Goal: Transaction & Acquisition: Book appointment/travel/reservation

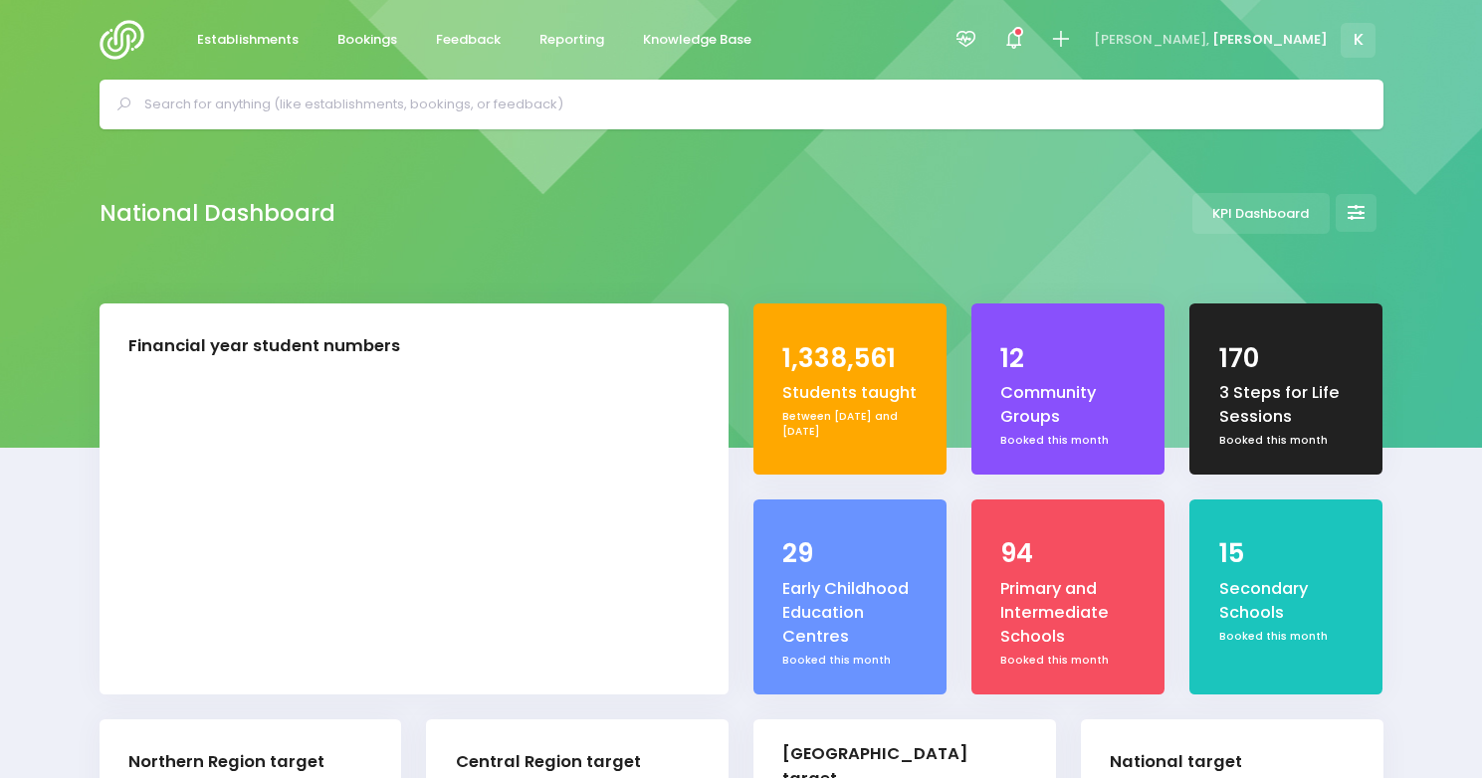
select select "5"
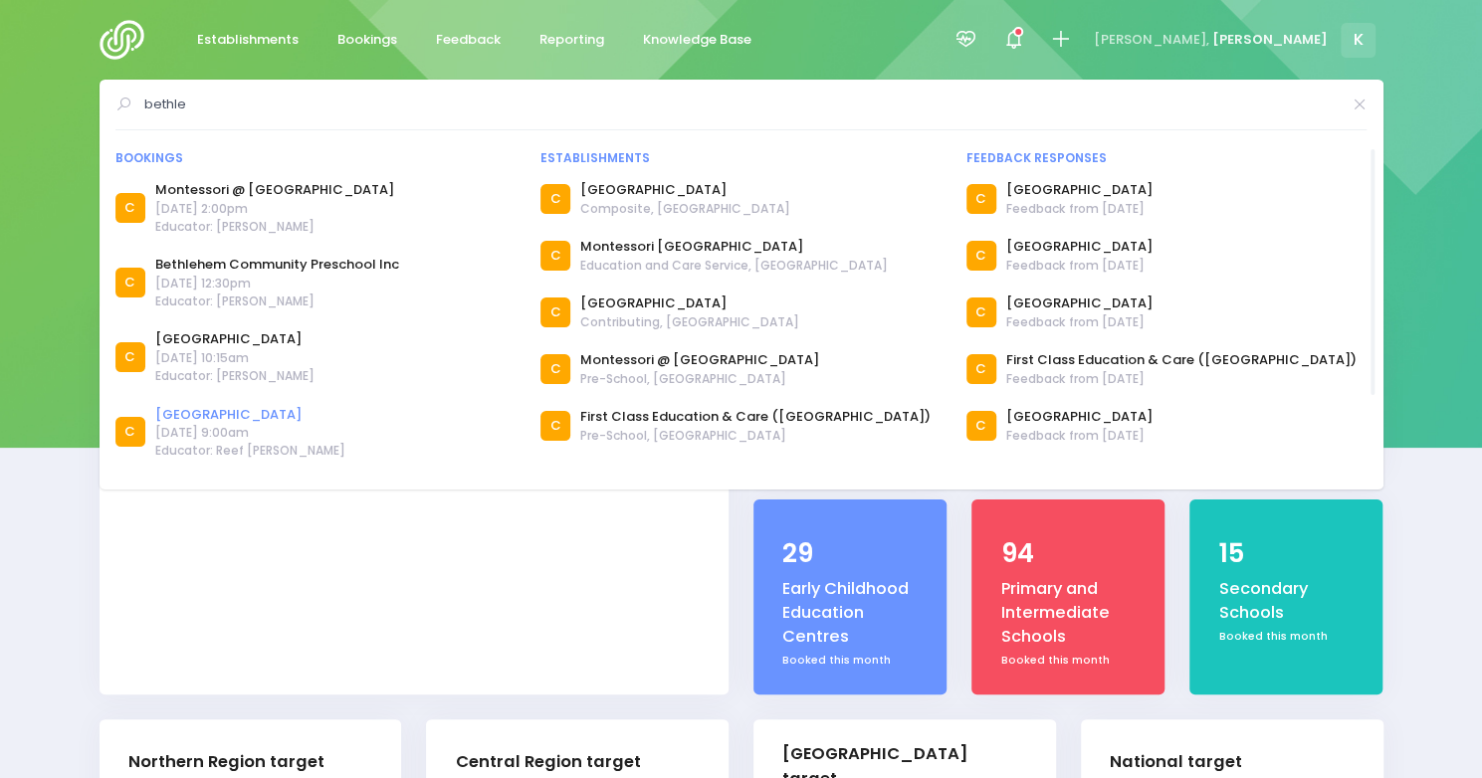
type input "bethle"
click at [257, 412] on link "[GEOGRAPHIC_DATA]" at bounding box center [250, 415] width 190 height 20
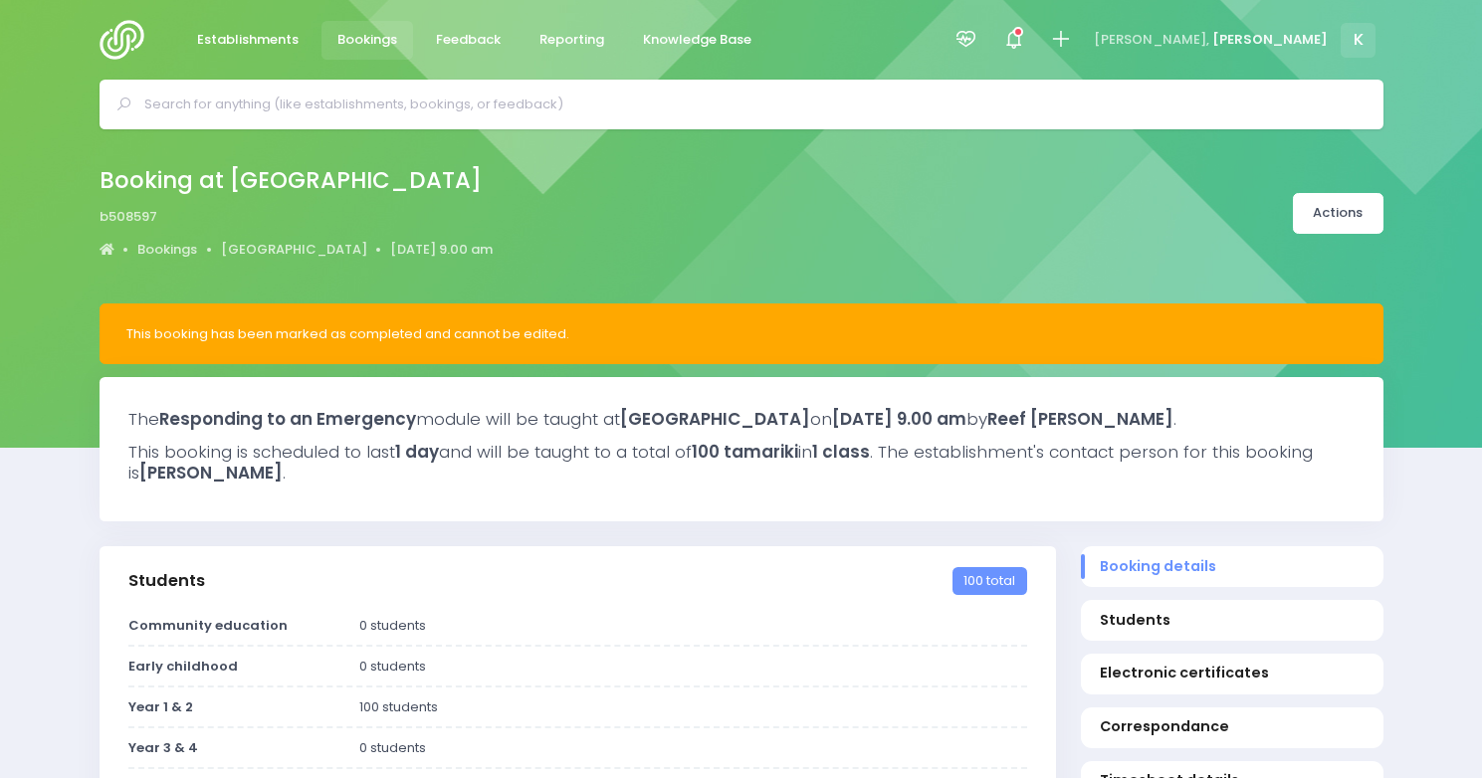
select select "5"
click at [269, 244] on link "[GEOGRAPHIC_DATA]" at bounding box center [294, 250] width 146 height 20
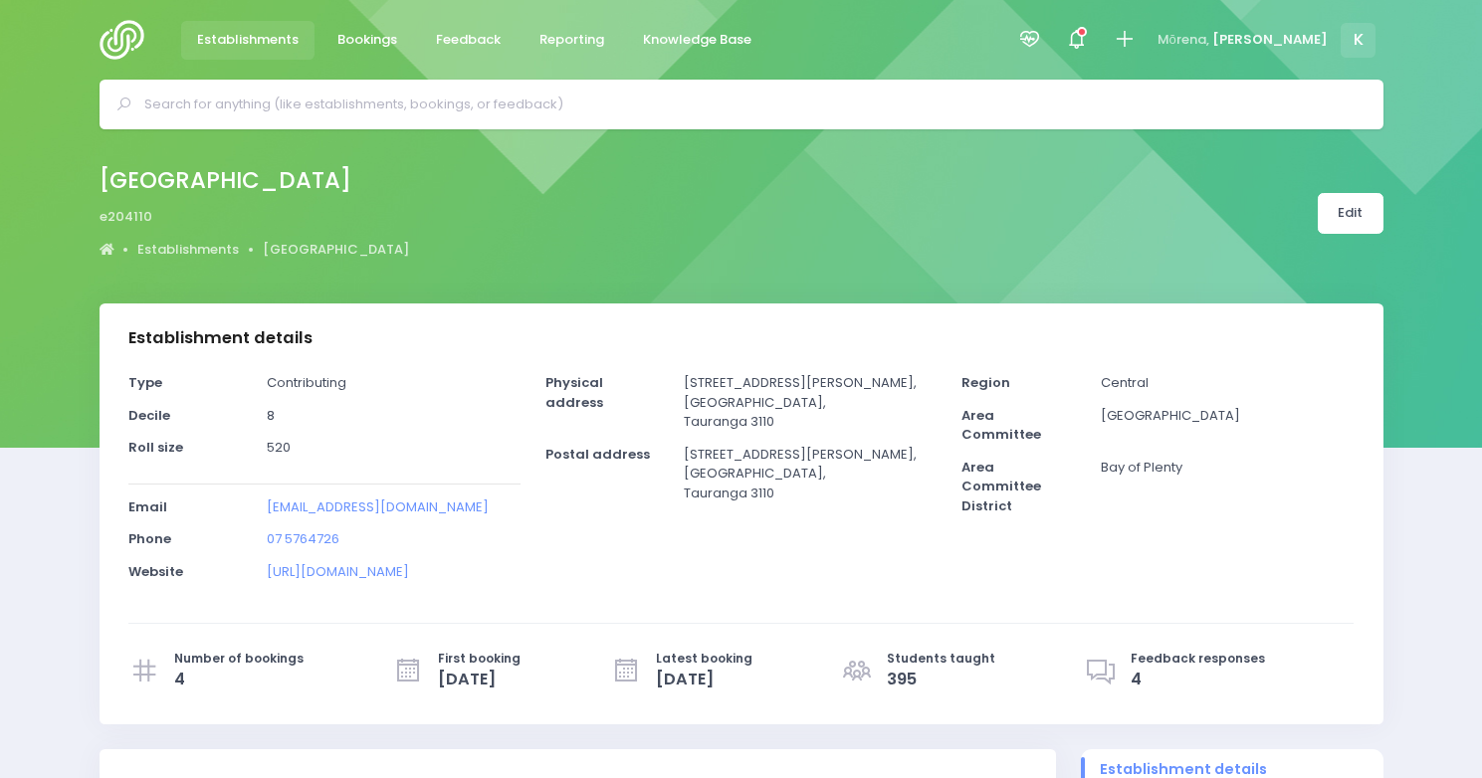
select select "5"
click at [382, 41] on span "Bookings" at bounding box center [367, 40] width 60 height 20
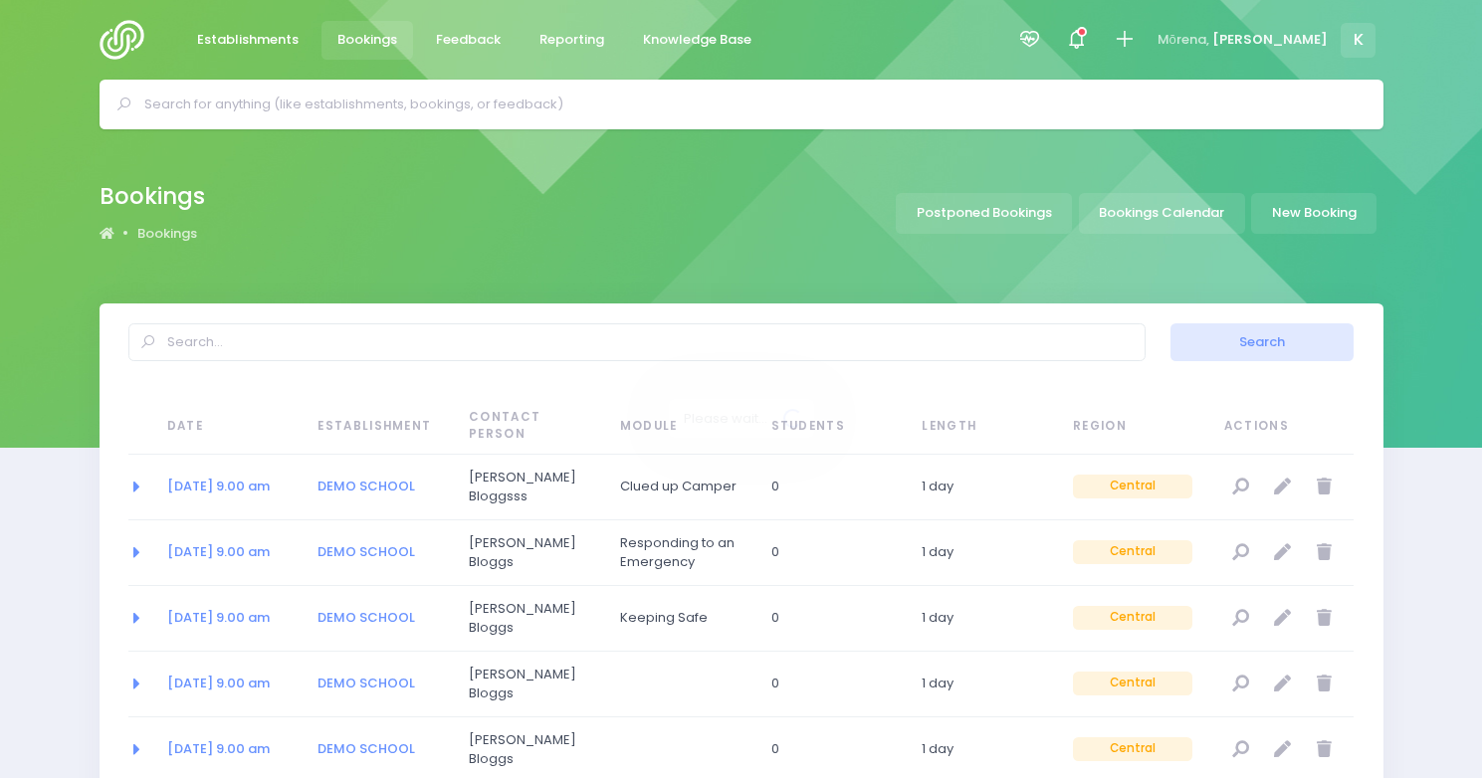
select select "20"
click at [1307, 218] on link "New Booking" at bounding box center [1313, 213] width 125 height 41
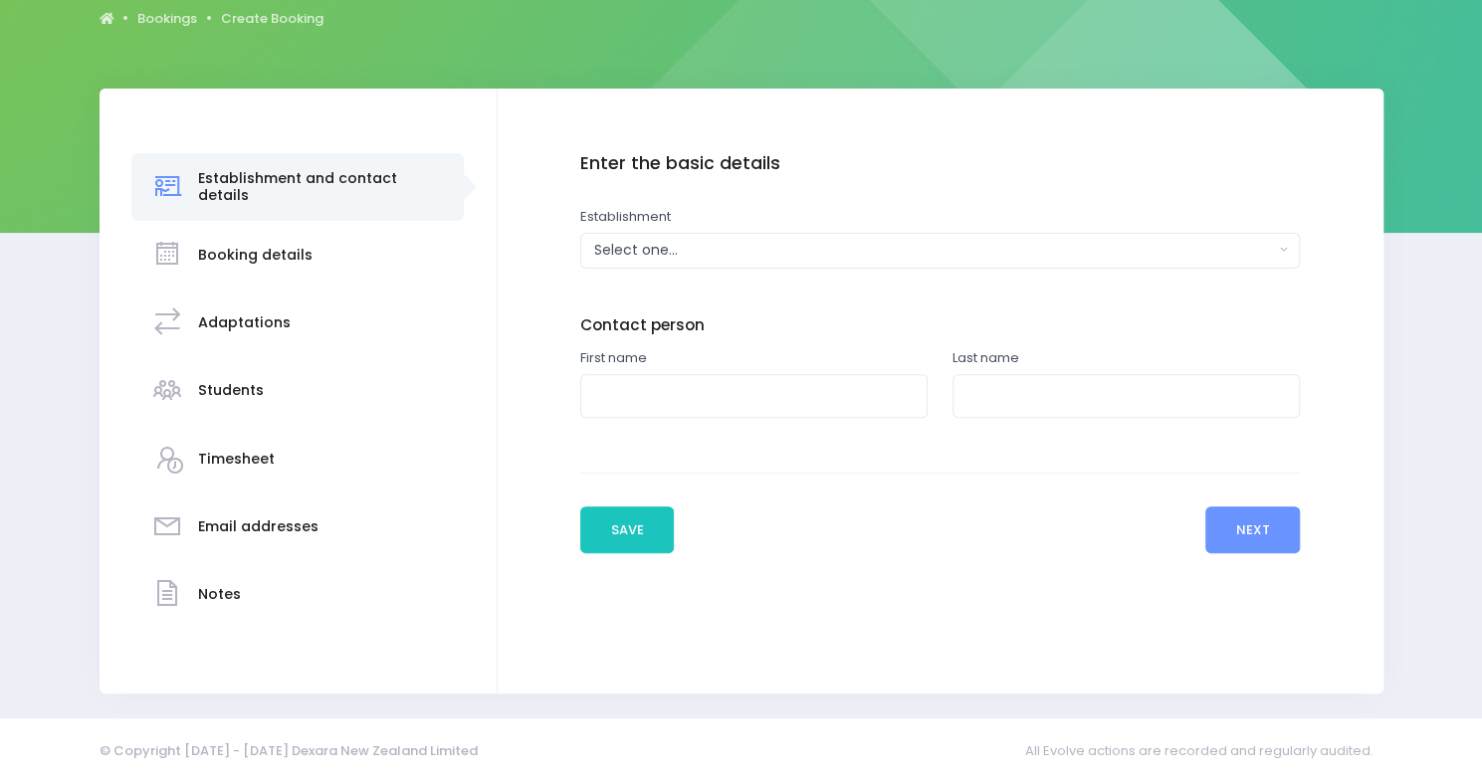
scroll to position [219, 0]
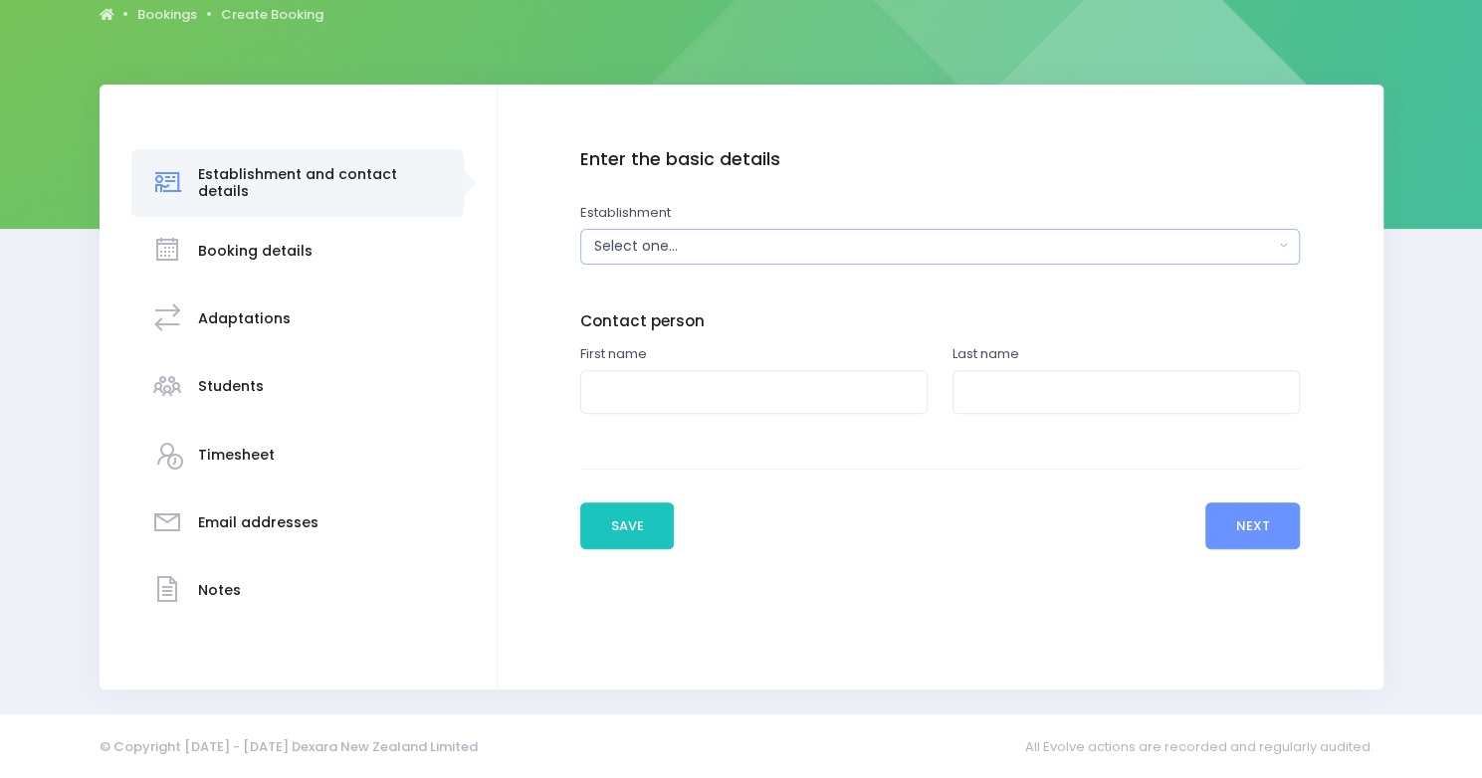
click at [722, 256] on div "Select one..." at bounding box center [933, 246] width 679 height 21
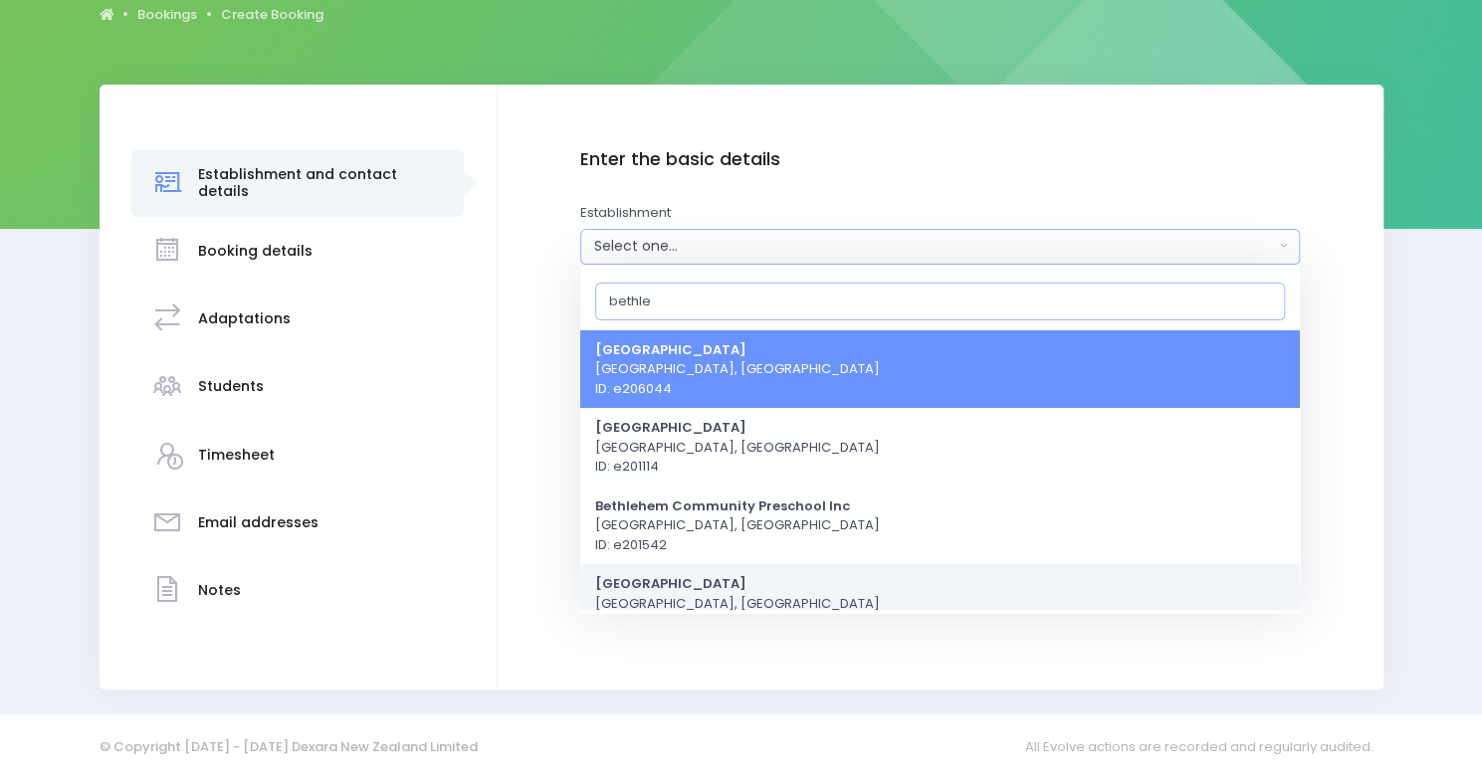
type input "bethle"
click at [888, 588] on link "Bethlehem School Tauranga, Central Region ID: e204110" at bounding box center [940, 603] width 720 height 79
select select "204110"
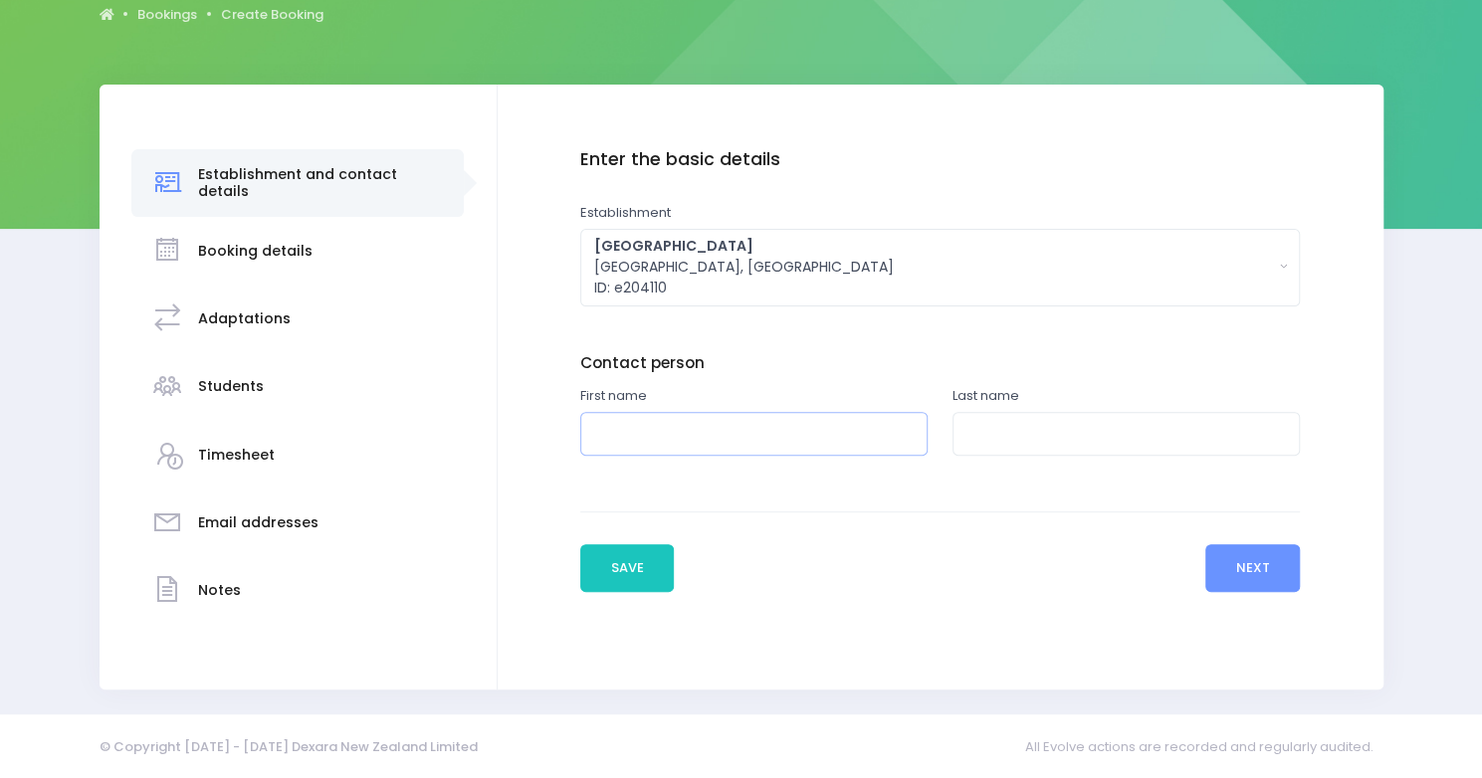
click at [659, 439] on input "text" at bounding box center [753, 434] width 347 height 45
type input "[PERSON_NAME]"
click at [989, 437] on input "text" at bounding box center [1125, 434] width 347 height 45
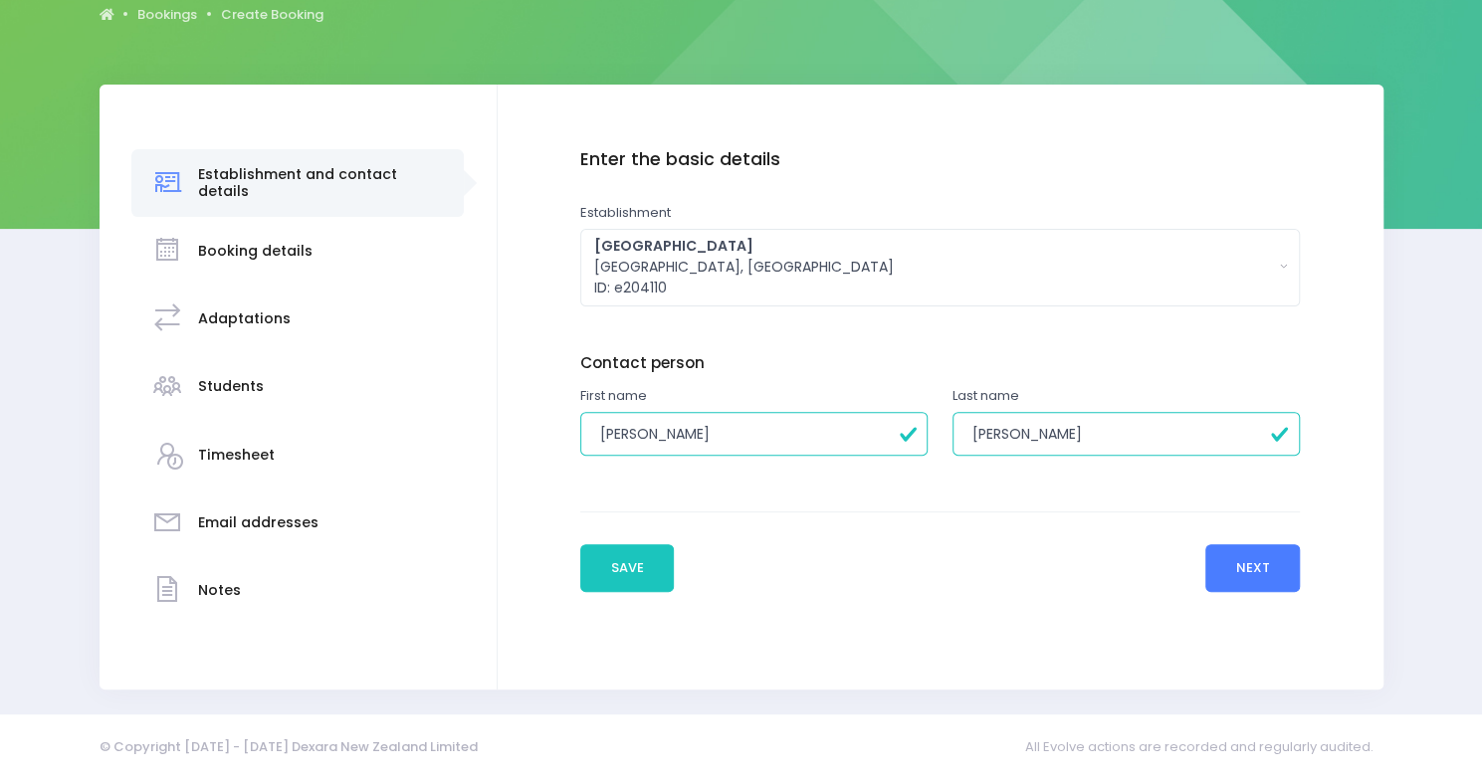
type input "[PERSON_NAME]"
click at [1223, 570] on button "Next" at bounding box center [1252, 568] width 95 height 48
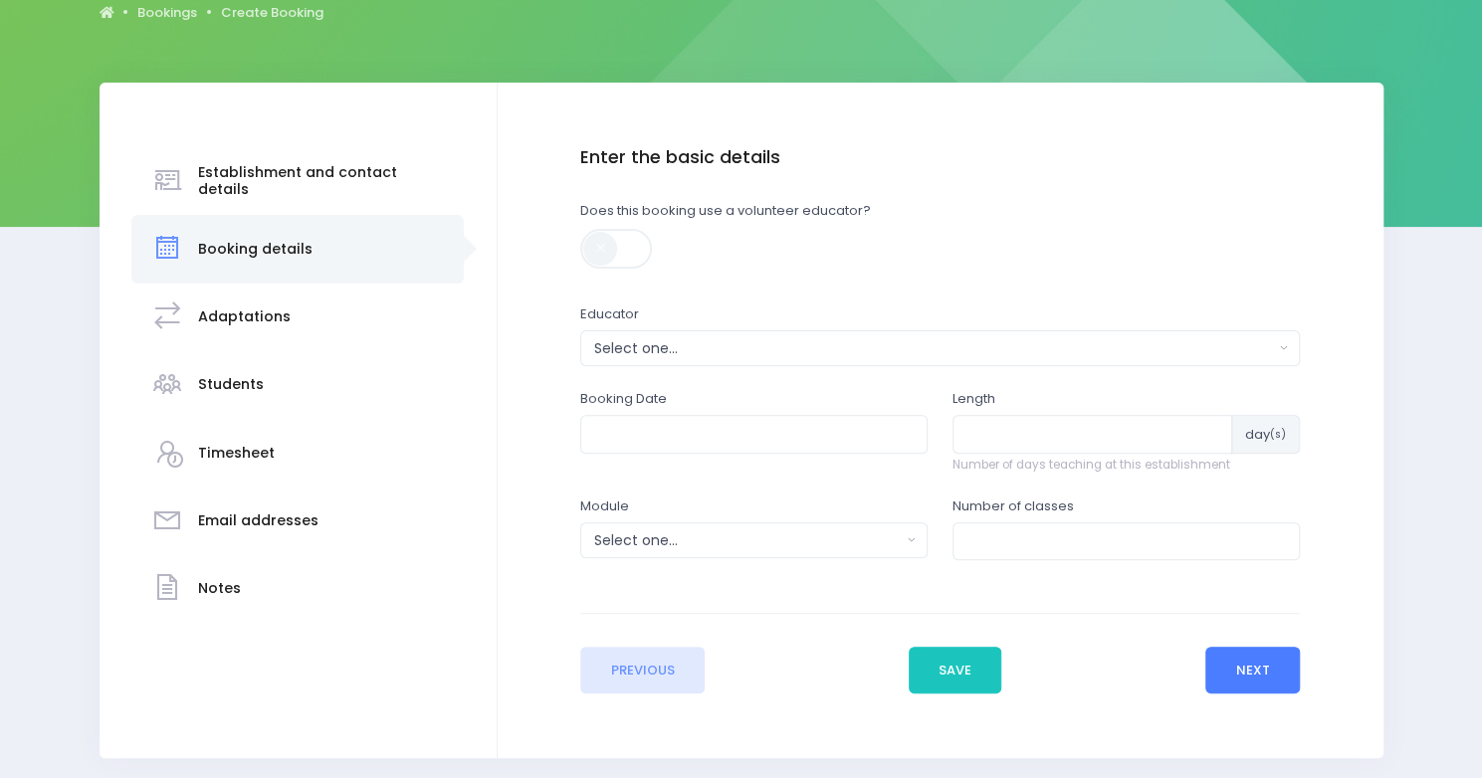
scroll to position [289, 0]
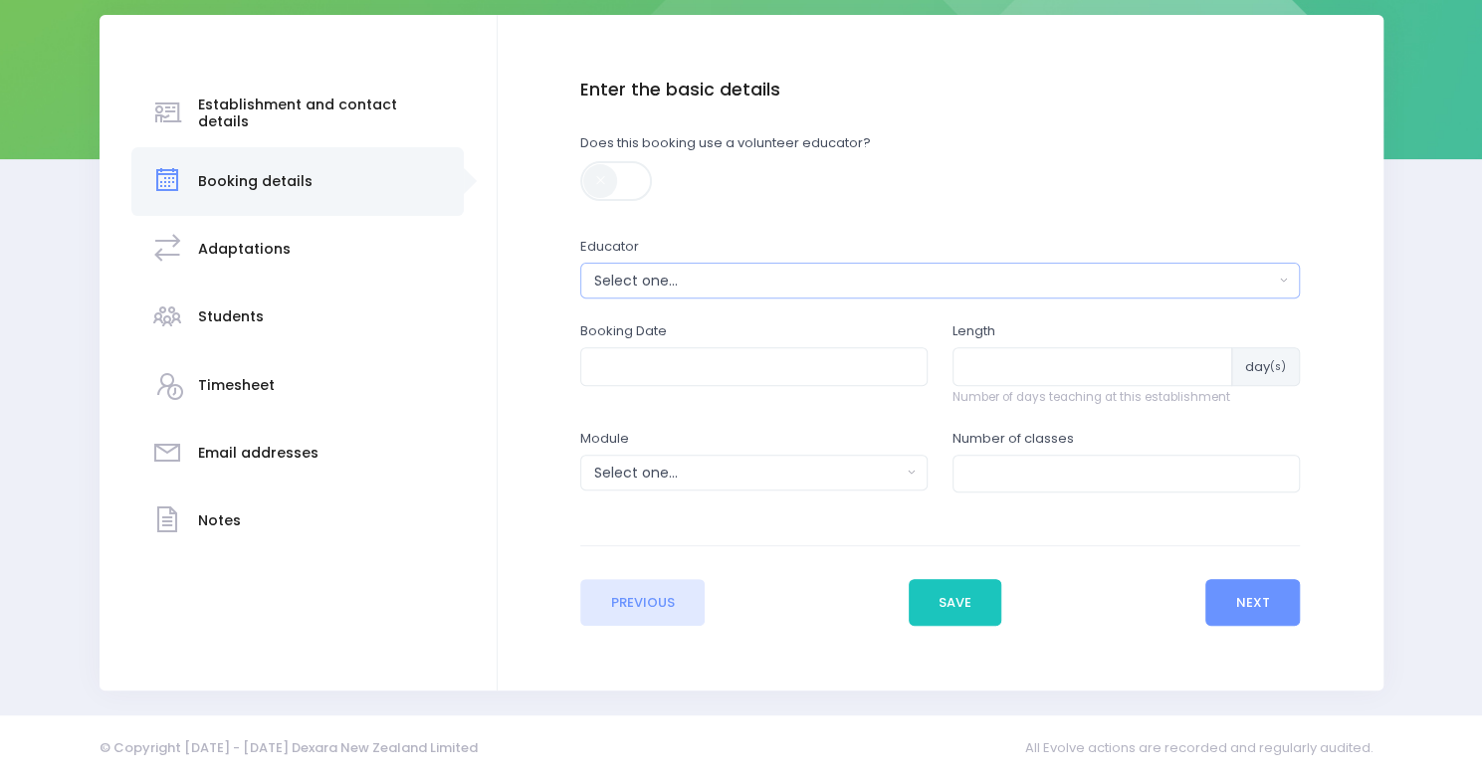
click at [1093, 285] on div "Select one..." at bounding box center [933, 281] width 679 height 21
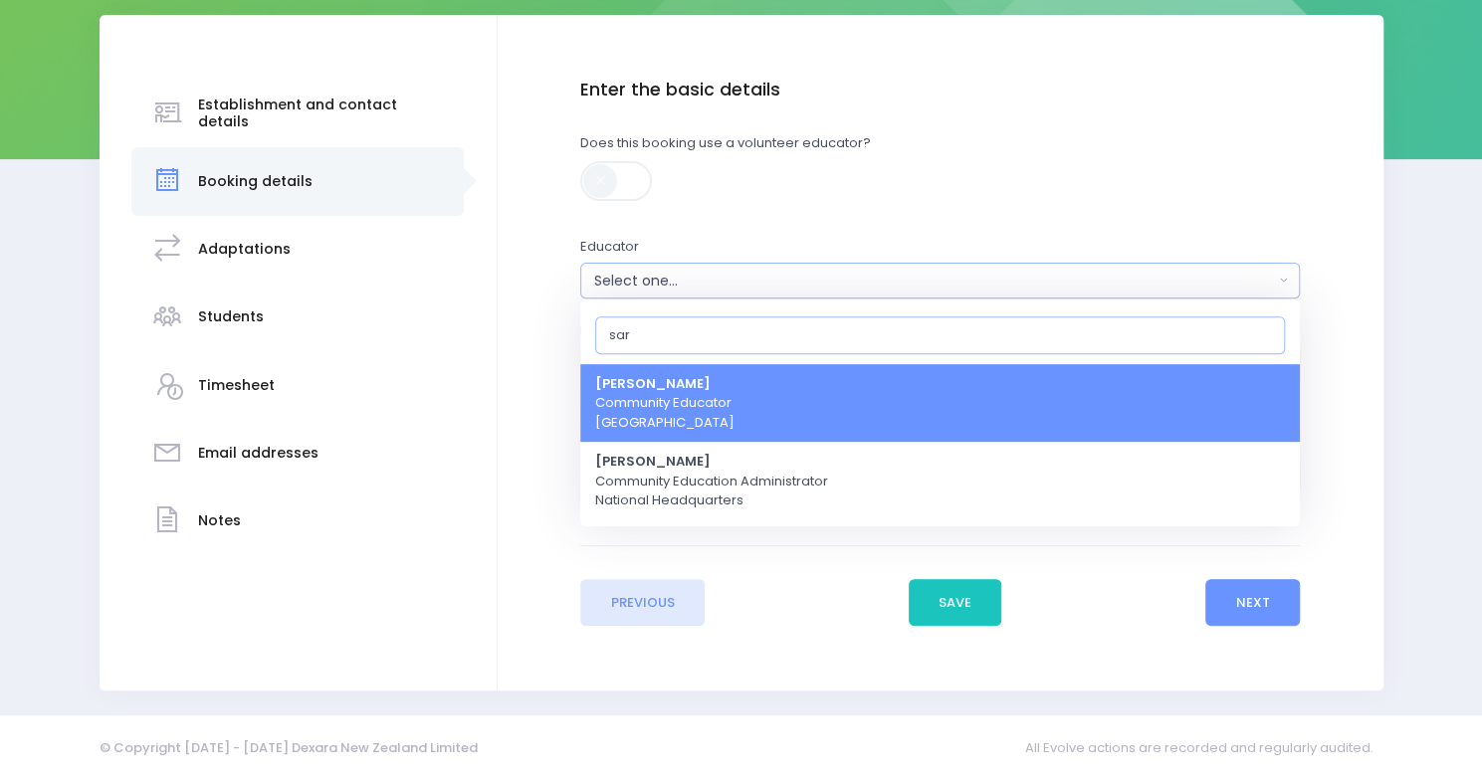
type input "sar"
click at [924, 415] on link "Sarah Rogers Community Educator Central Region" at bounding box center [940, 403] width 720 height 79
select select "552874"
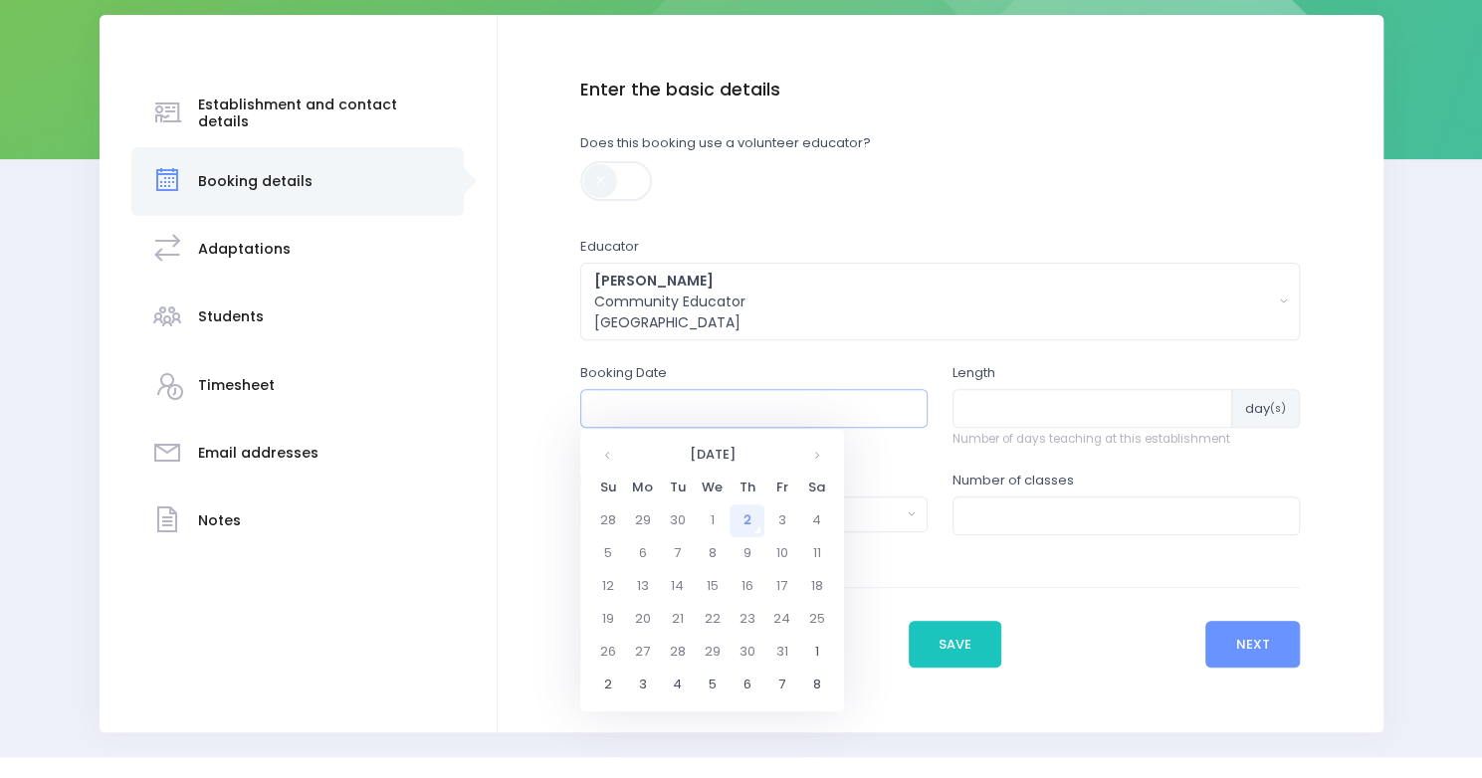
click at [835, 416] on input "text" at bounding box center [753, 408] width 347 height 38
click at [811, 455] on th at bounding box center [816, 455] width 35 height 33
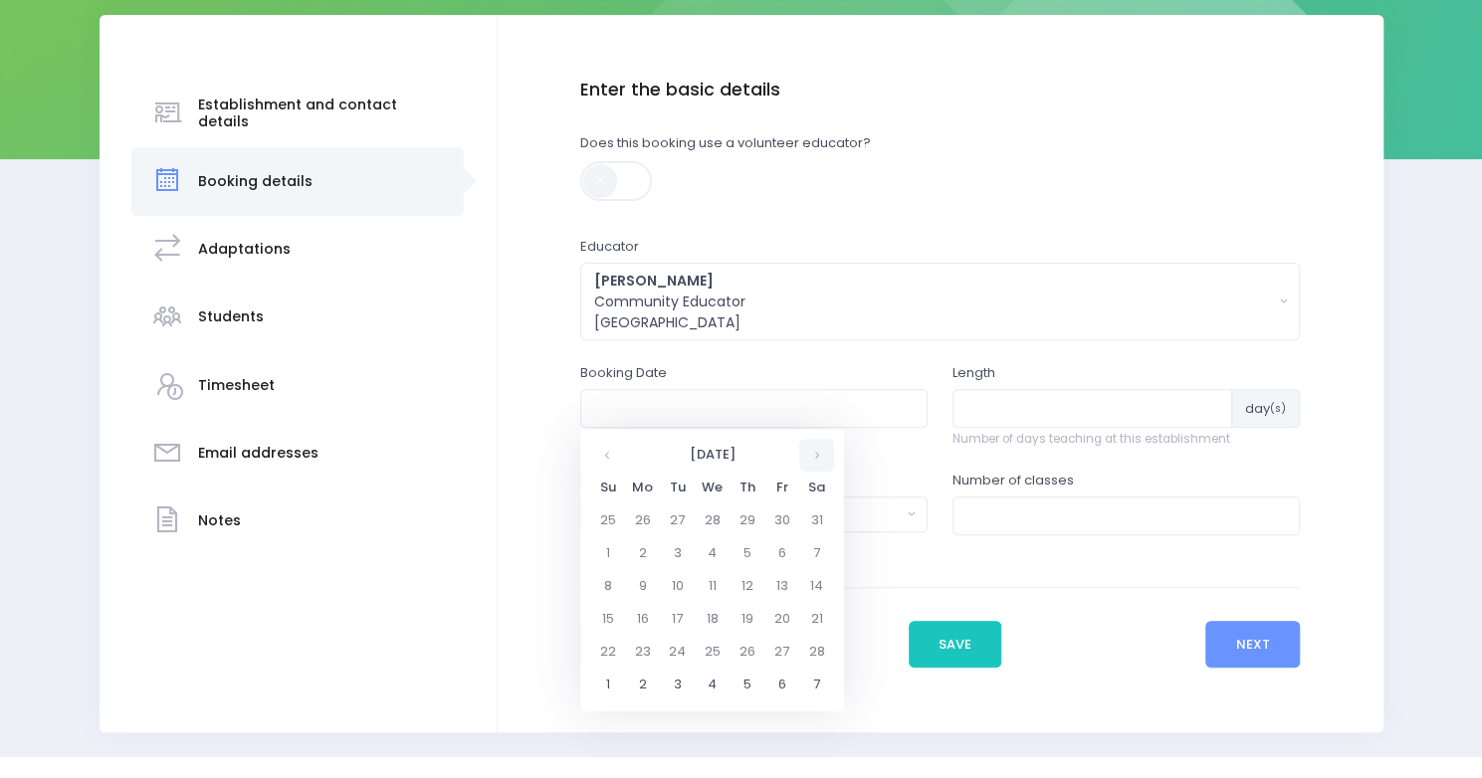
click at [811, 455] on th at bounding box center [816, 455] width 35 height 33
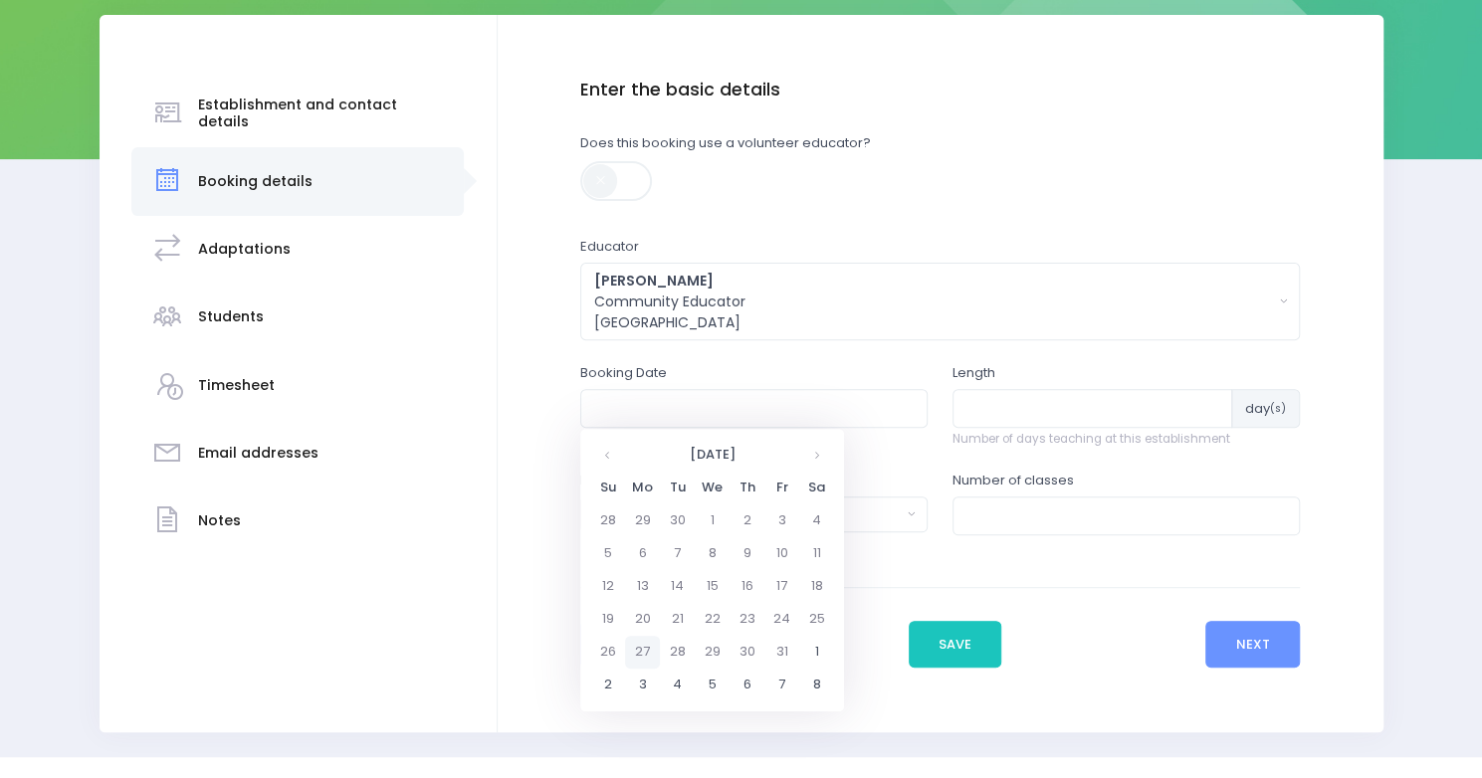
click at [646, 642] on td "27" at bounding box center [642, 652] width 35 height 33
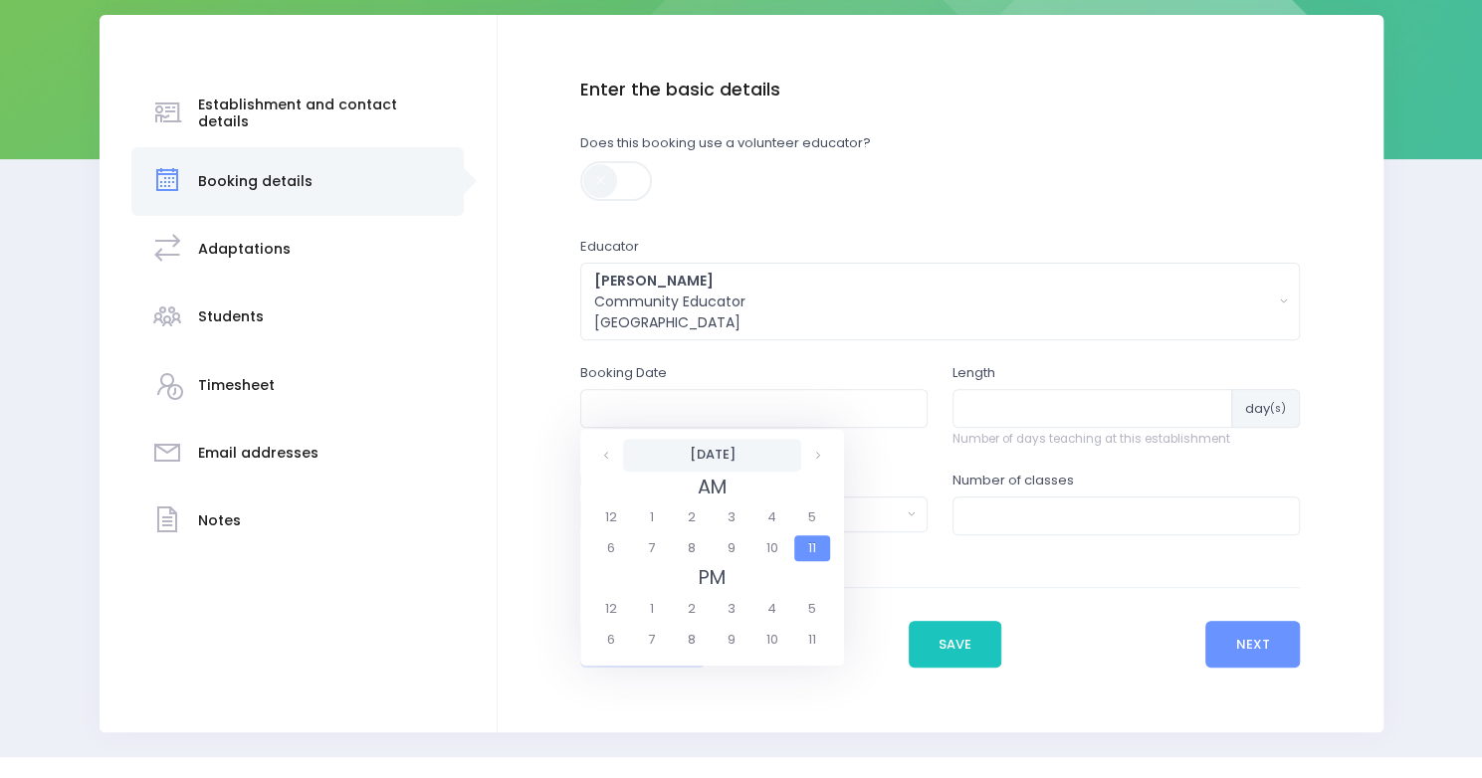
click at [700, 457] on th "27 July 2026" at bounding box center [712, 455] width 178 height 33
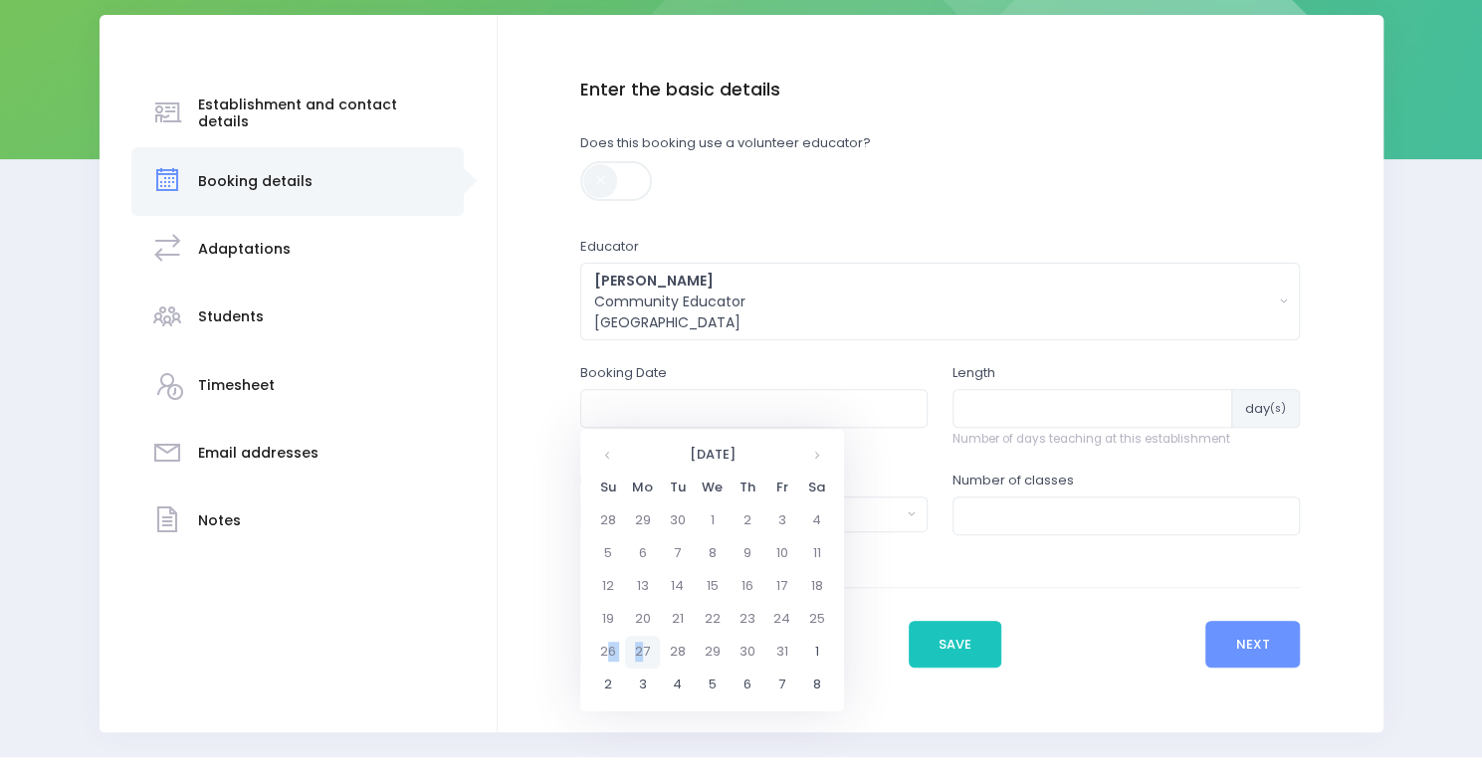
drag, startPoint x: 606, startPoint y: 648, endPoint x: 644, endPoint y: 646, distance: 37.9
click at [644, 646] on tr "26 27 28 29 30 31 1" at bounding box center [712, 652] width 244 height 33
click at [644, 646] on td "27" at bounding box center [642, 652] width 35 height 33
click at [726, 538] on span "9" at bounding box center [731, 548] width 35 height 26
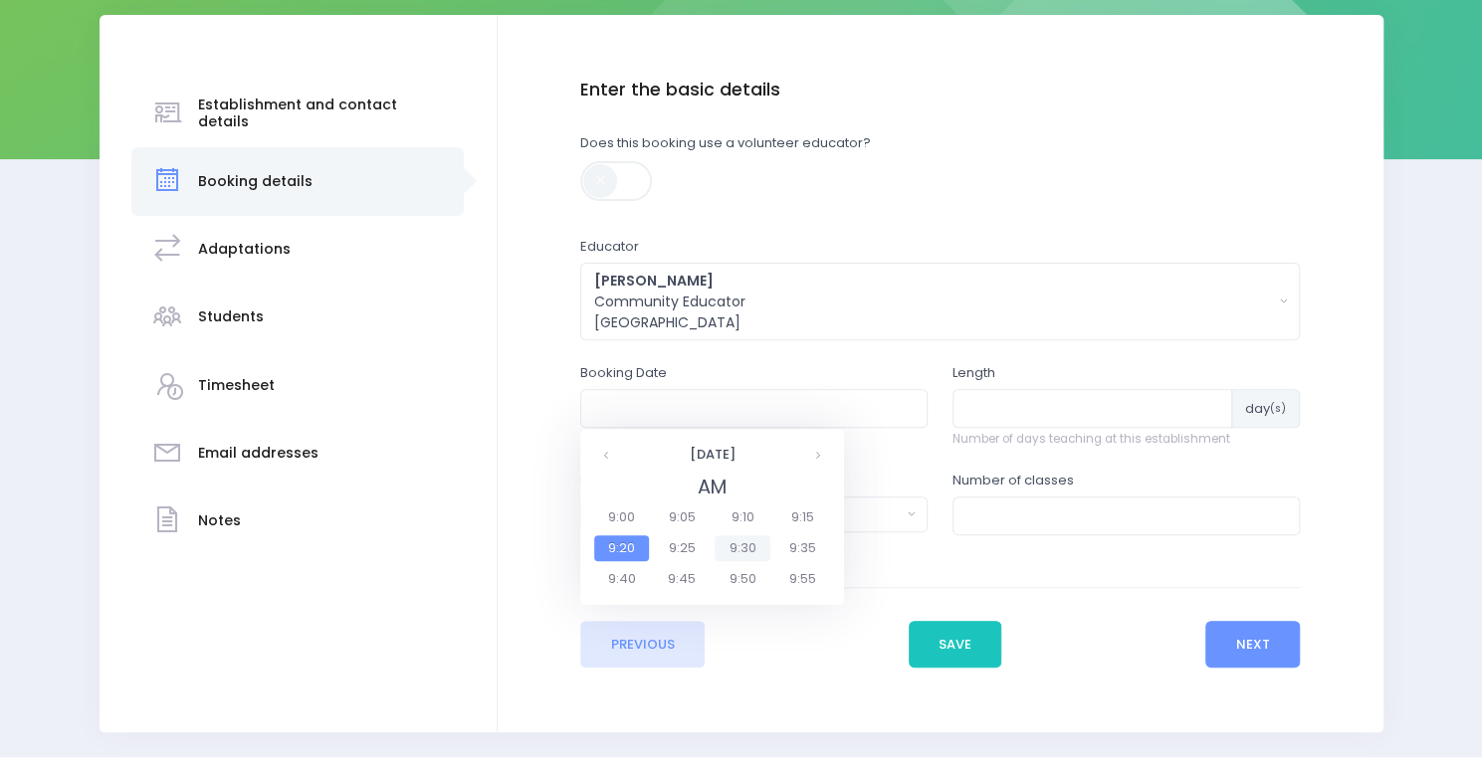
click at [750, 546] on span "9:30" at bounding box center [743, 548] width 56 height 26
type input "27/07/2026 09:30 AM"
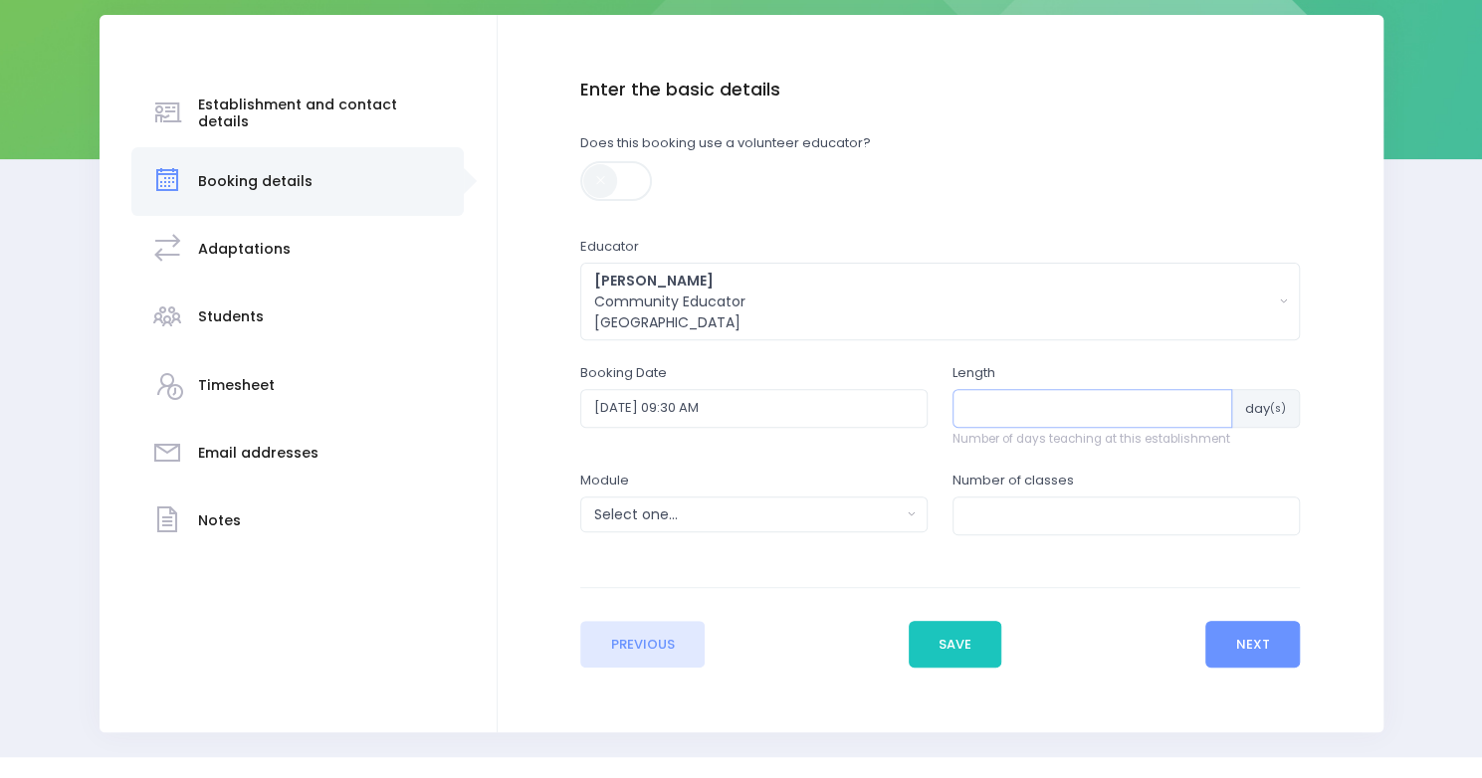
click at [987, 421] on input "number" at bounding box center [1092, 408] width 280 height 38
type input "6"
click at [750, 522] on div "Select one..." at bounding box center [747, 515] width 307 height 21
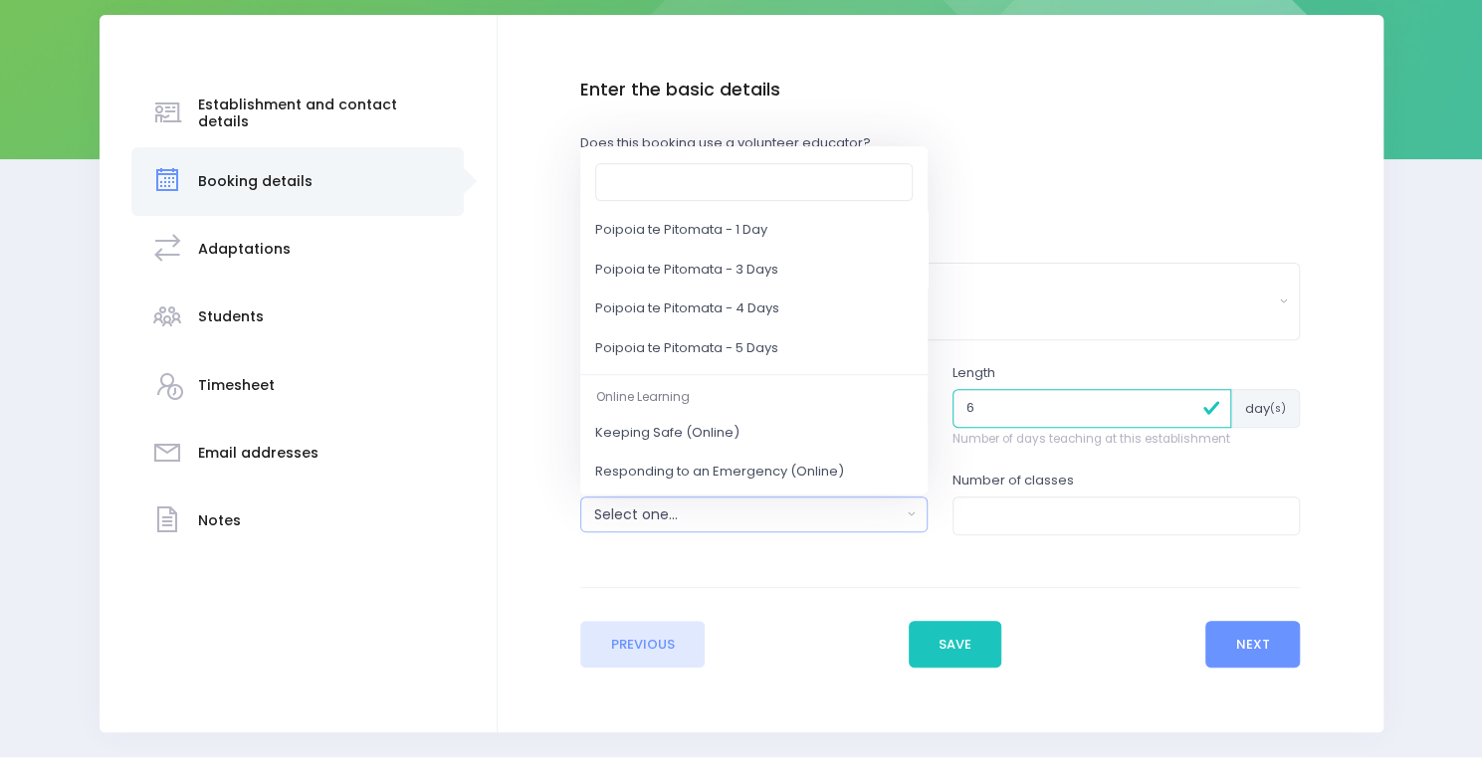
scroll to position [257, 0]
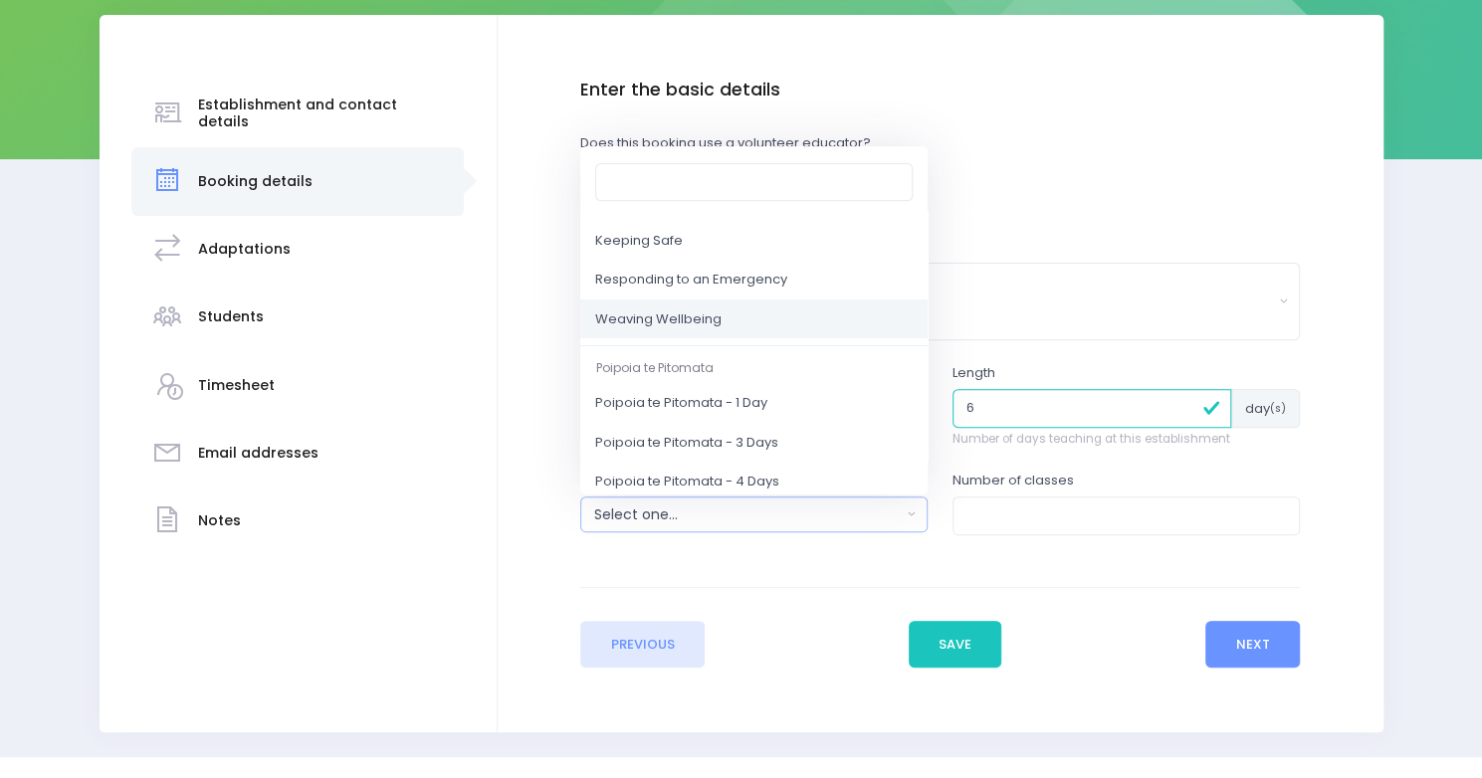
click at [846, 315] on link "Weaving Wellbeing" at bounding box center [753, 320] width 347 height 40
select select "Weaving Wellbeing"
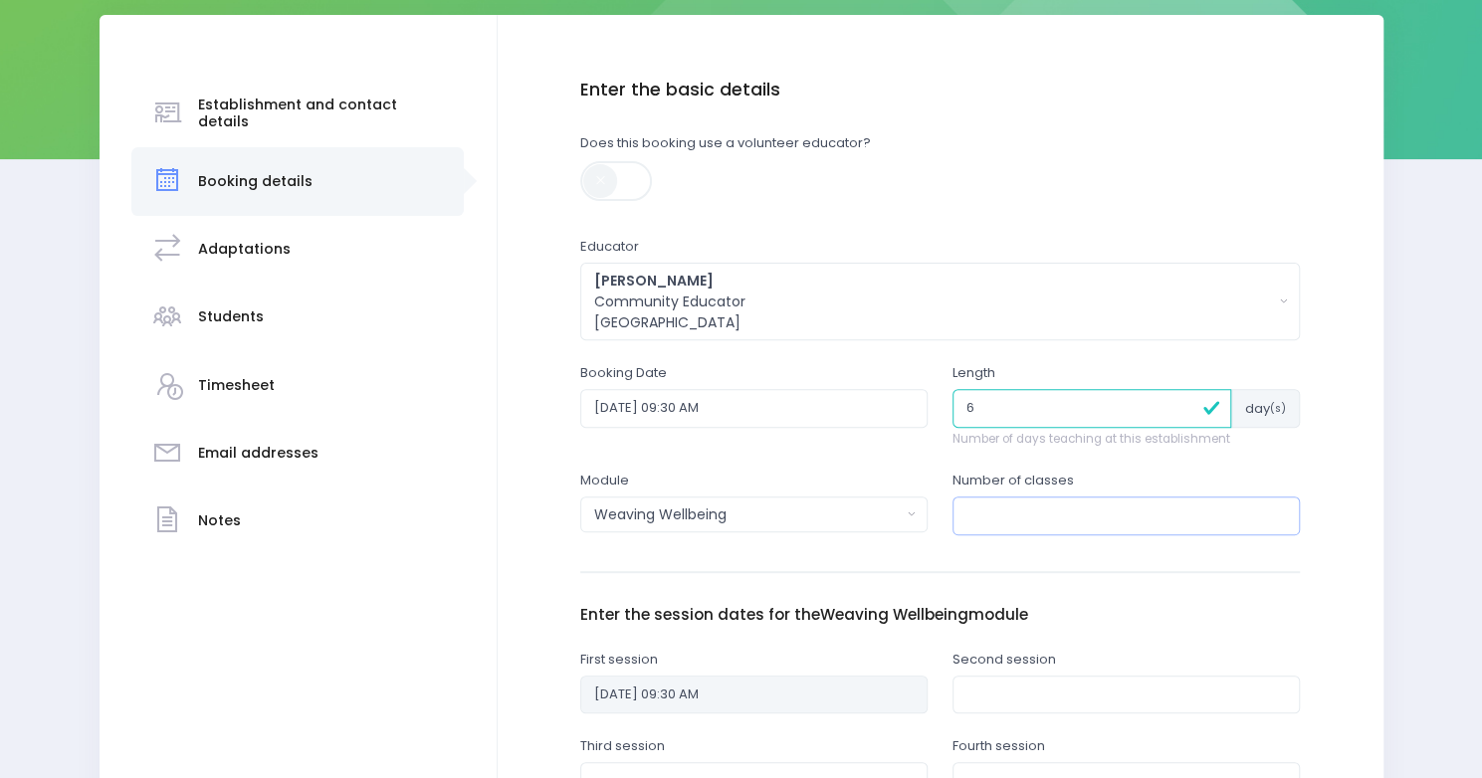
click at [1044, 517] on input "number" at bounding box center [1125, 516] width 347 height 38
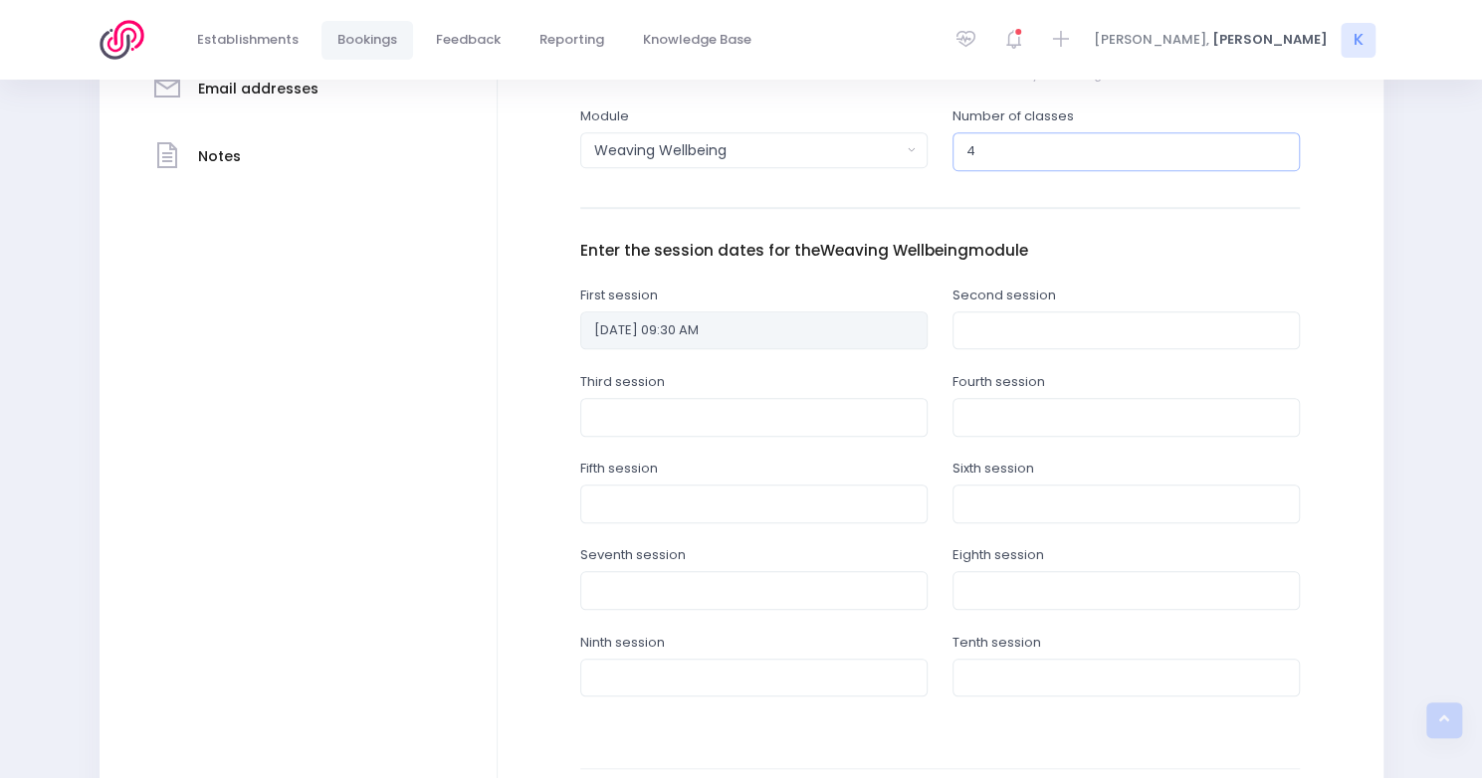
scroll to position [669, 0]
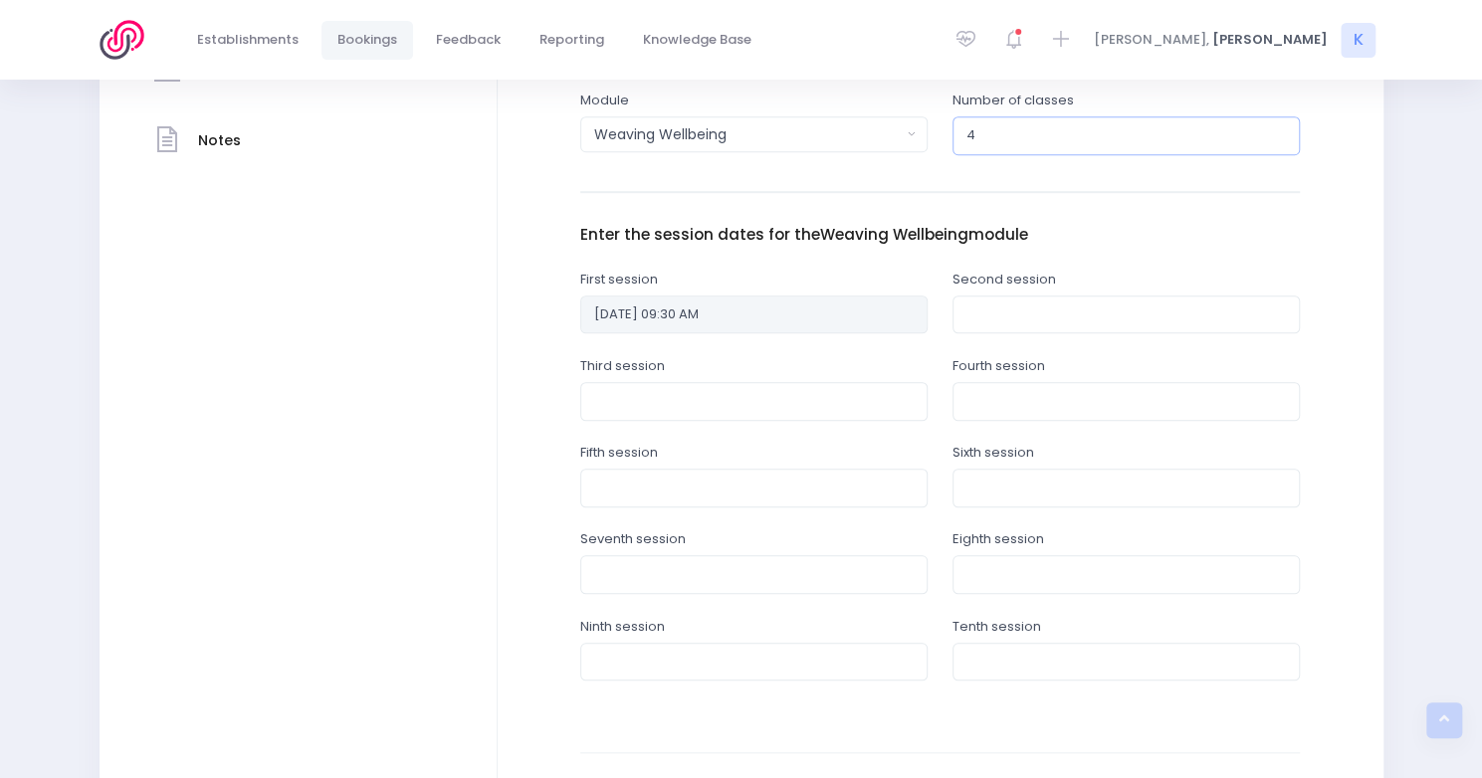
type input "4"
click at [1011, 299] on input "text" at bounding box center [1125, 315] width 347 height 38
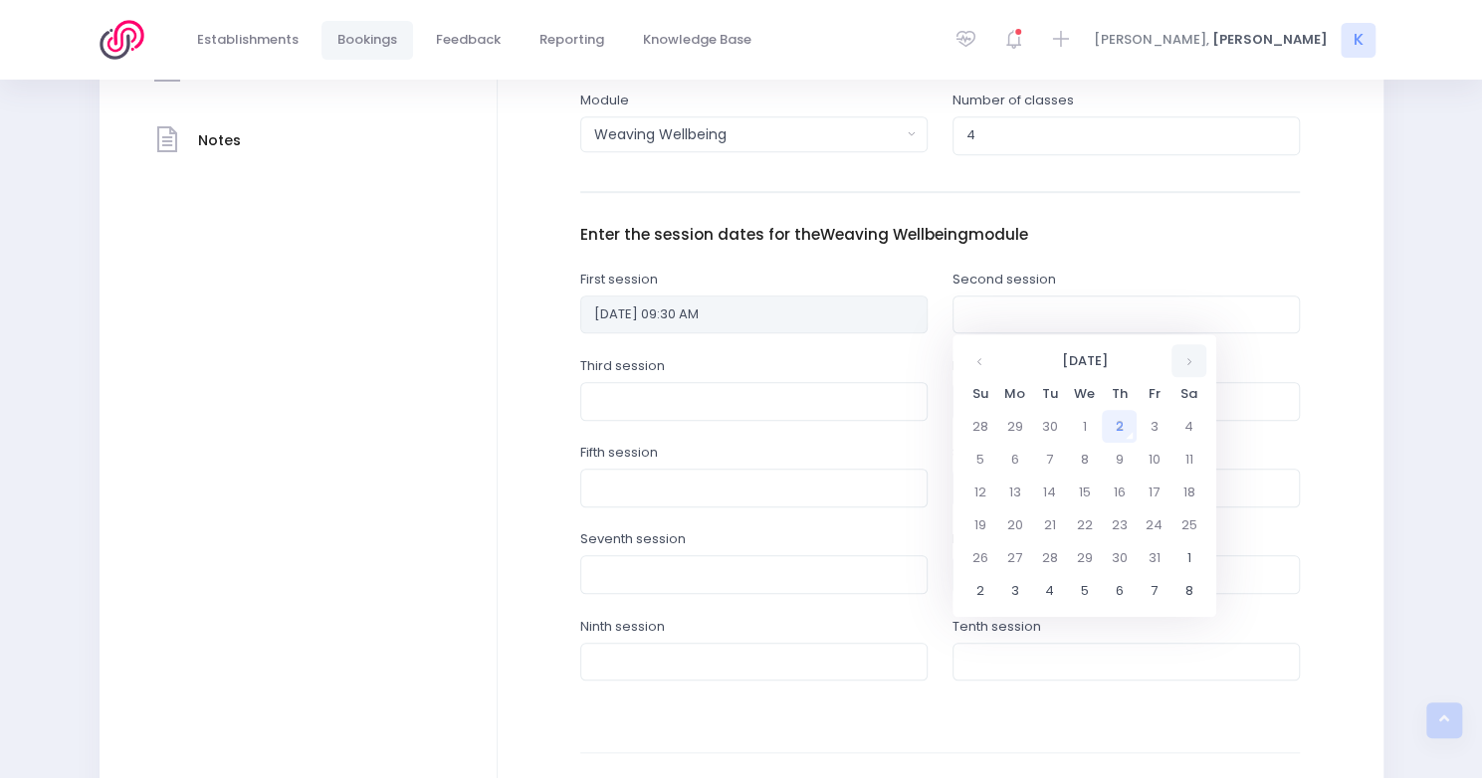
click at [1197, 357] on th at bounding box center [1188, 360] width 35 height 33
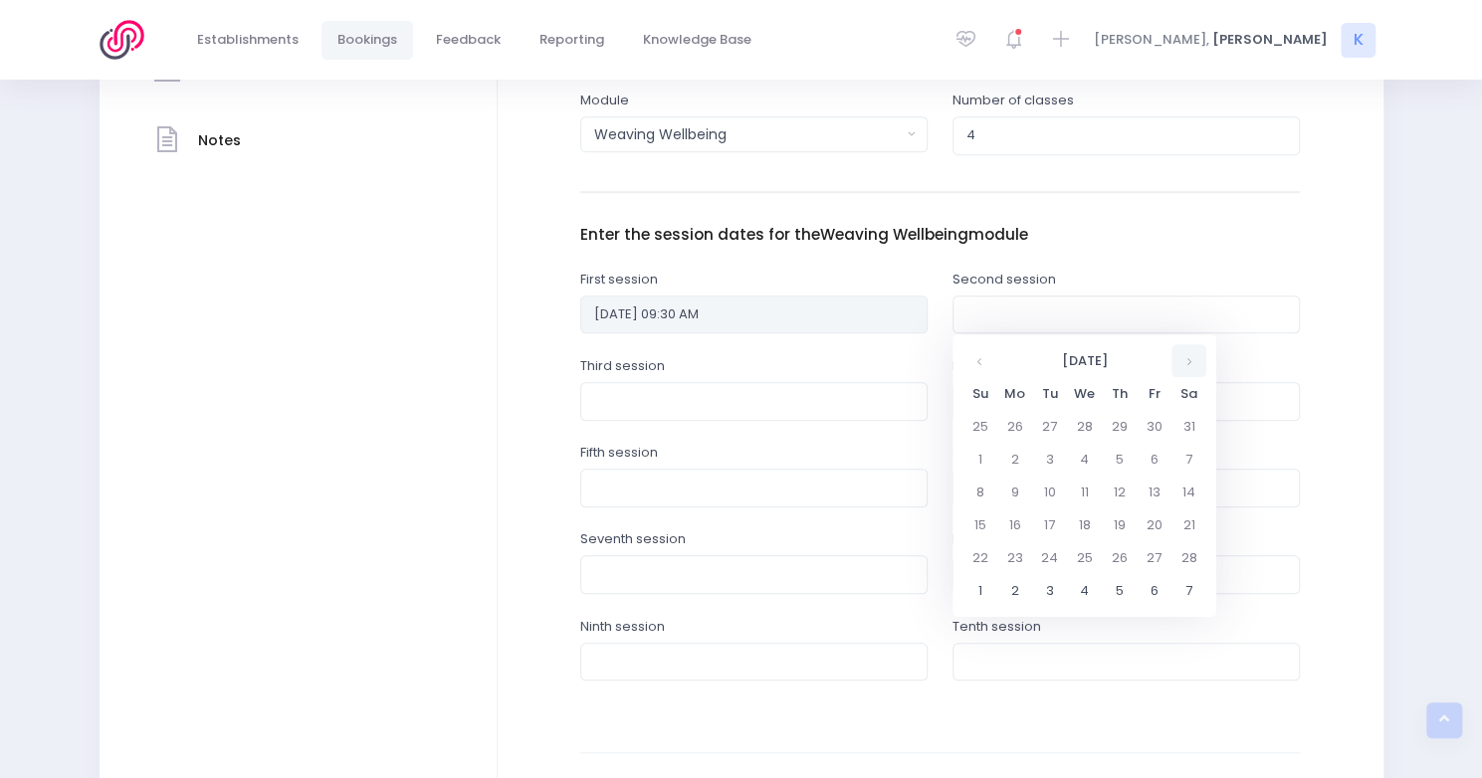
click at [1197, 357] on th at bounding box center [1188, 360] width 35 height 33
click at [1013, 590] on td "3" at bounding box center [1014, 590] width 35 height 33
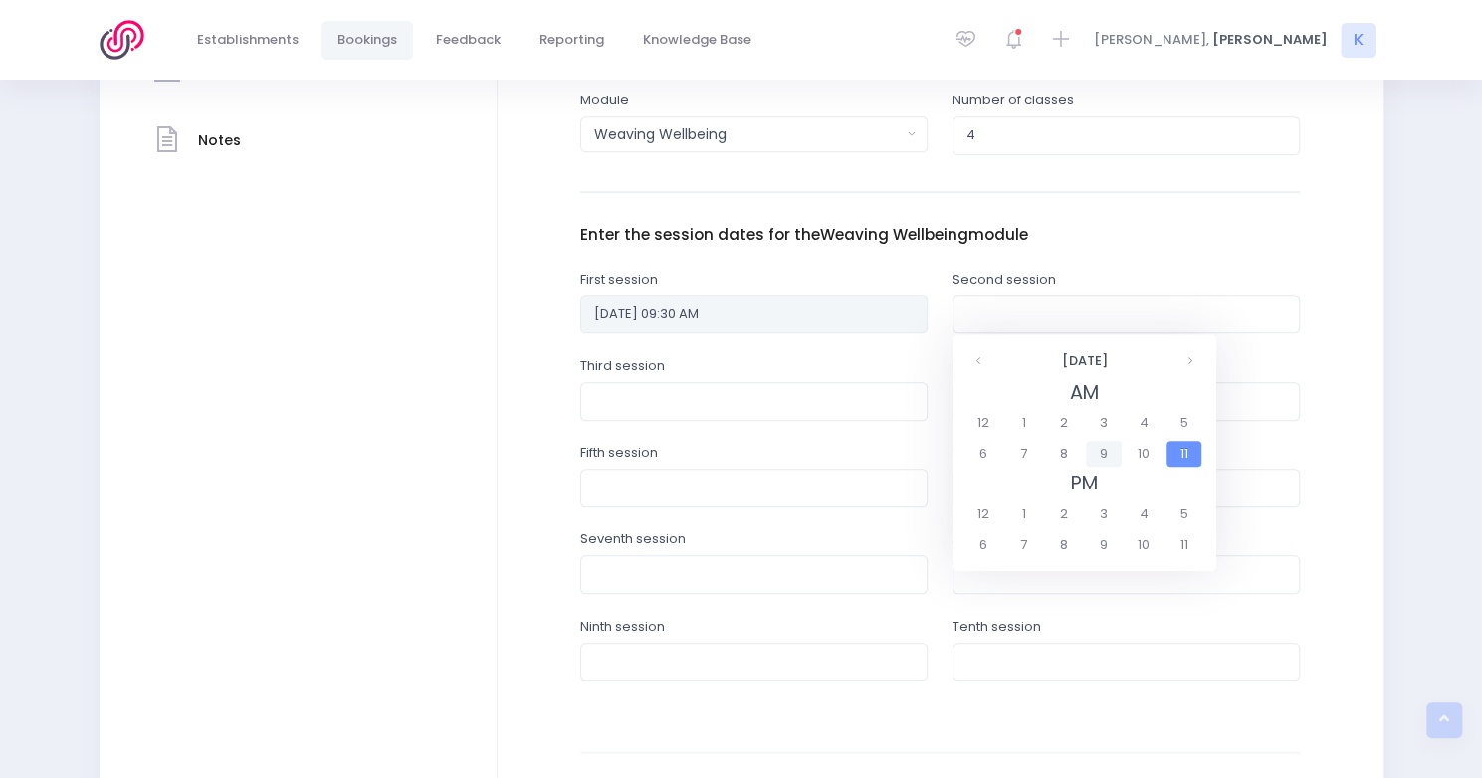
click at [1100, 454] on span "9" at bounding box center [1103, 454] width 35 height 26
click at [1111, 448] on span "9:30" at bounding box center [1115, 454] width 56 height 26
type input "03/08/2026 09:30 AM"
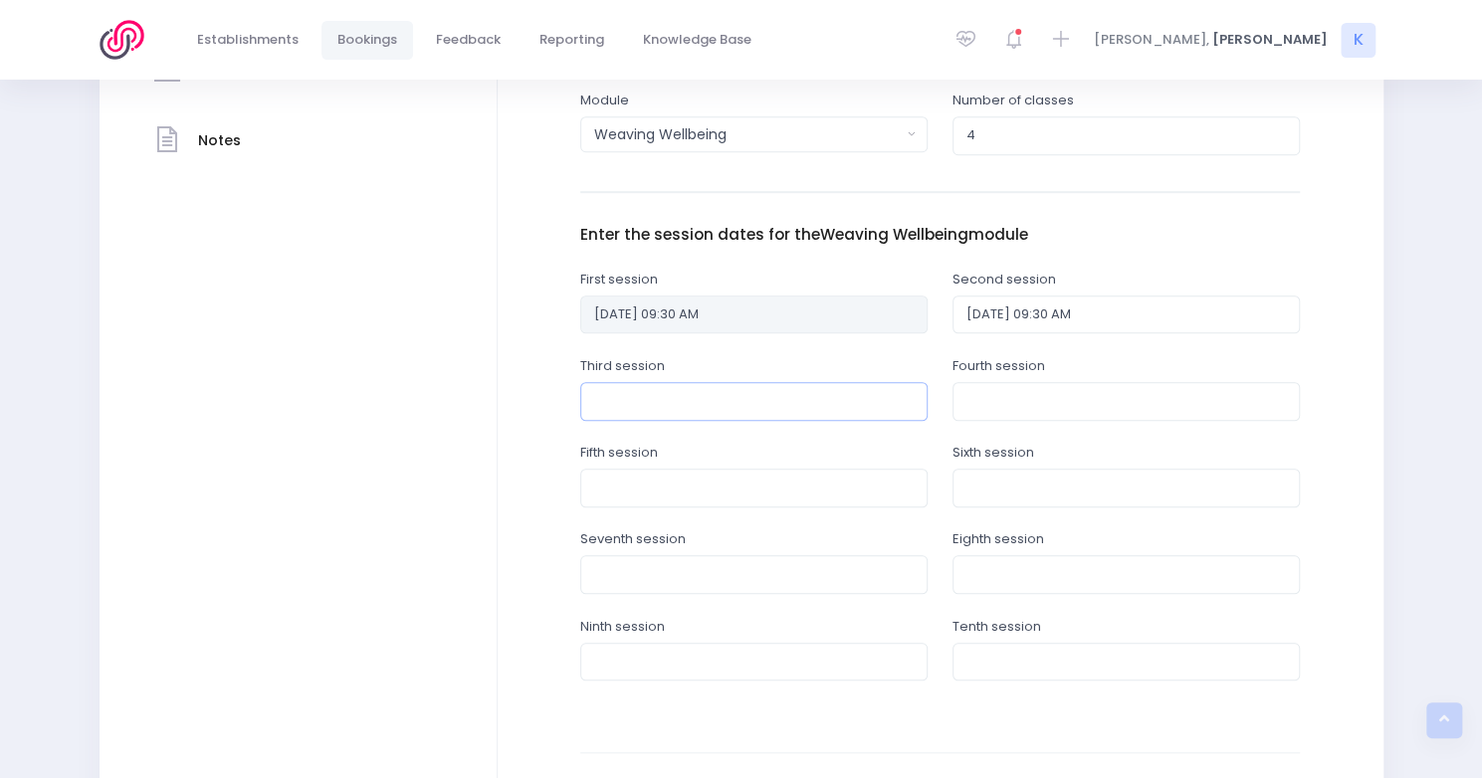
click at [706, 405] on input "text" at bounding box center [753, 401] width 347 height 38
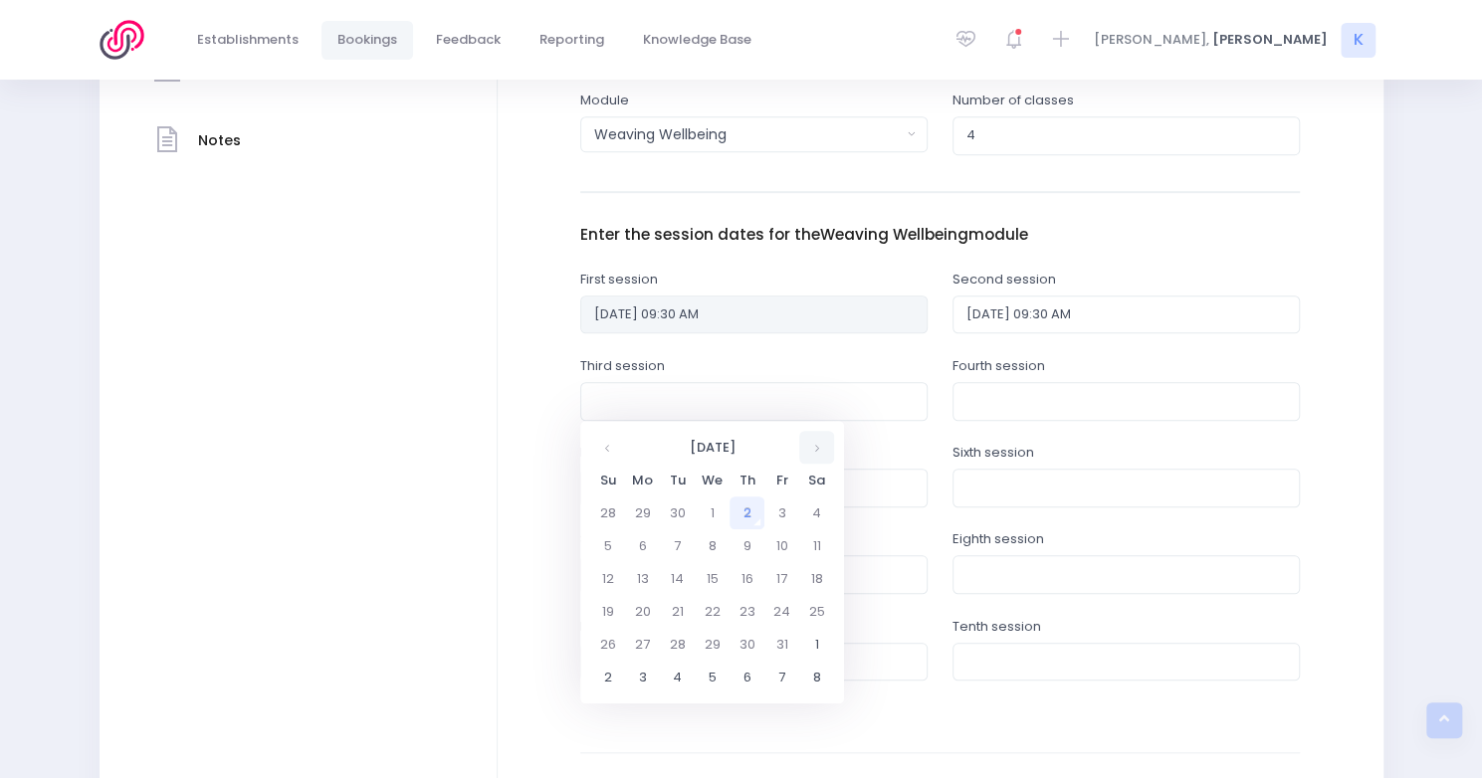
click at [814, 444] on th at bounding box center [816, 447] width 35 height 33
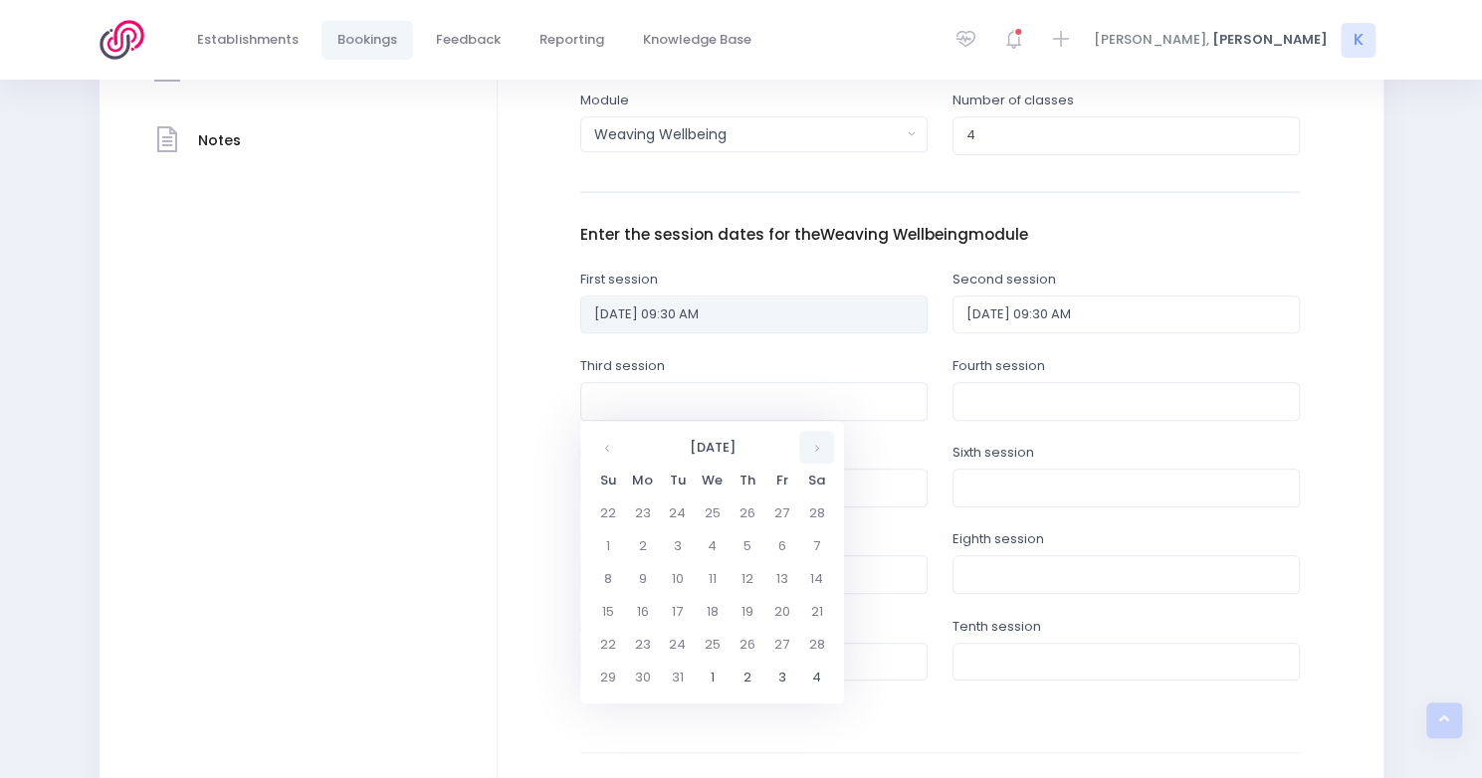
click at [814, 444] on th at bounding box center [816, 447] width 35 height 33
click at [813, 444] on th at bounding box center [816, 447] width 35 height 33
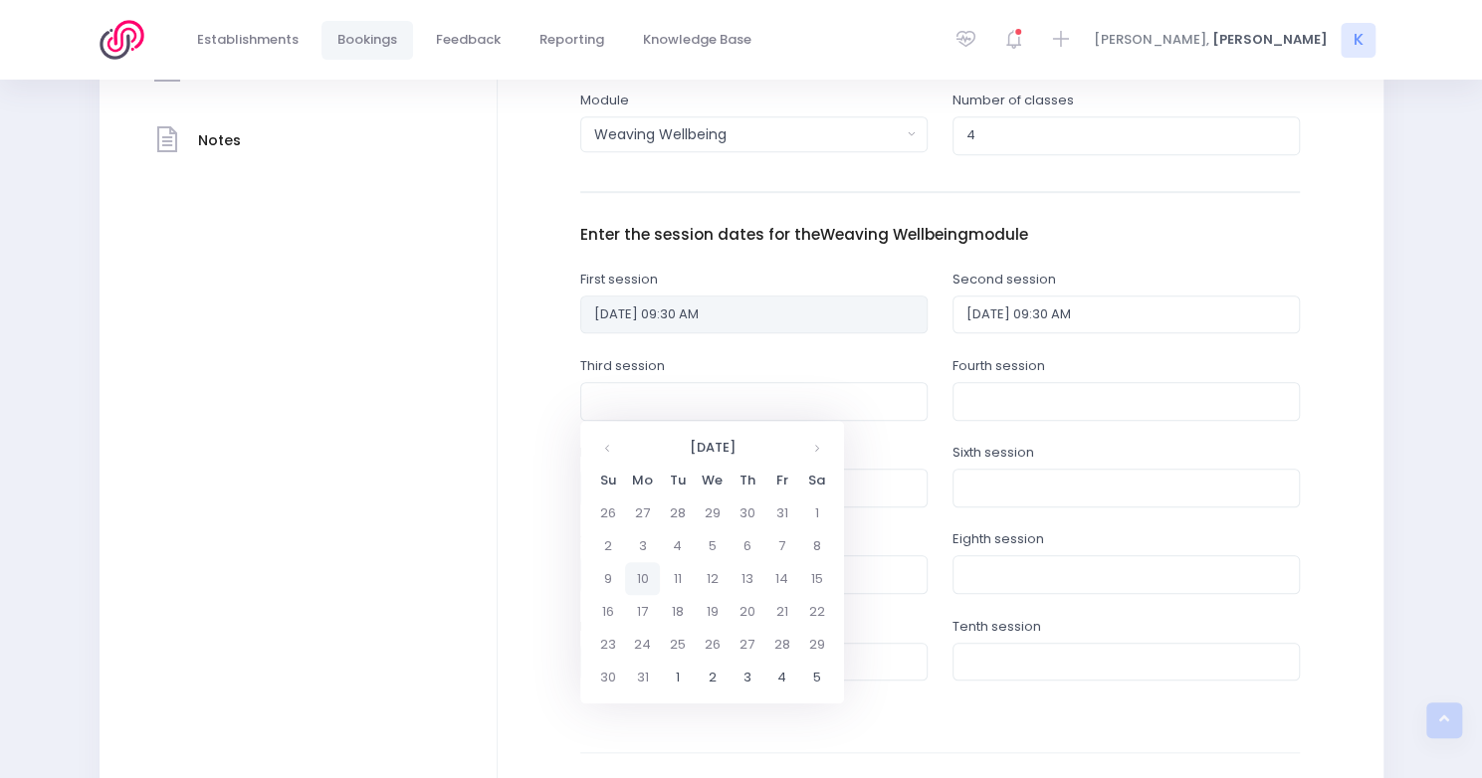
click at [641, 577] on td "10" at bounding box center [642, 578] width 35 height 33
click at [738, 542] on span "9" at bounding box center [731, 540] width 35 height 26
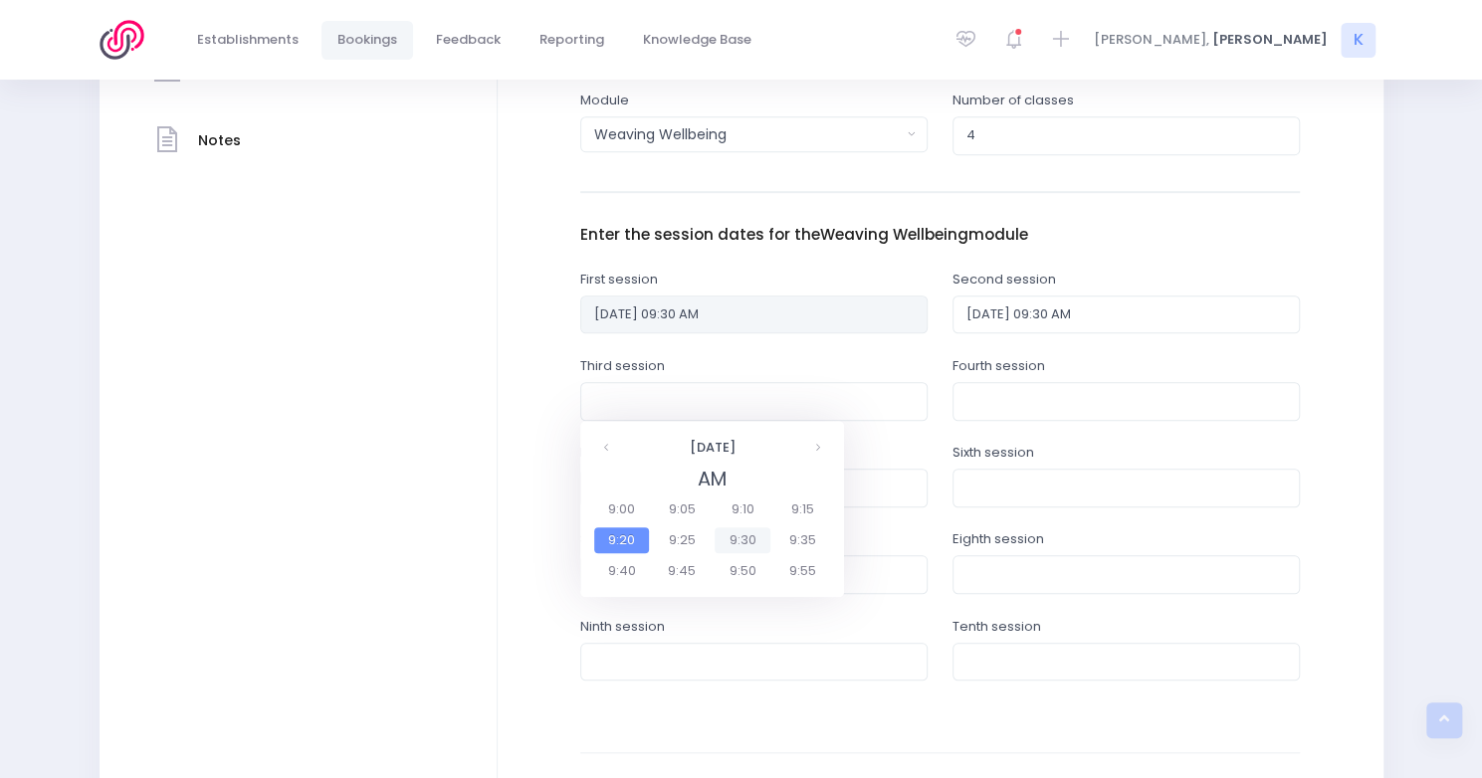
click at [738, 543] on span "9:30" at bounding box center [743, 540] width 56 height 26
type input "10/08/2026 09:30 AM"
click at [1086, 401] on input "text" at bounding box center [1125, 401] width 347 height 38
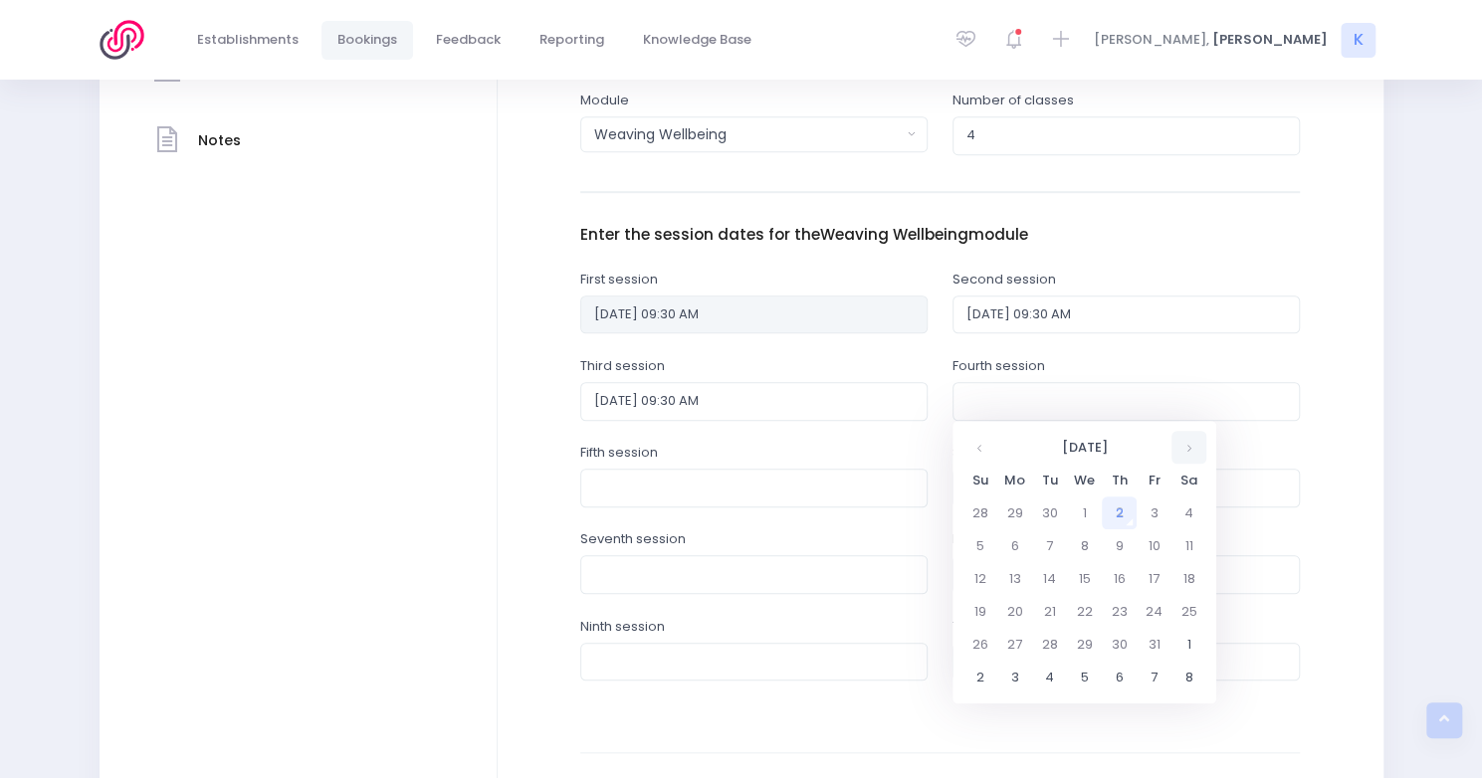
click at [1185, 440] on th at bounding box center [1188, 447] width 35 height 33
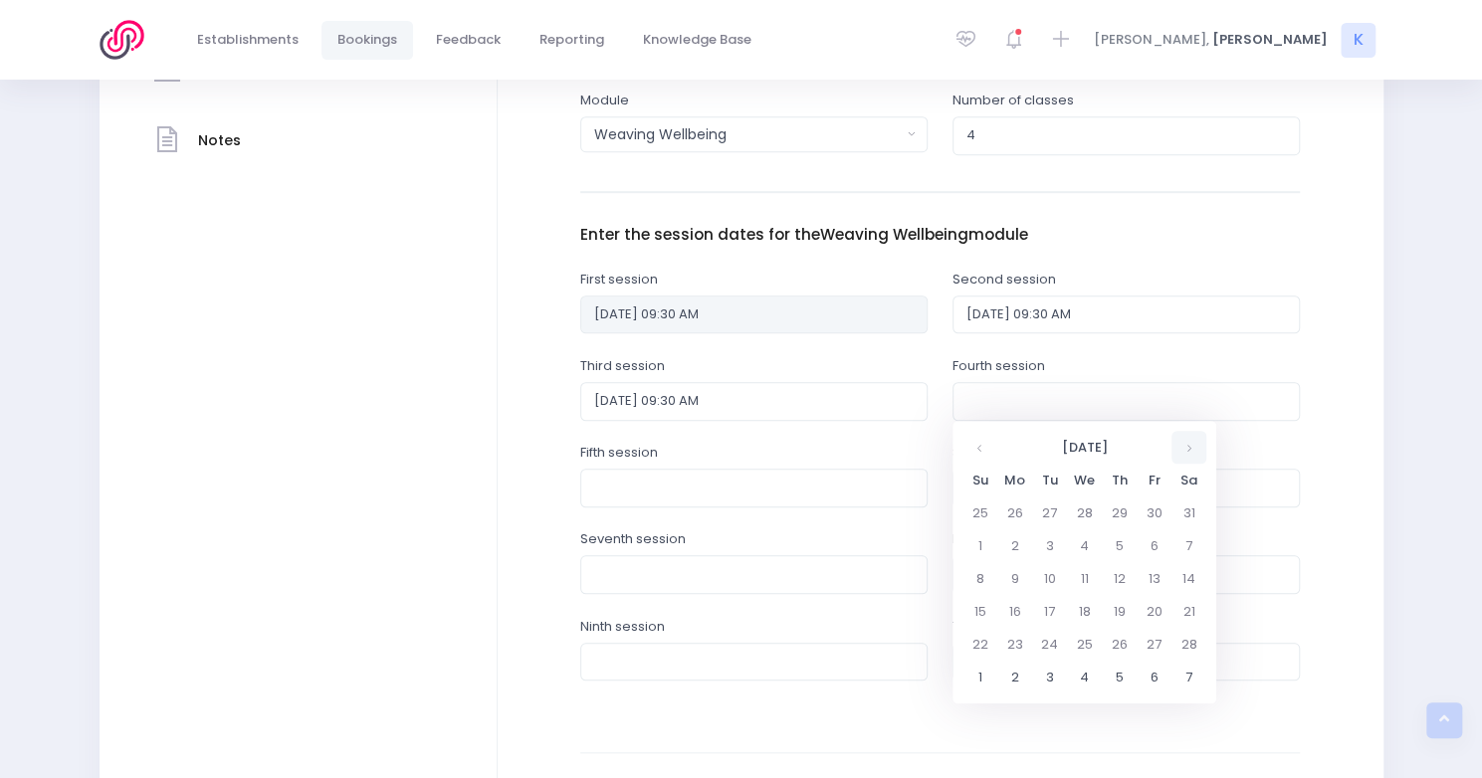
click at [1185, 440] on th at bounding box center [1188, 447] width 35 height 33
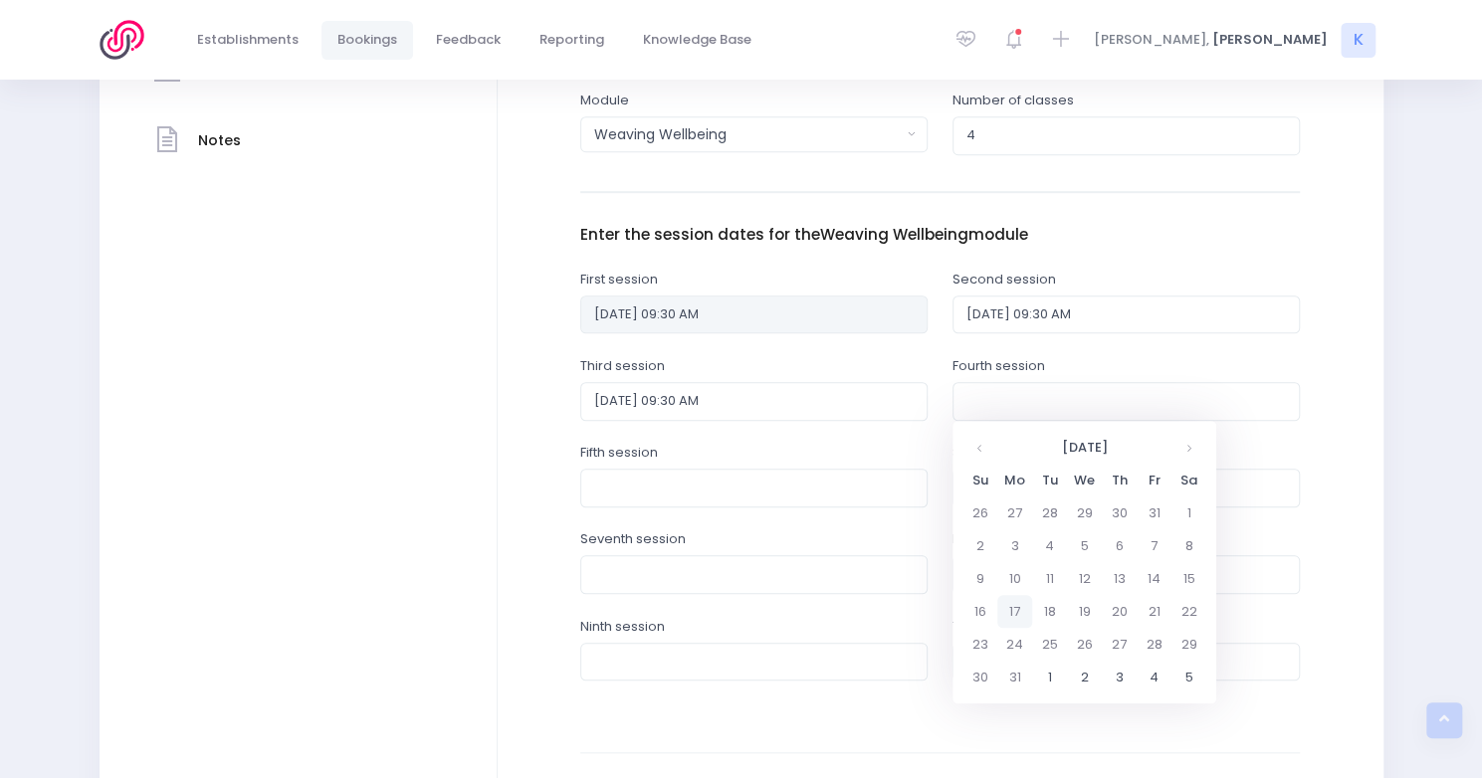
click at [1013, 604] on td "17" at bounding box center [1014, 611] width 35 height 33
click at [1100, 533] on span "9" at bounding box center [1103, 540] width 35 height 26
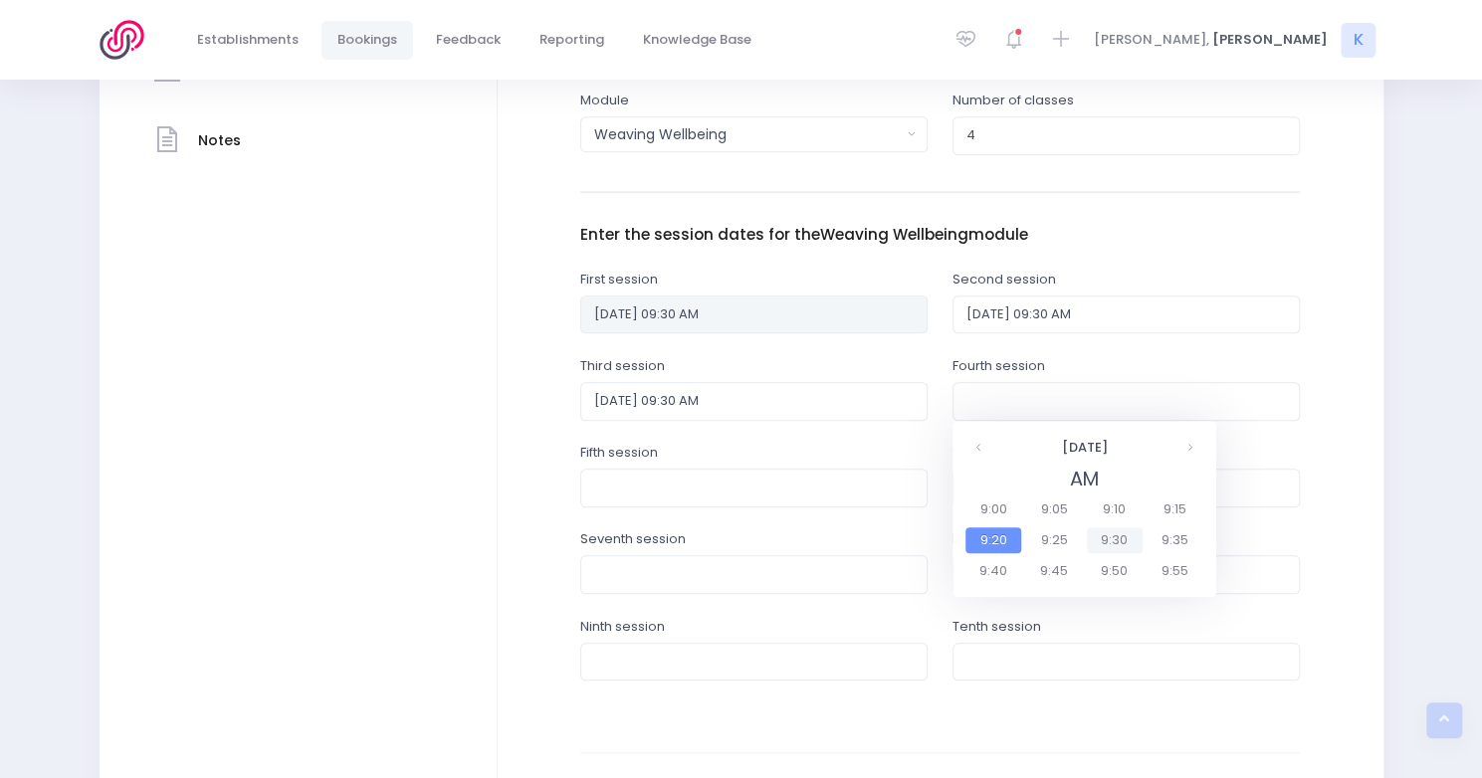
click at [1120, 537] on span "9:30" at bounding box center [1115, 540] width 56 height 26
type input "17/08/2026 09:30 AM"
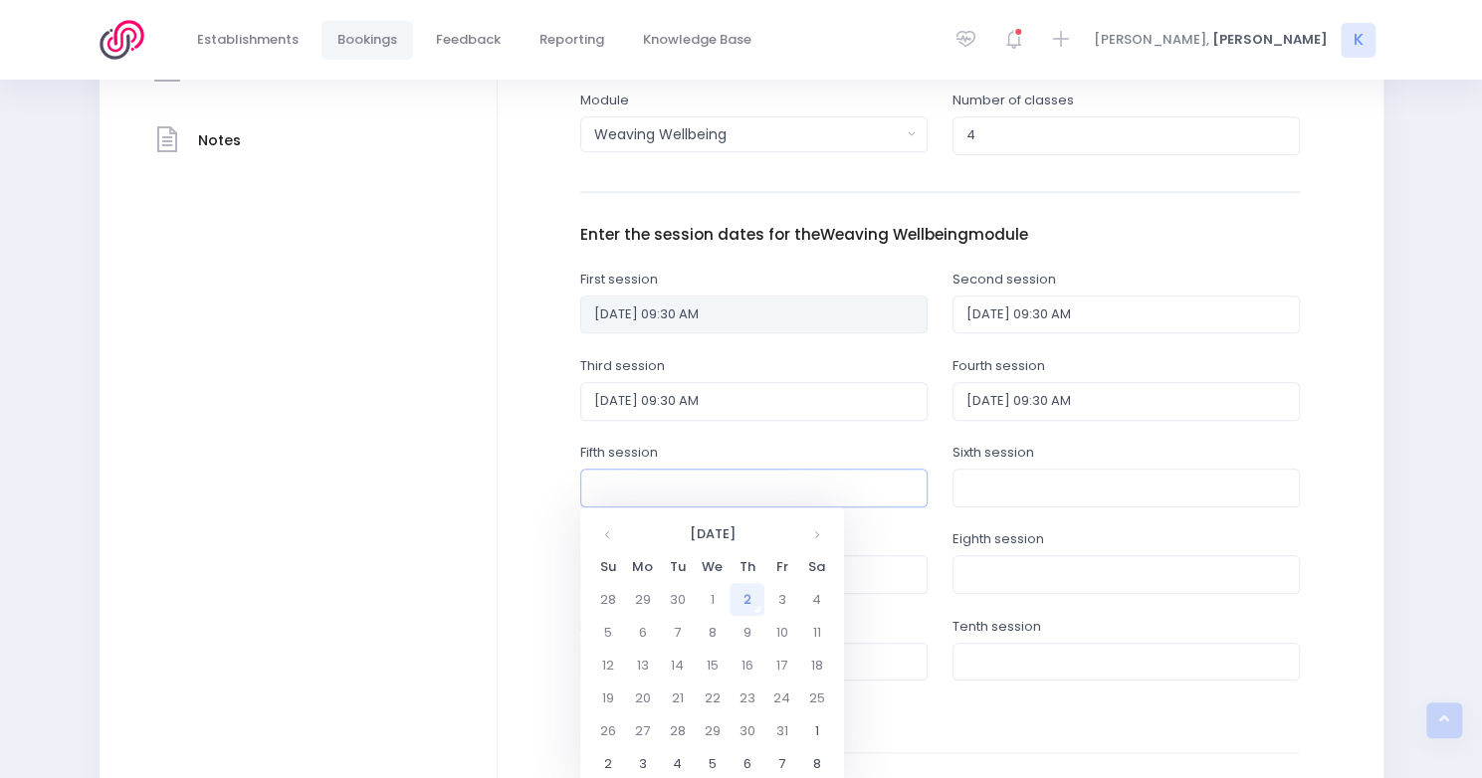
click at [694, 487] on input "text" at bounding box center [753, 488] width 347 height 38
click at [819, 531] on th at bounding box center [816, 534] width 35 height 33
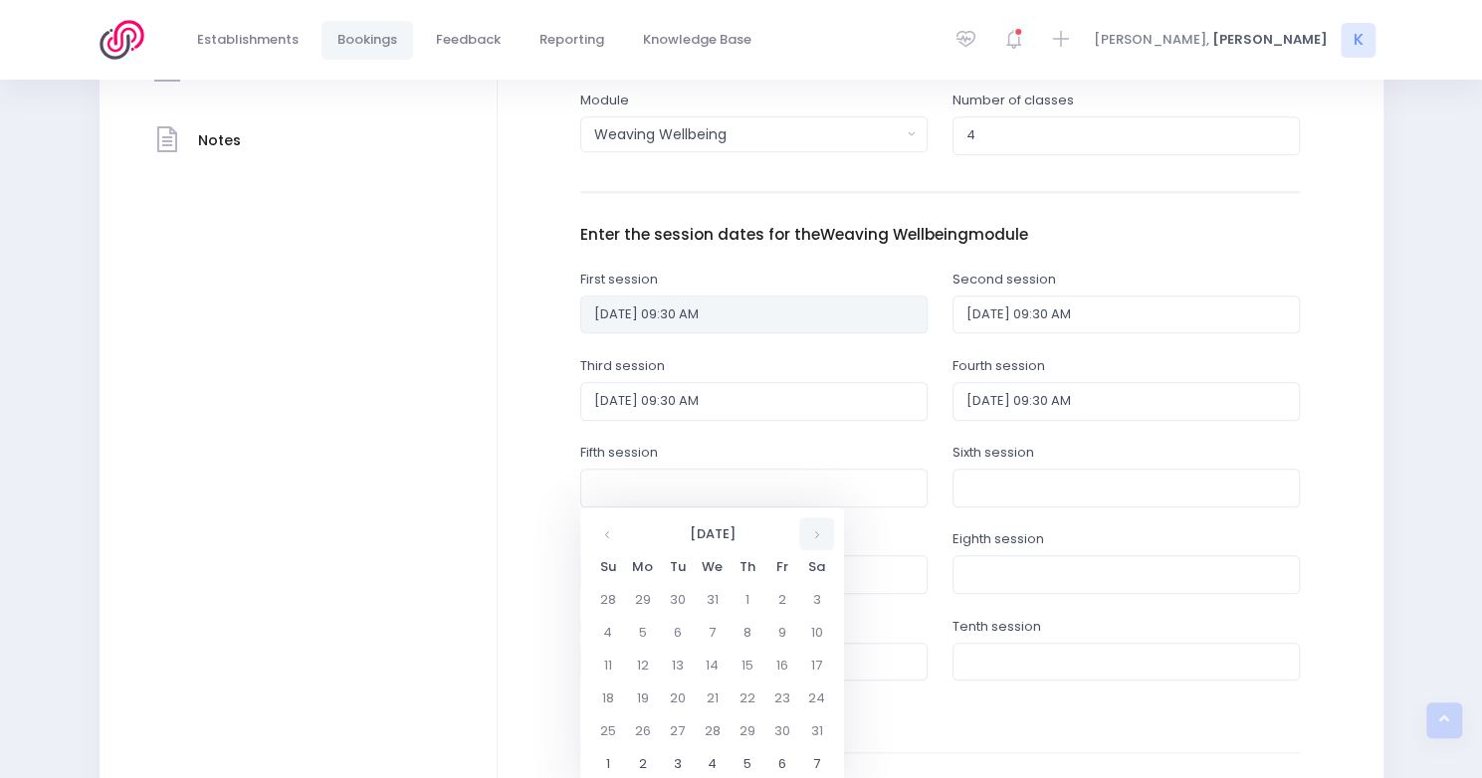
click at [819, 531] on th at bounding box center [816, 534] width 35 height 33
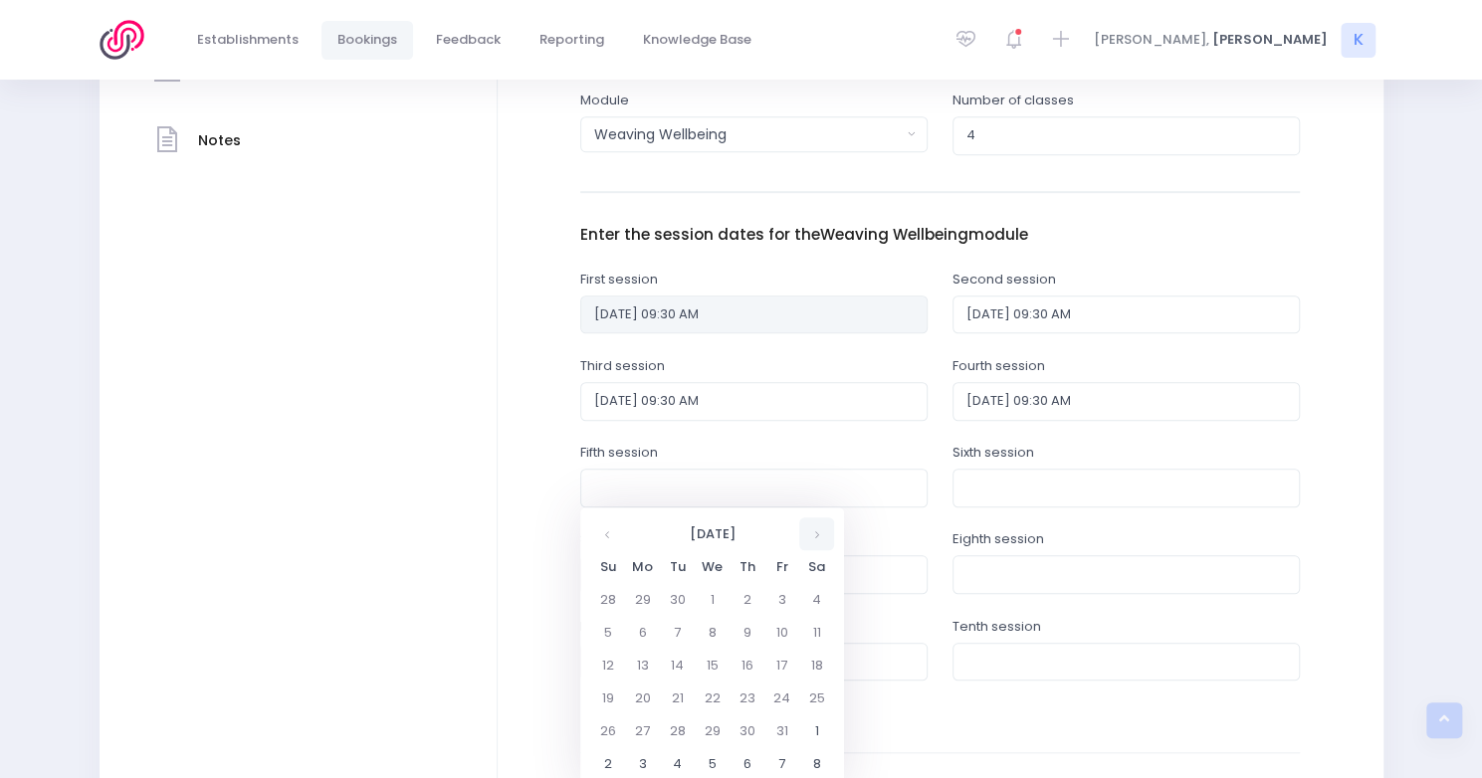
click at [818, 535] on th at bounding box center [816, 534] width 35 height 33
click at [641, 737] on td "24" at bounding box center [642, 731] width 35 height 33
click at [741, 626] on span "9" at bounding box center [731, 627] width 35 height 26
click at [733, 629] on span "9:30" at bounding box center [743, 627] width 56 height 26
type input "24/08/2026 09:30 AM"
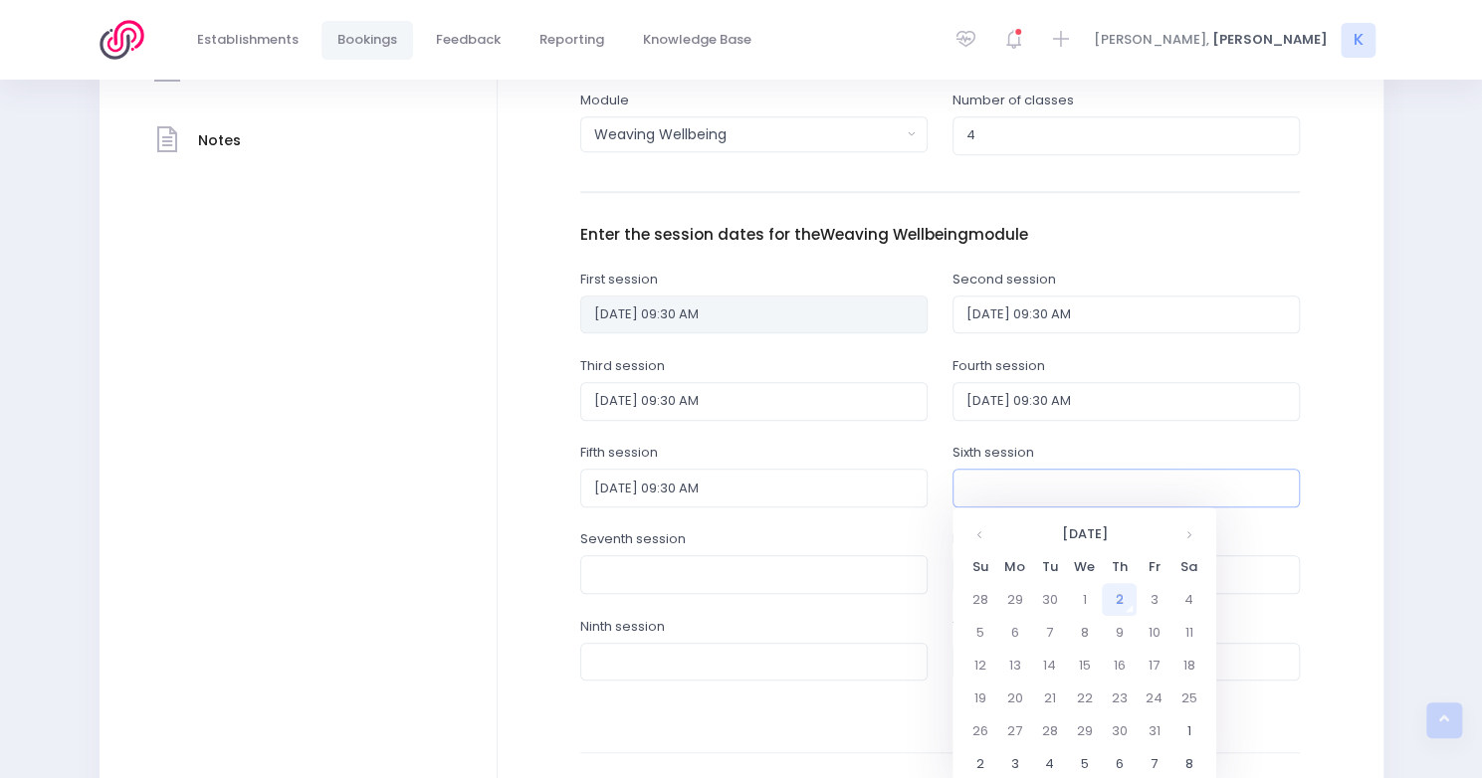
click at [997, 493] on input "text" at bounding box center [1125, 488] width 347 height 38
click at [1184, 530] on th at bounding box center [1188, 534] width 35 height 33
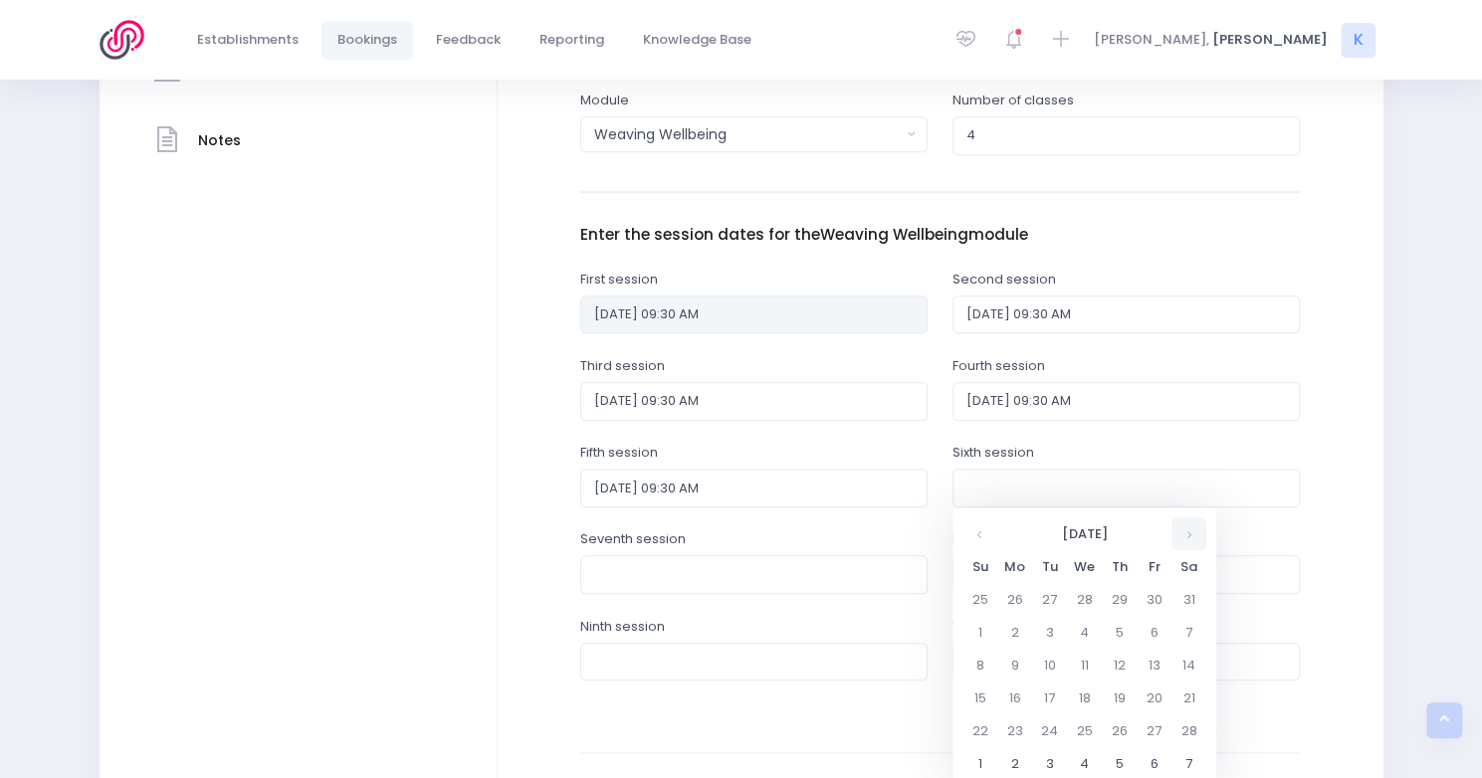
click at [1184, 530] on th at bounding box center [1188, 534] width 35 height 33
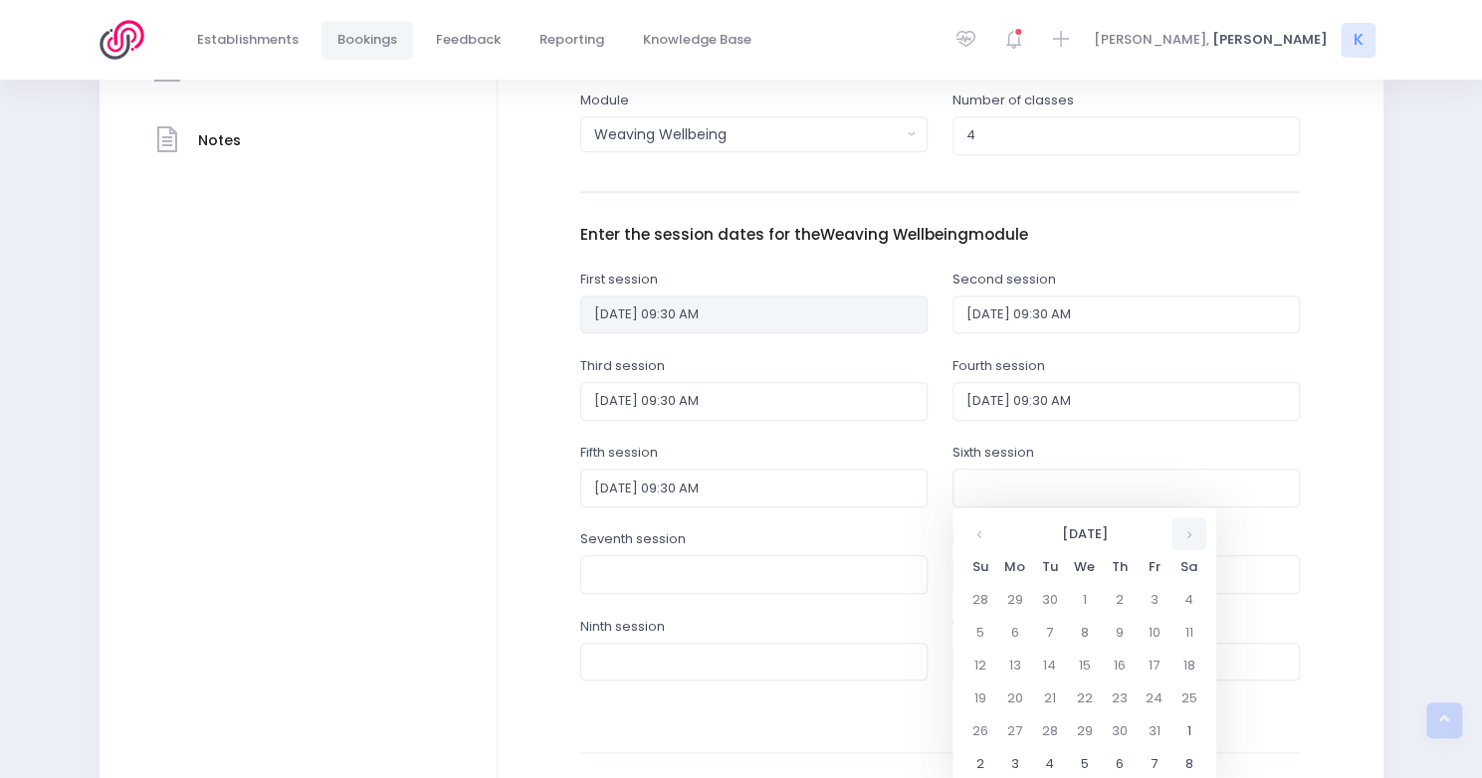
click at [1187, 538] on th at bounding box center [1188, 534] width 35 height 33
click at [1017, 756] on td "31" at bounding box center [1014, 763] width 35 height 33
click at [1108, 625] on span "9" at bounding box center [1103, 627] width 35 height 26
click at [1106, 623] on span "9:30" at bounding box center [1115, 627] width 56 height 26
type input "31/08/2026 09:30 AM"
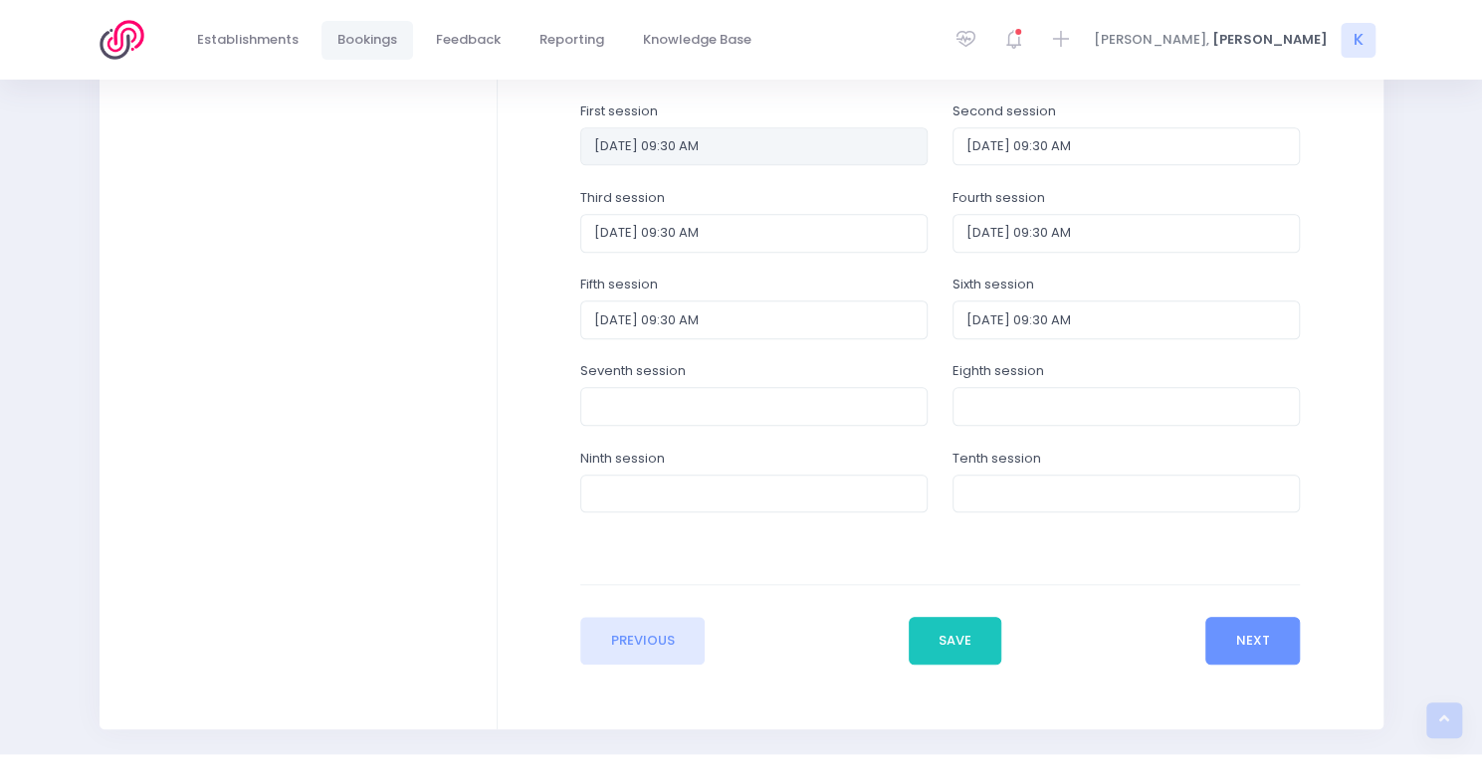
scroll to position [875, 0]
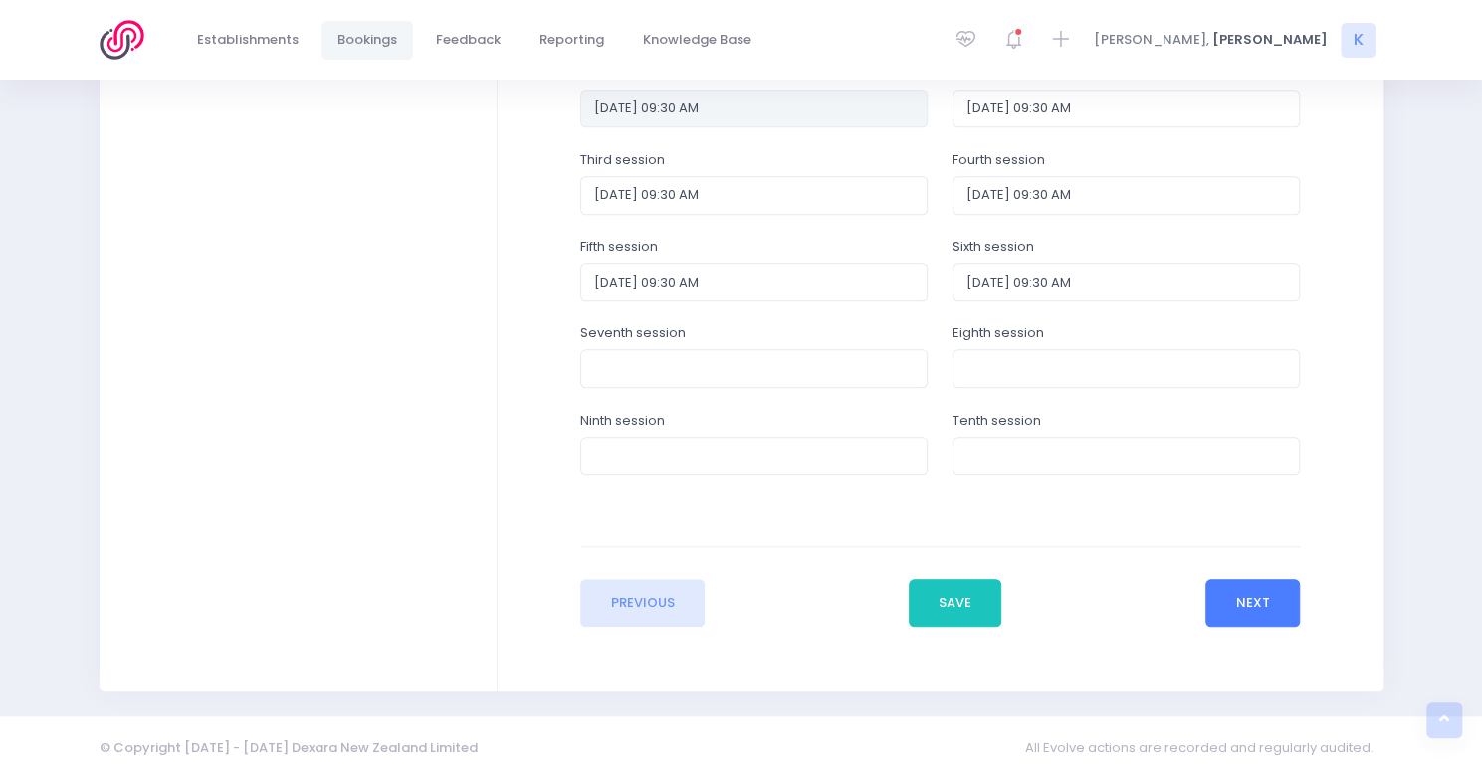
click at [1258, 593] on button "Next" at bounding box center [1252, 603] width 95 height 48
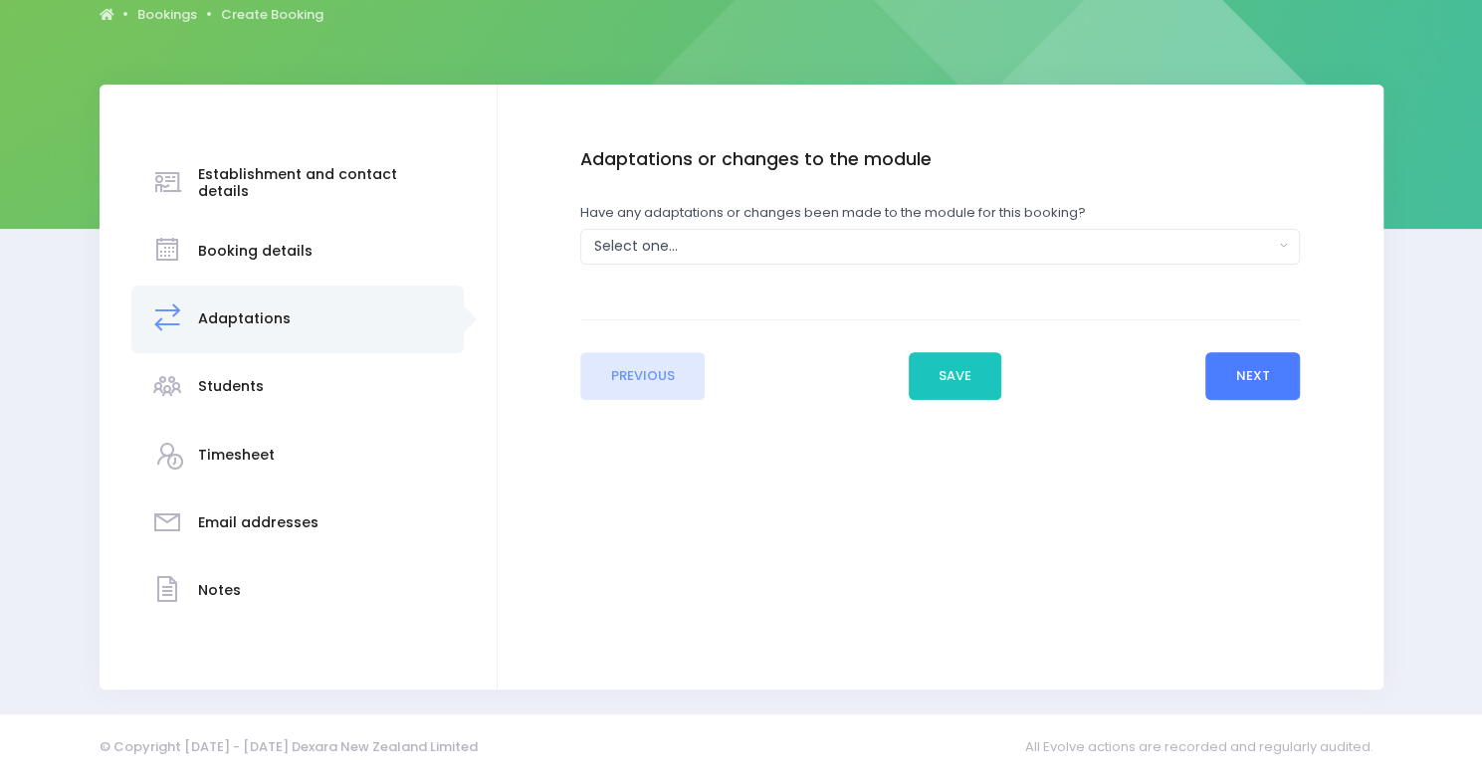
scroll to position [0, 0]
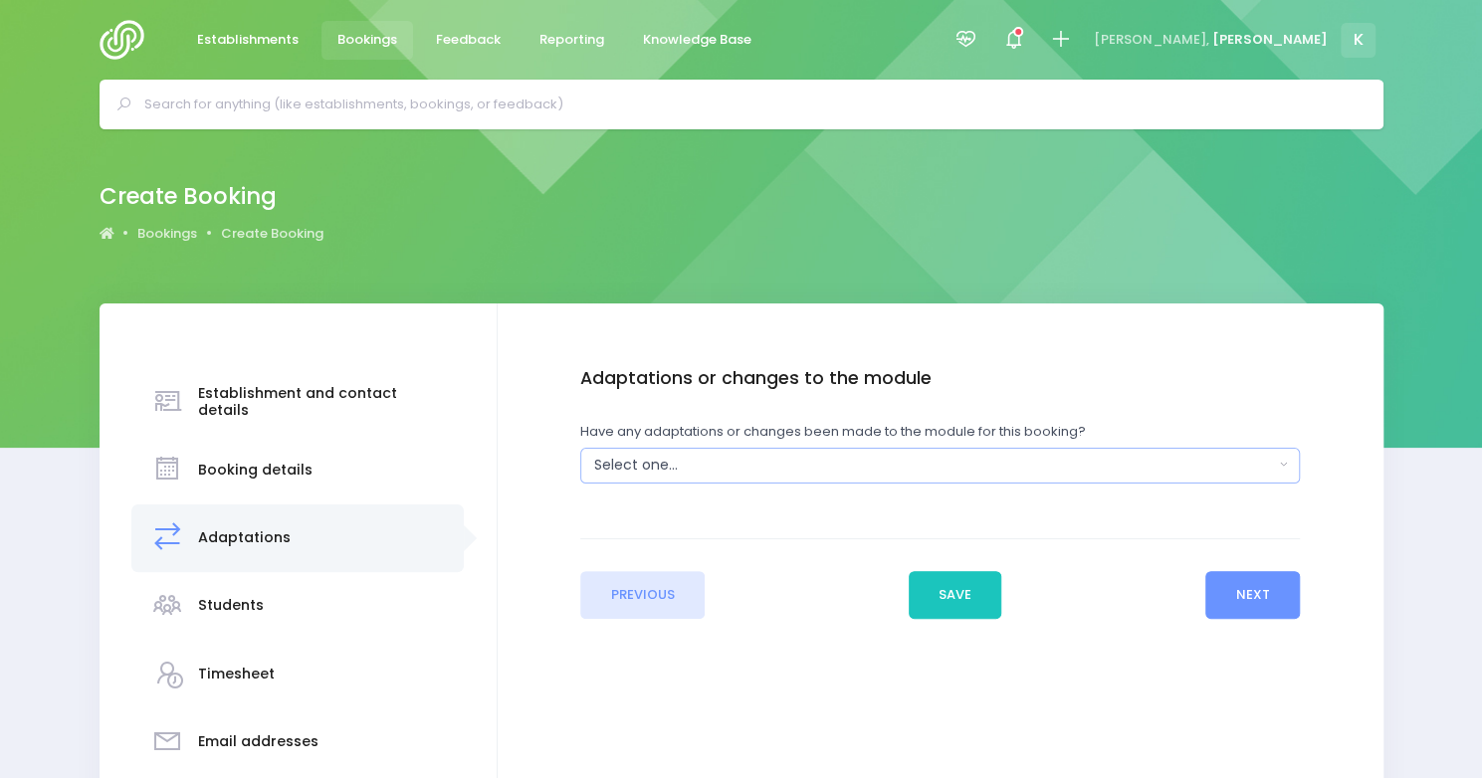
click at [756, 467] on div "Select one..." at bounding box center [933, 465] width 679 height 21
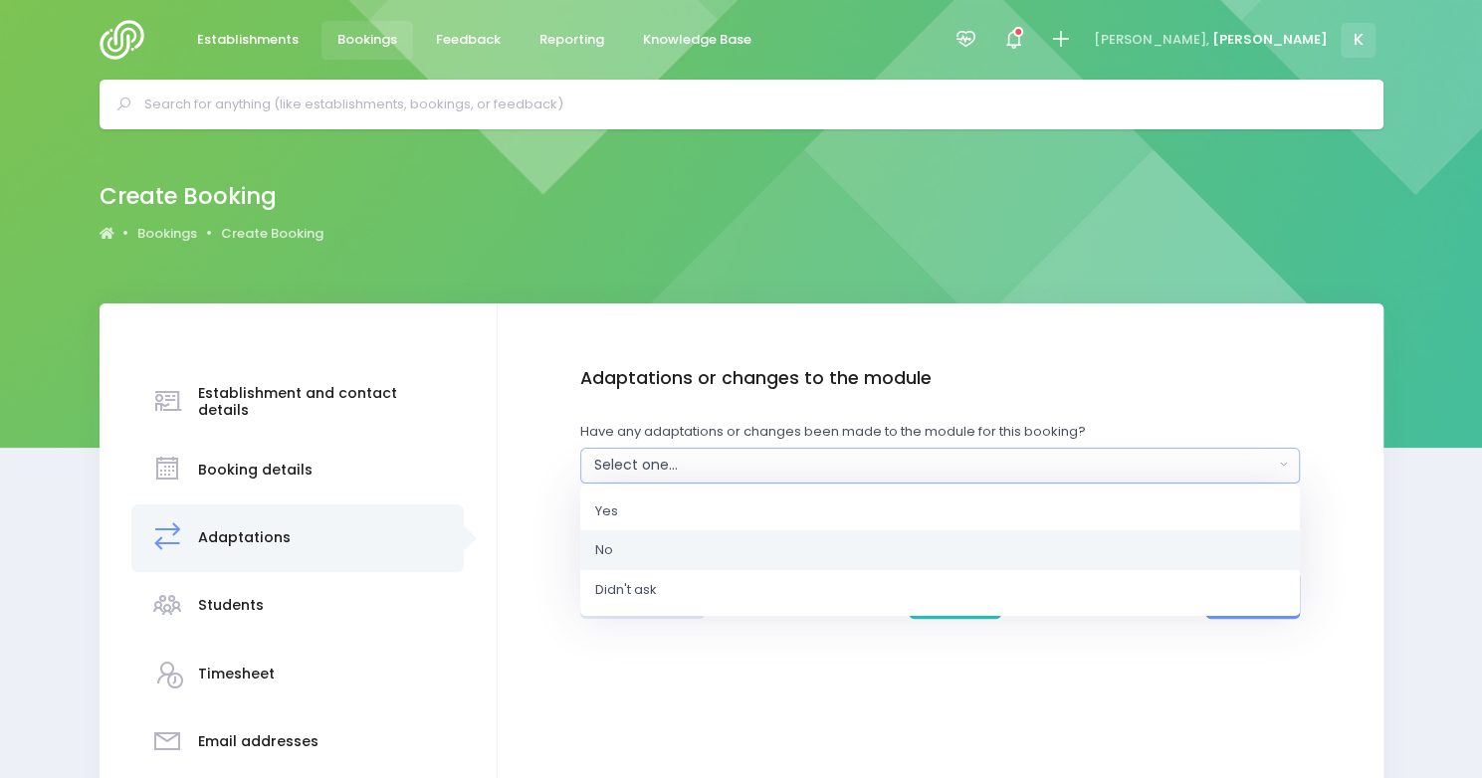
click at [737, 546] on link "No" at bounding box center [940, 550] width 720 height 40
select select "No"
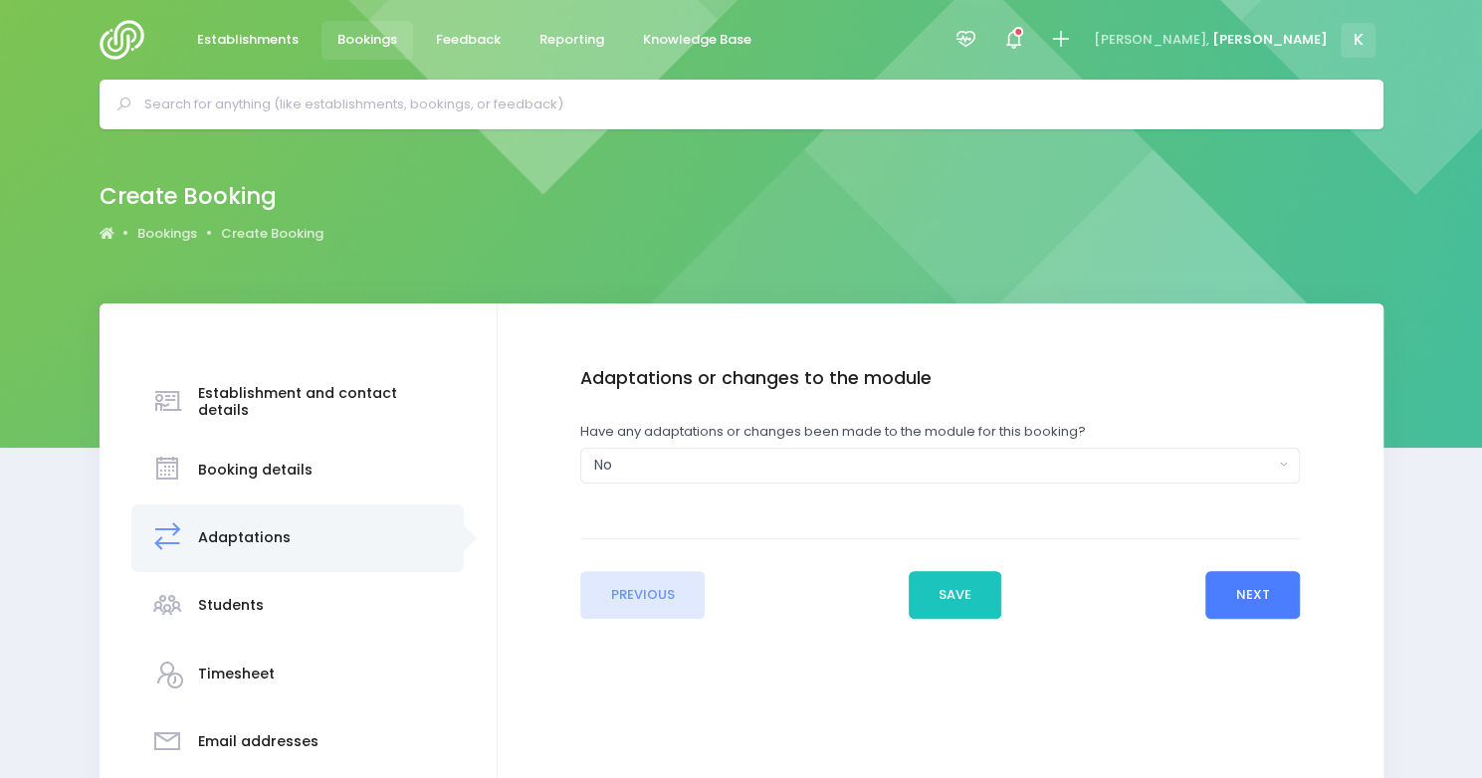
click at [1269, 584] on button "Next" at bounding box center [1252, 595] width 95 height 48
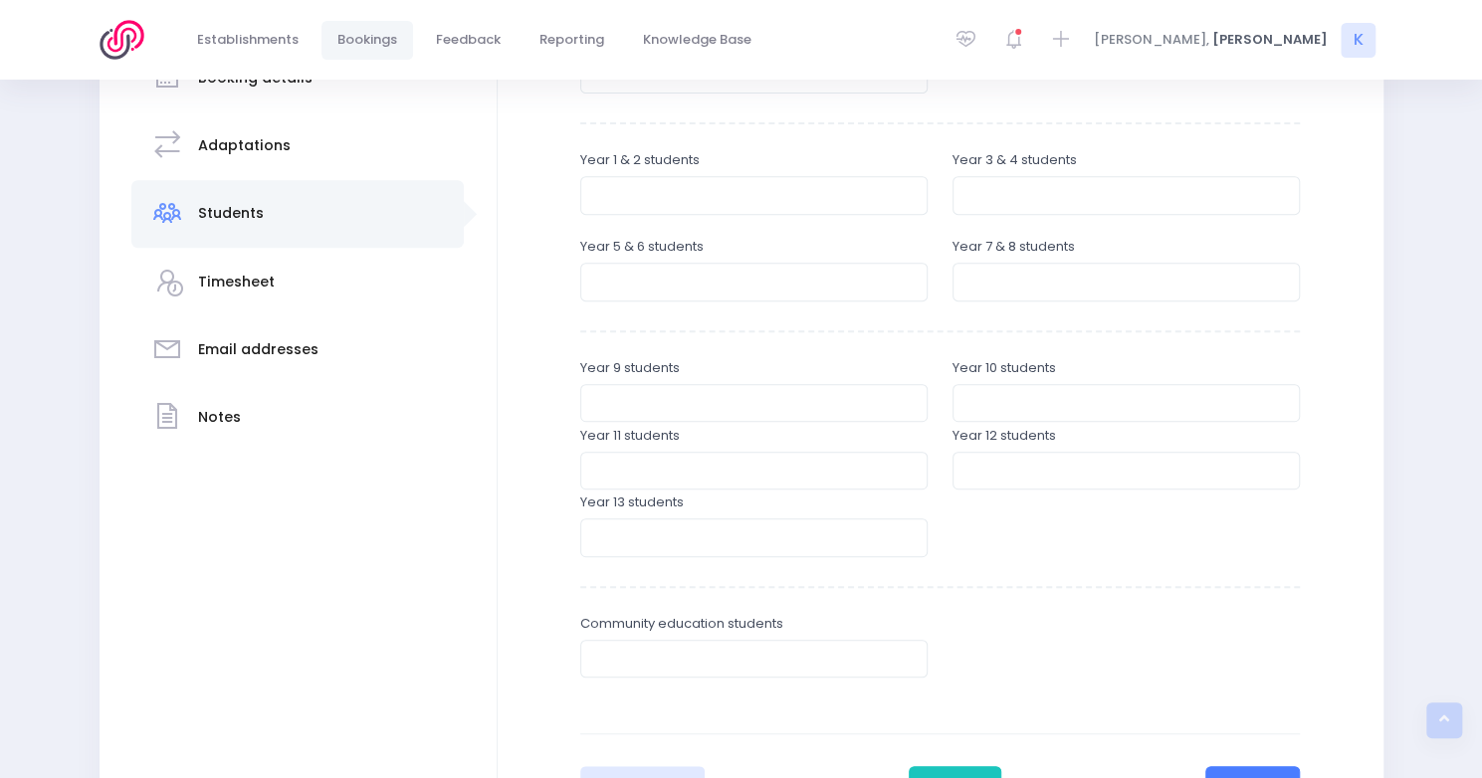
scroll to position [396, 0]
click at [673, 292] on input "number" at bounding box center [753, 278] width 347 height 38
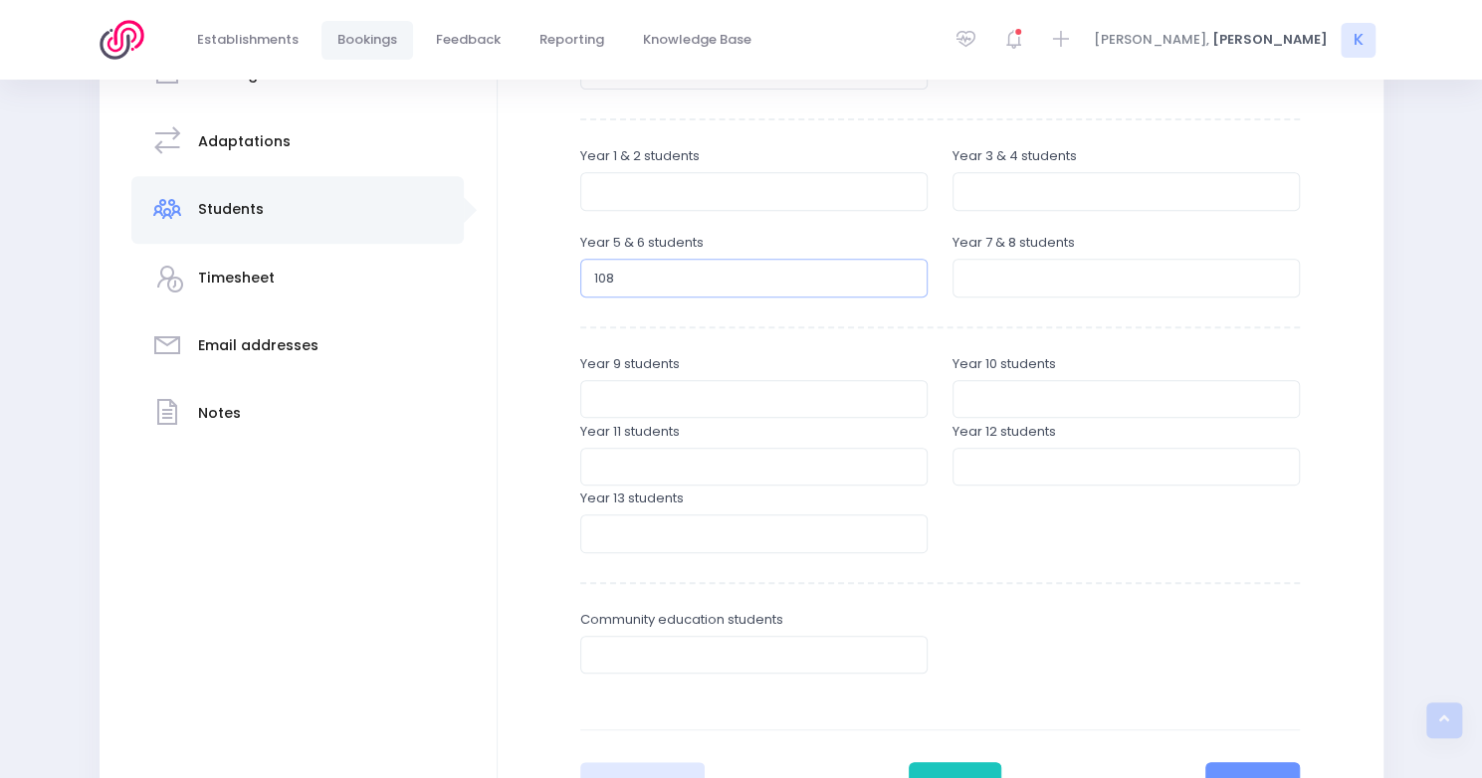
type input "108"
click at [1034, 255] on div "Year 7 & 8 students" at bounding box center [1125, 265] width 347 height 64
click at [1020, 272] on input "number" at bounding box center [1125, 278] width 347 height 38
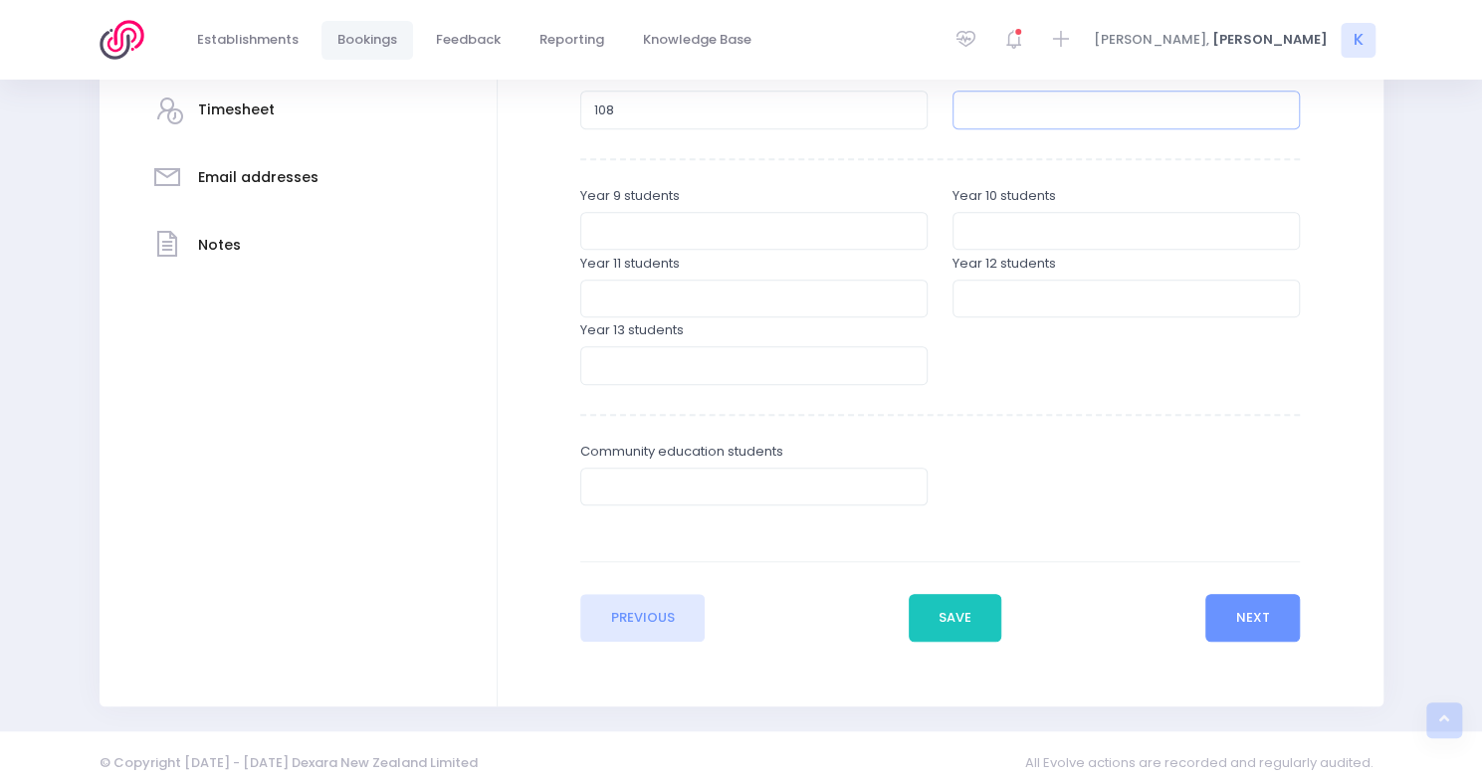
scroll to position [580, 0]
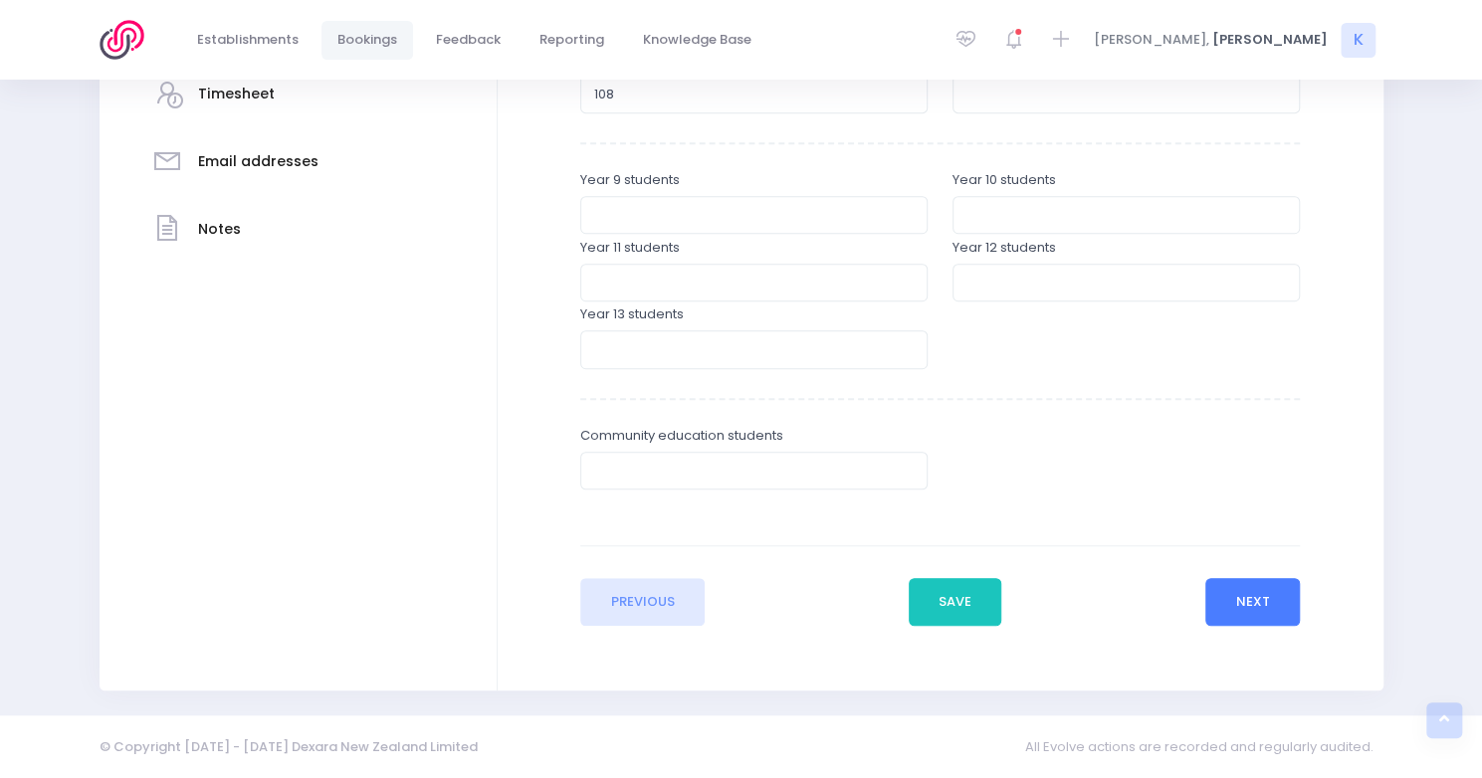
click at [1263, 584] on button "Next" at bounding box center [1252, 602] width 95 height 48
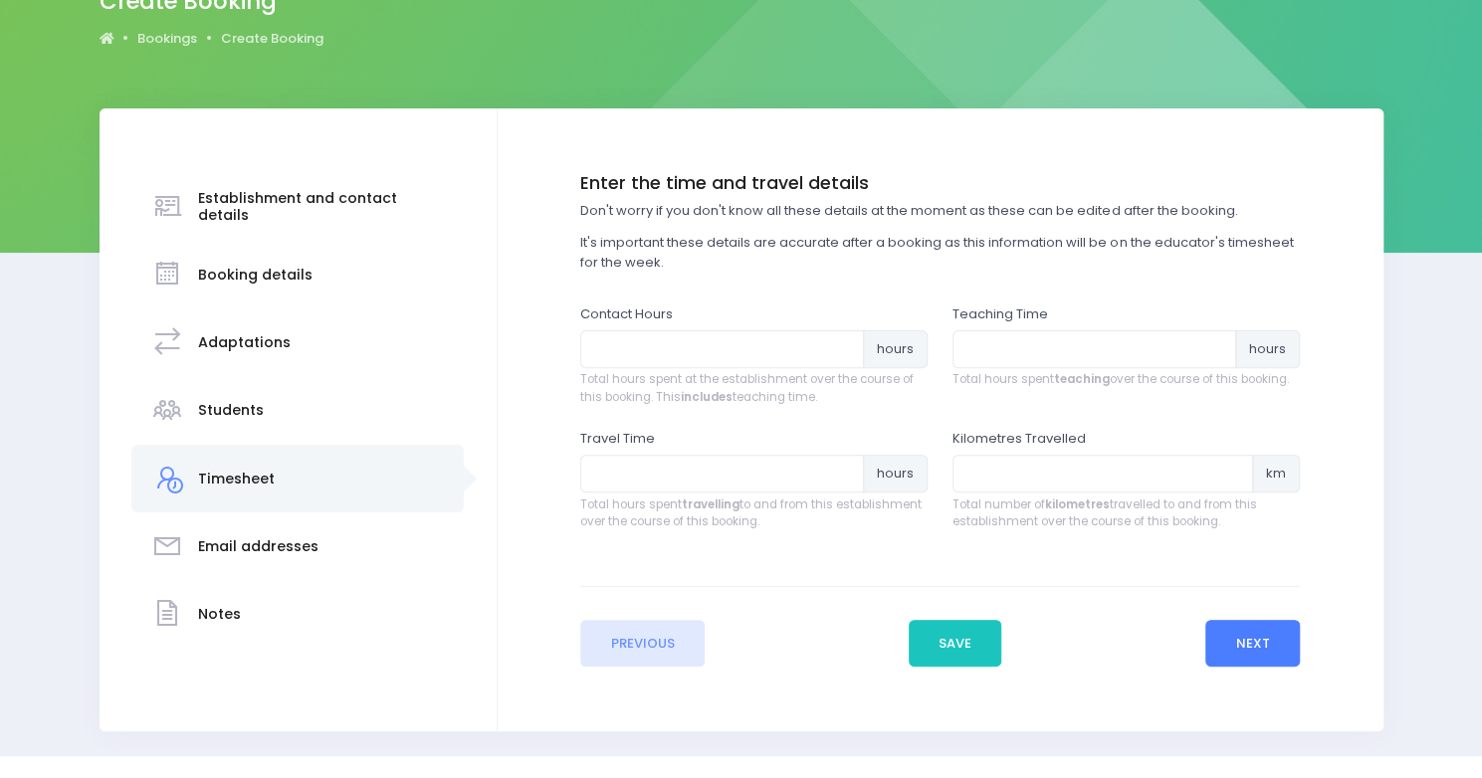
scroll to position [237, 0]
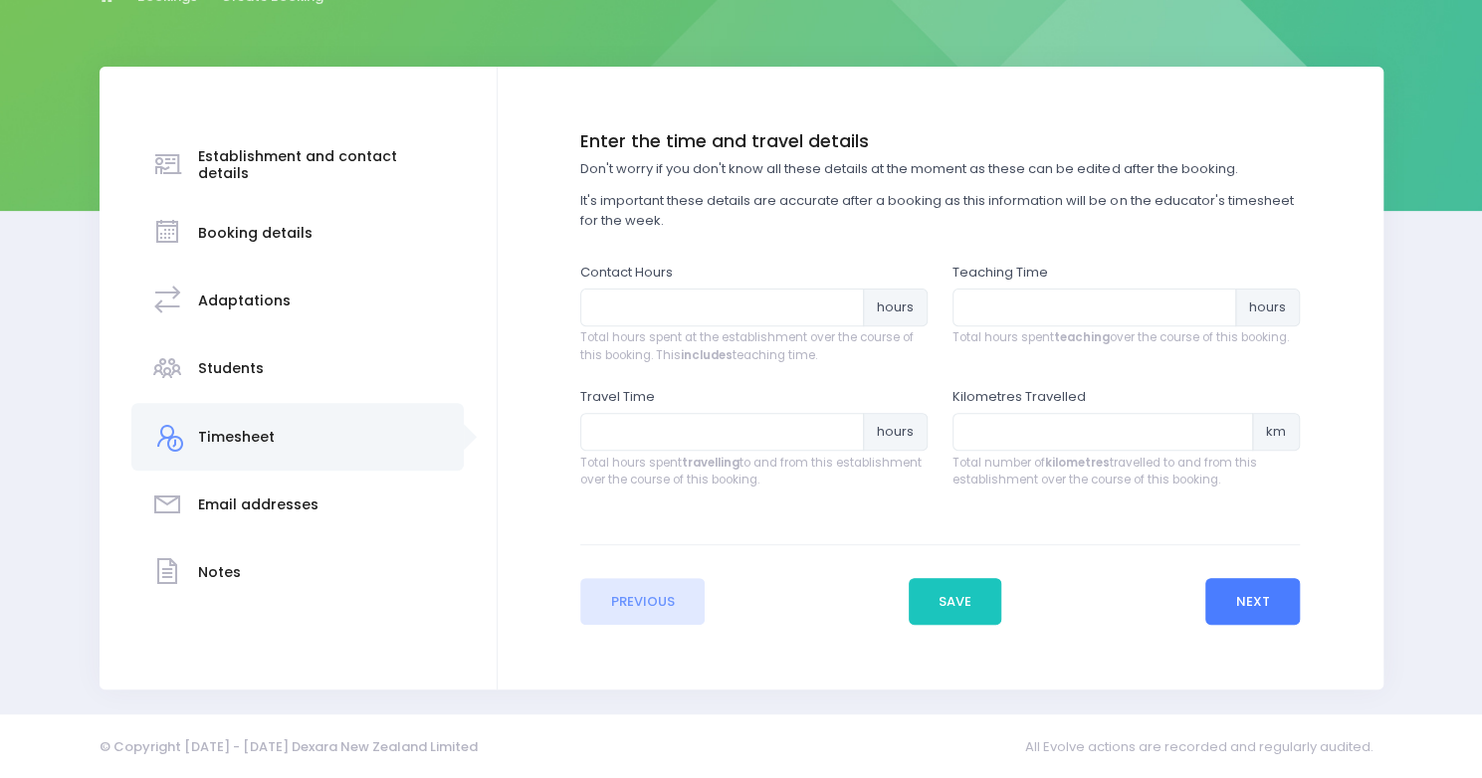
click at [1257, 595] on button "Next" at bounding box center [1252, 602] width 95 height 48
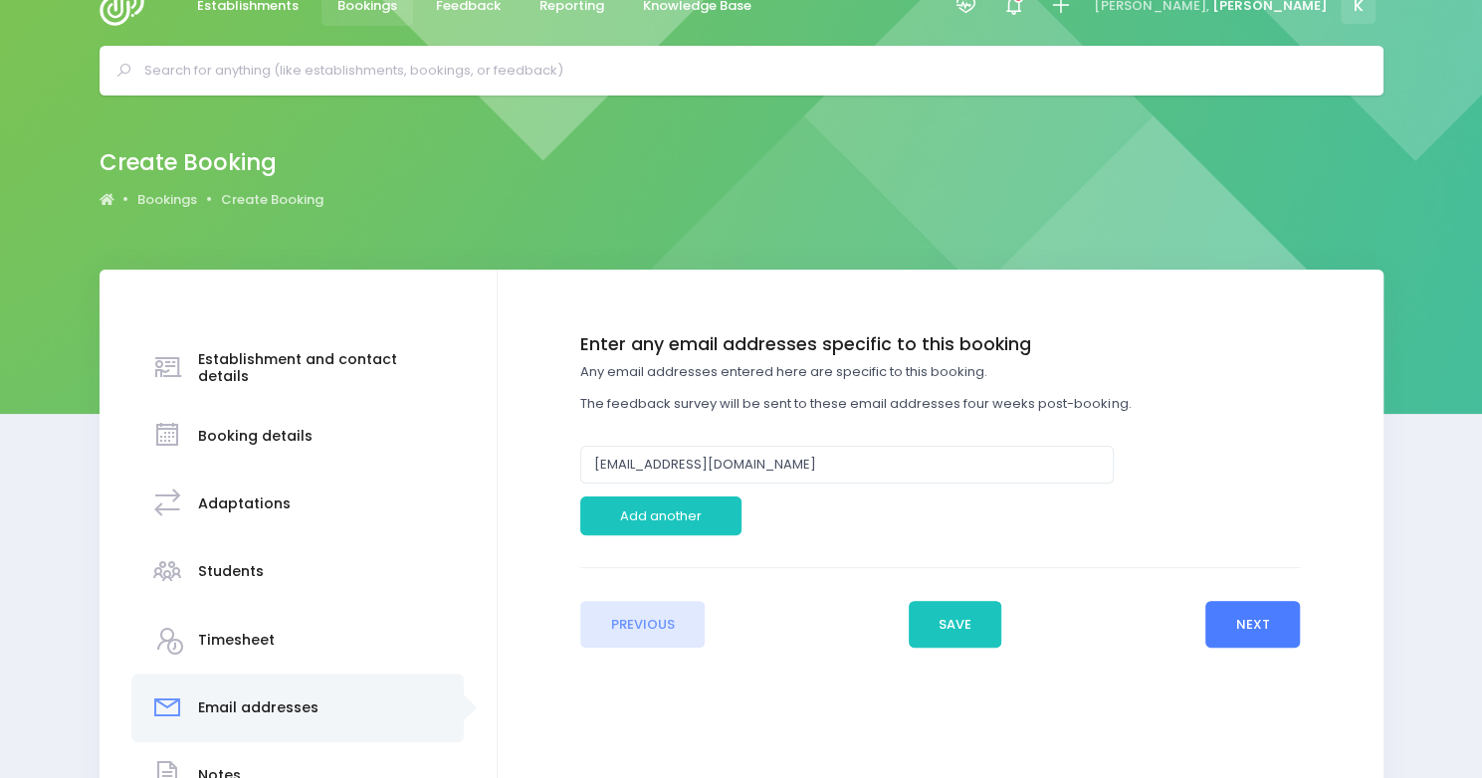
scroll to position [0, 0]
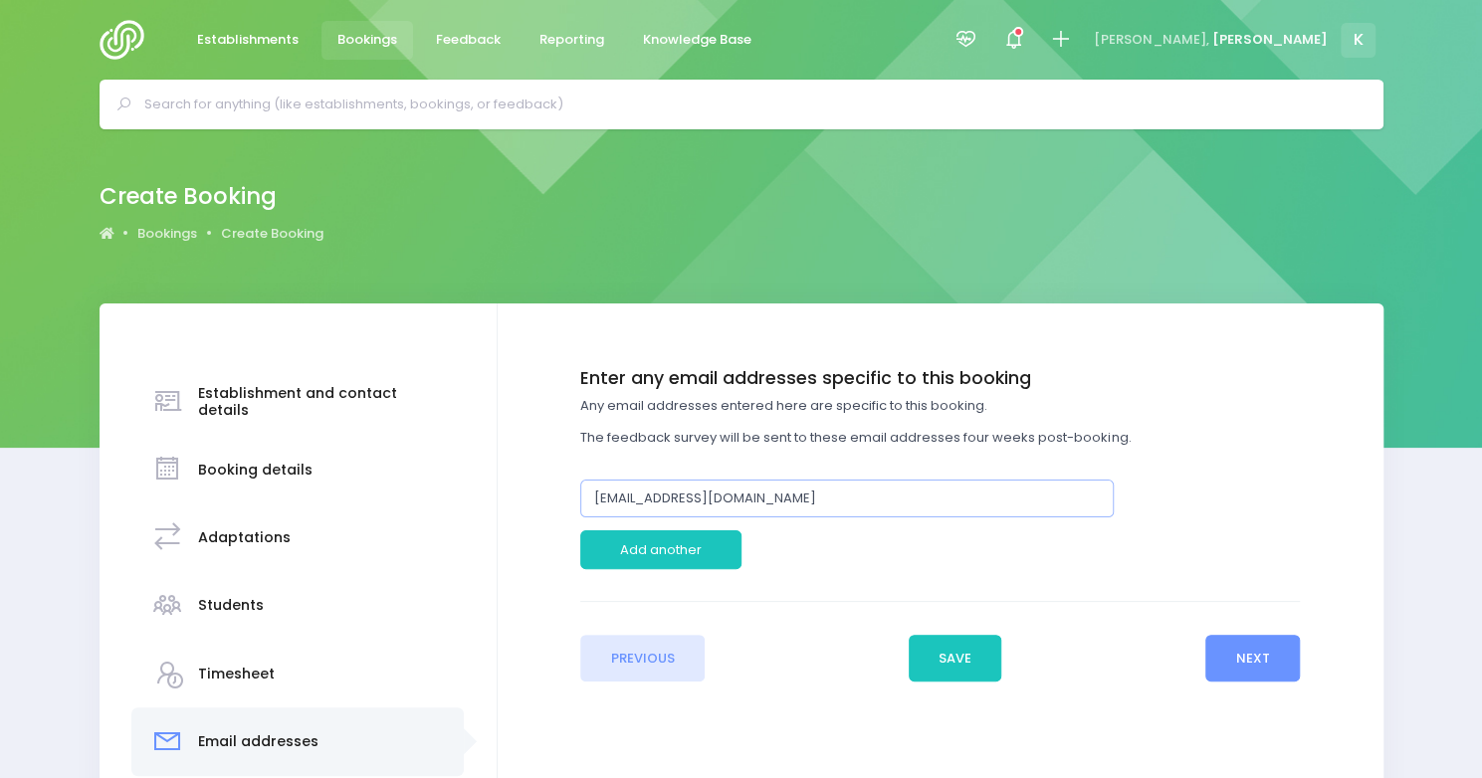
drag, startPoint x: 625, startPoint y: 497, endPoint x: 561, endPoint y: 505, distance: 64.2
click at [561, 505] on div "Enter the basic details Establishment Select one... 'Api Fakakoloa 'Api Fakakol…" at bounding box center [941, 525] width 846 height 314
type input "[EMAIL_ADDRESS][DOMAIN_NAME]"
click at [1248, 658] on button "Next" at bounding box center [1252, 659] width 95 height 48
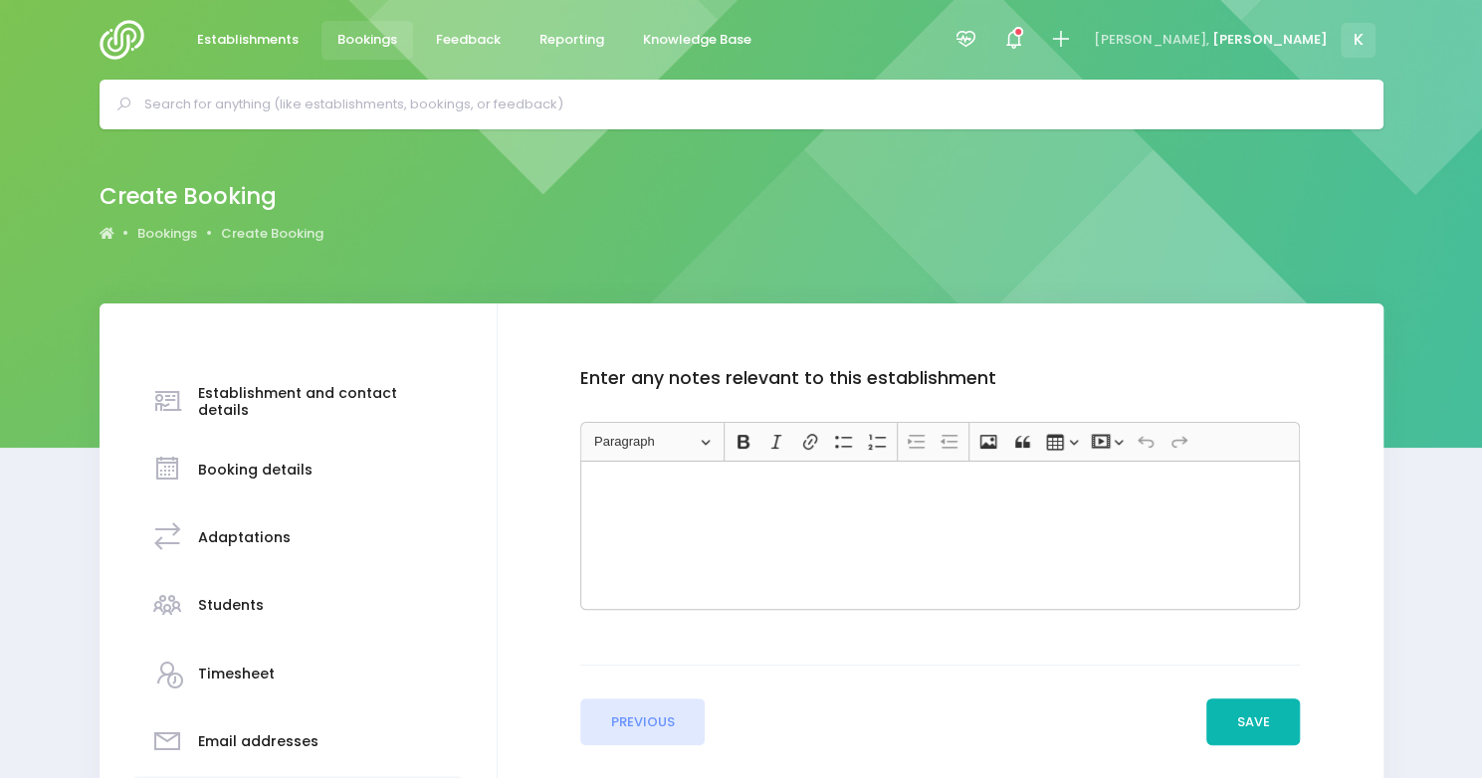
click at [1246, 727] on button "Save" at bounding box center [1253, 723] width 94 height 48
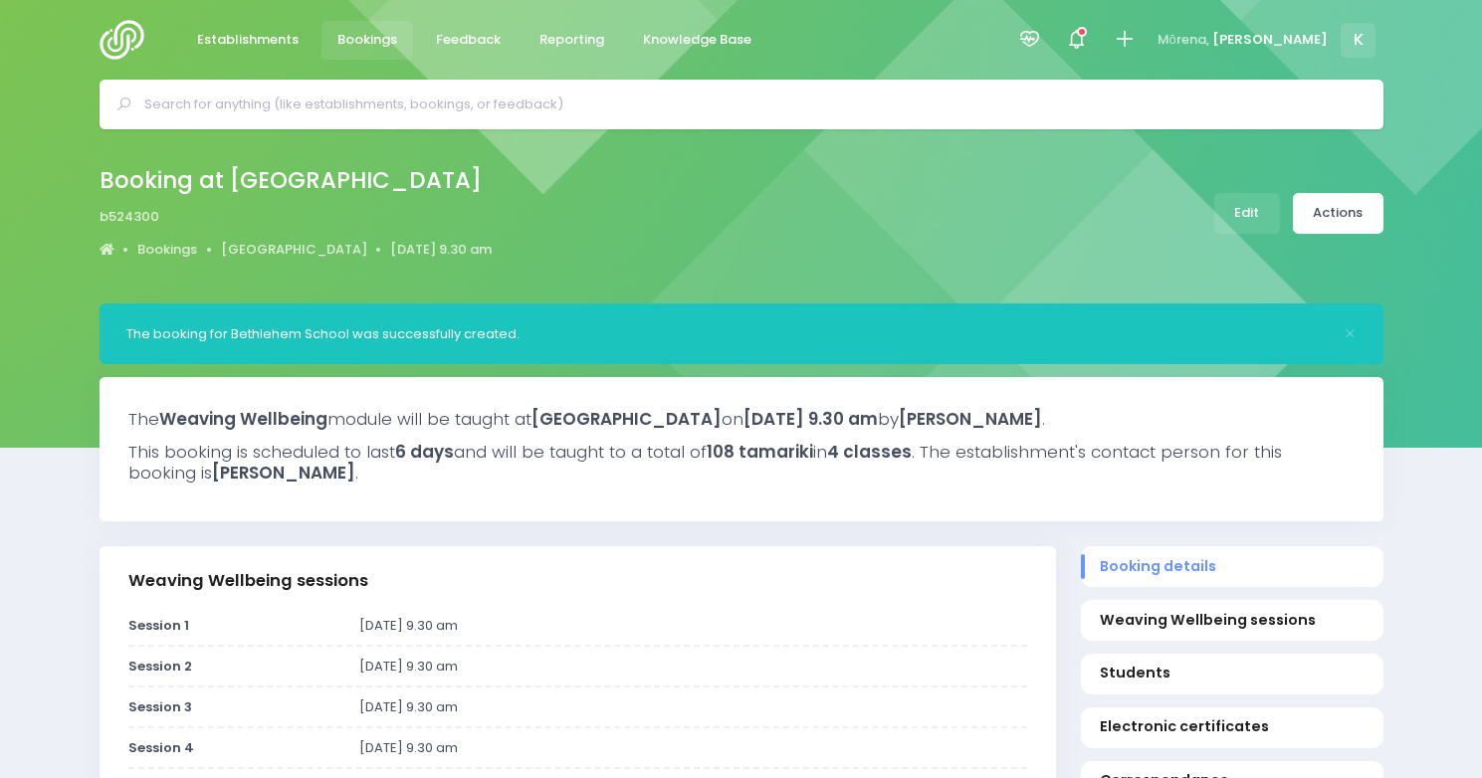
select select "5"
click at [1345, 215] on link "Actions" at bounding box center [1338, 213] width 91 height 41
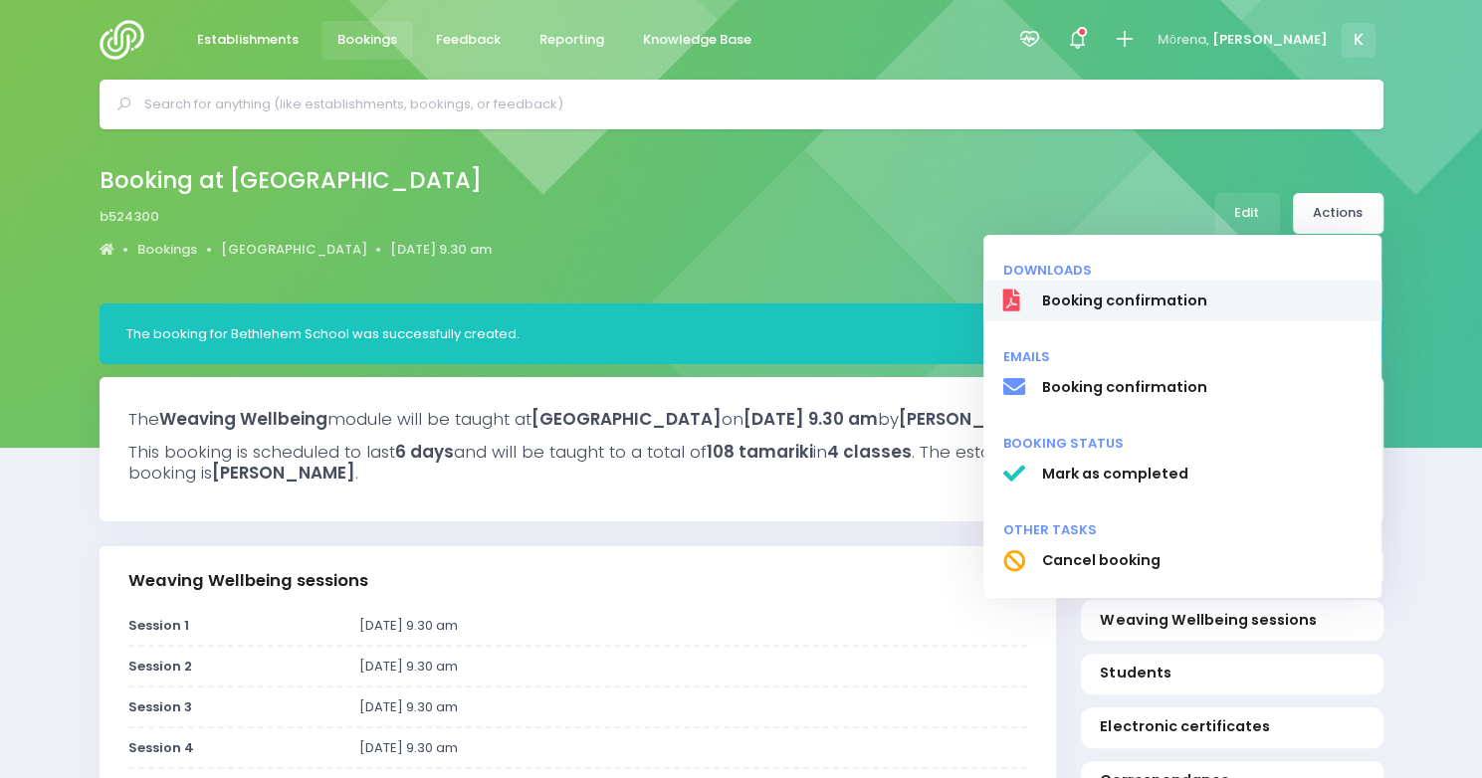
click at [1090, 298] on span "Booking confirmation" at bounding box center [1201, 301] width 320 height 21
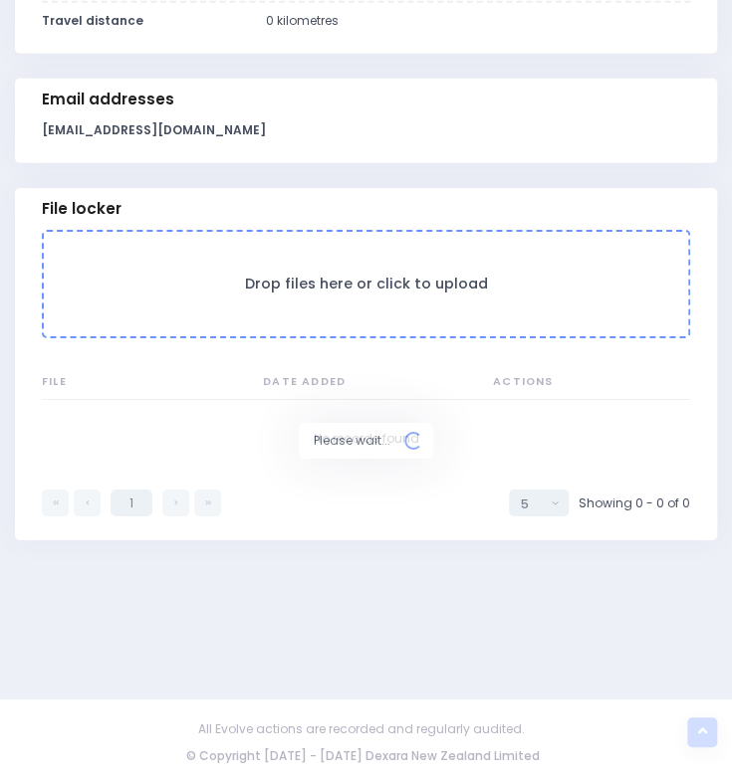
scroll to position [1774, 0]
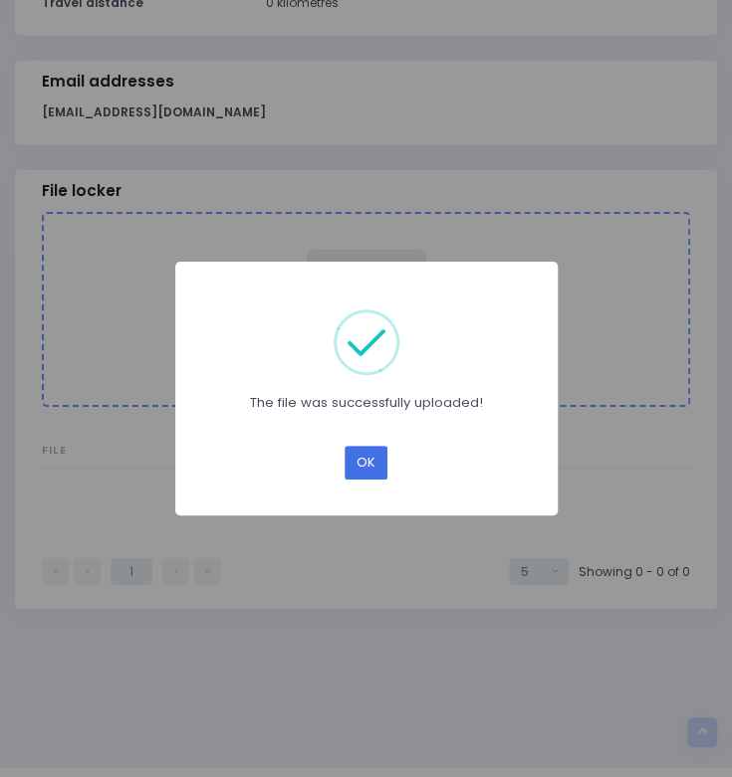
click at [368, 465] on button "OK" at bounding box center [365, 463] width 43 height 35
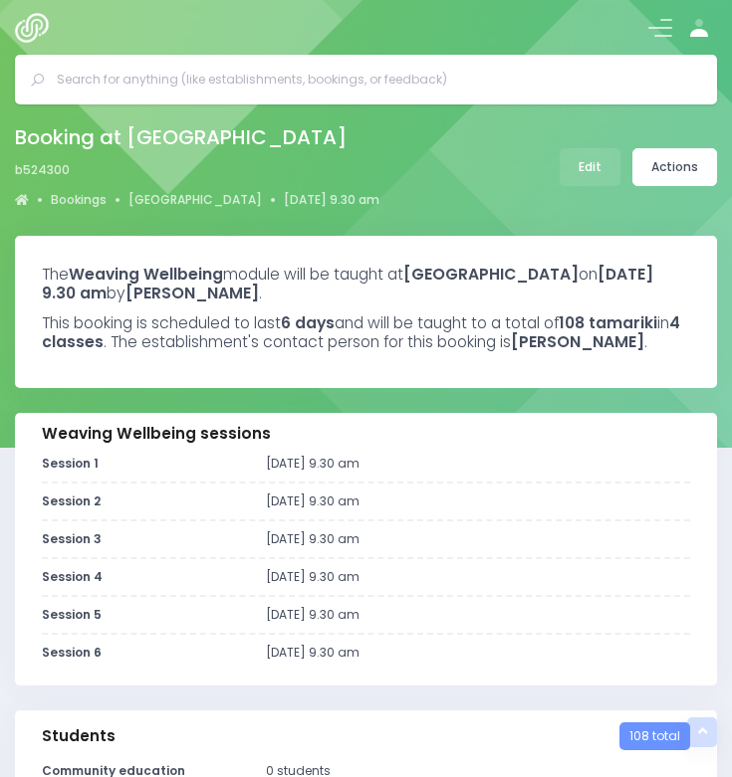
select select "5"
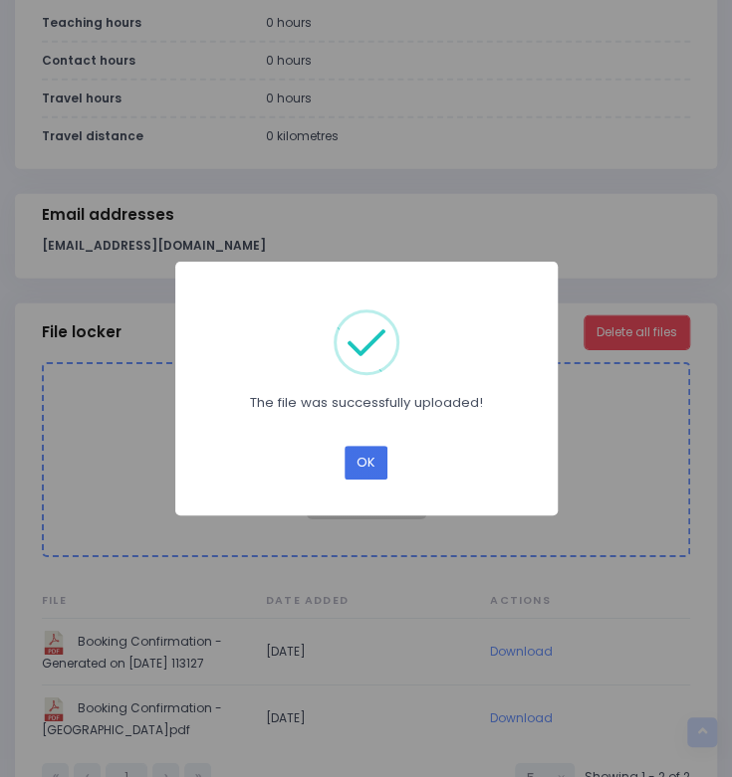
click at [364, 453] on button "OK" at bounding box center [365, 463] width 43 height 35
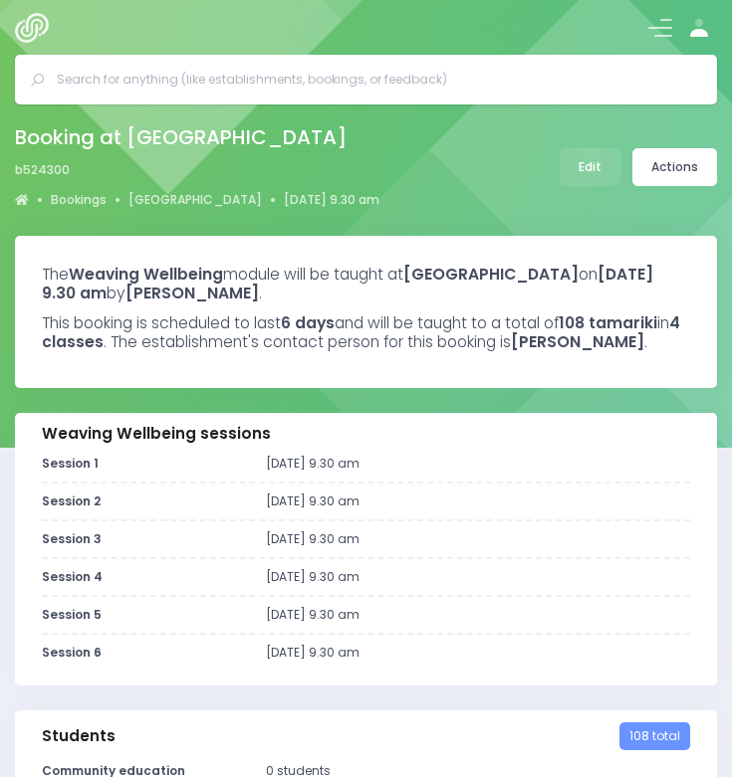
select select "5"
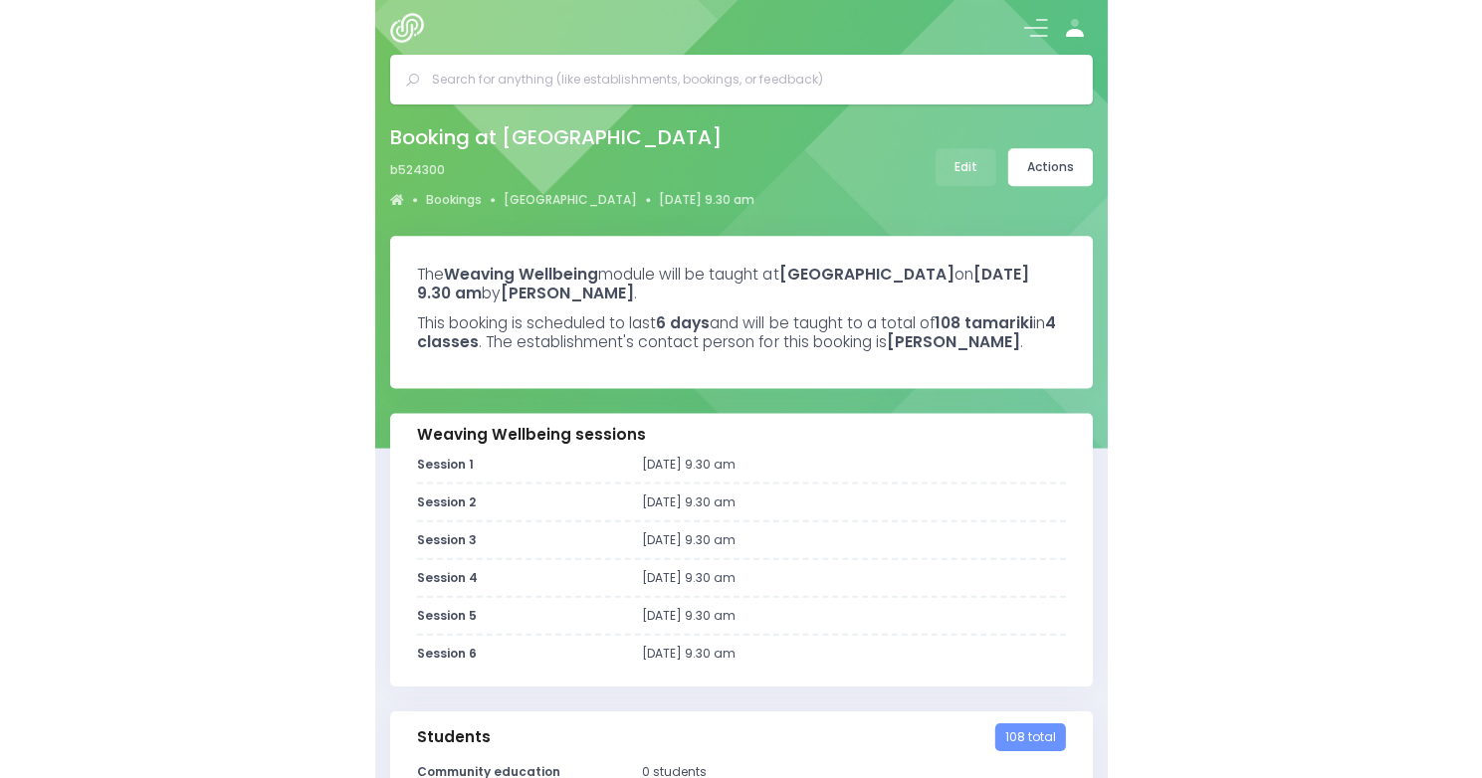
scroll to position [1573, 0]
